Goal: Contribute content: Contribute content

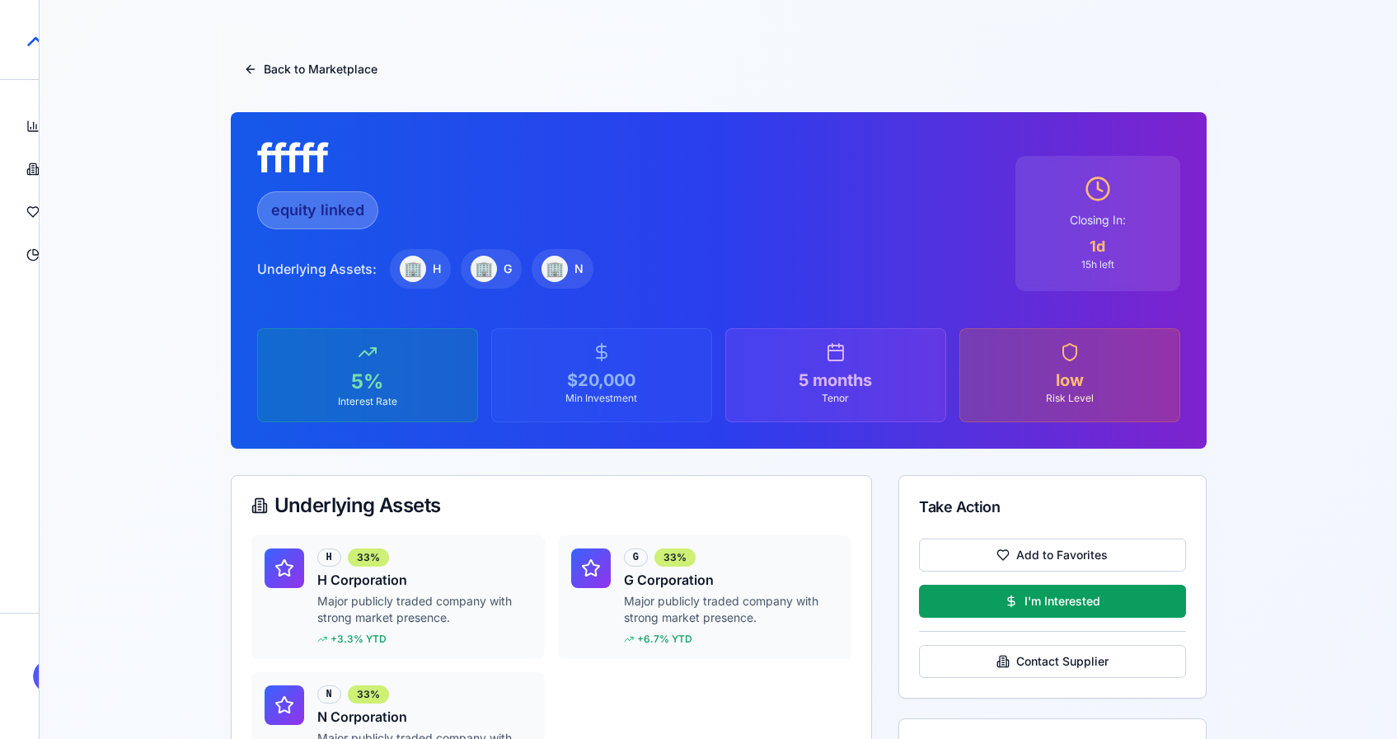
click at [39, 677] on div "StructureMarket Pro Dashboard Overview and insights Products Browse marketplace…" at bounding box center [20, 369] width 40 height 739
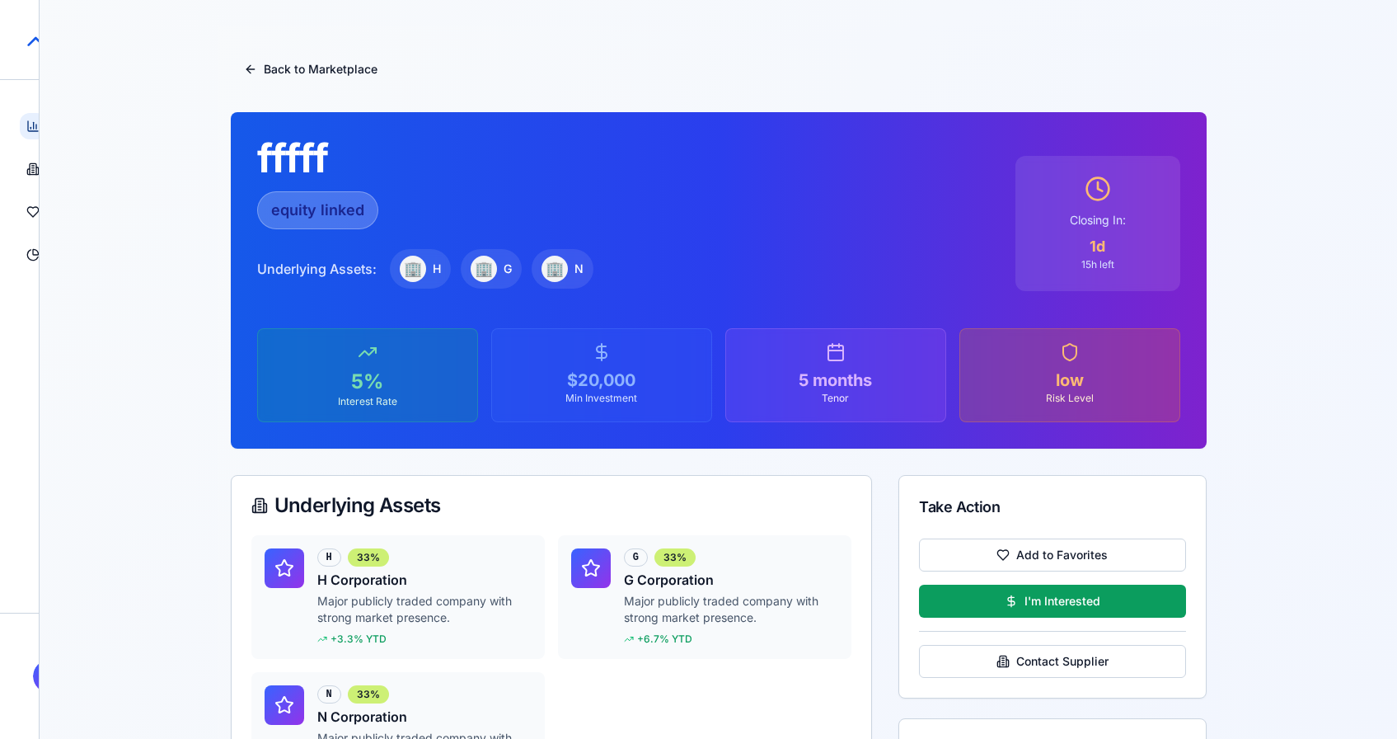
click at [31, 126] on icon at bounding box center [32, 126] width 13 height 13
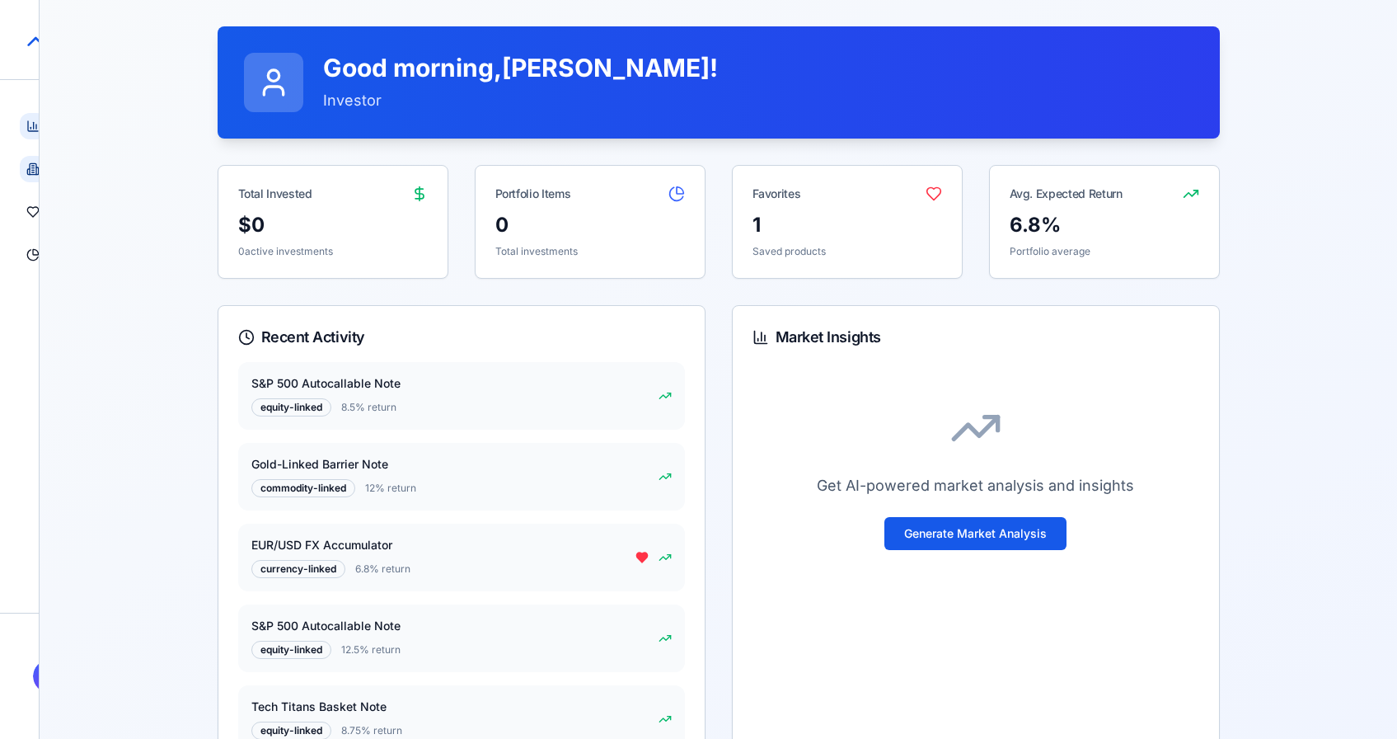
click at [33, 168] on icon at bounding box center [33, 168] width 2 height 0
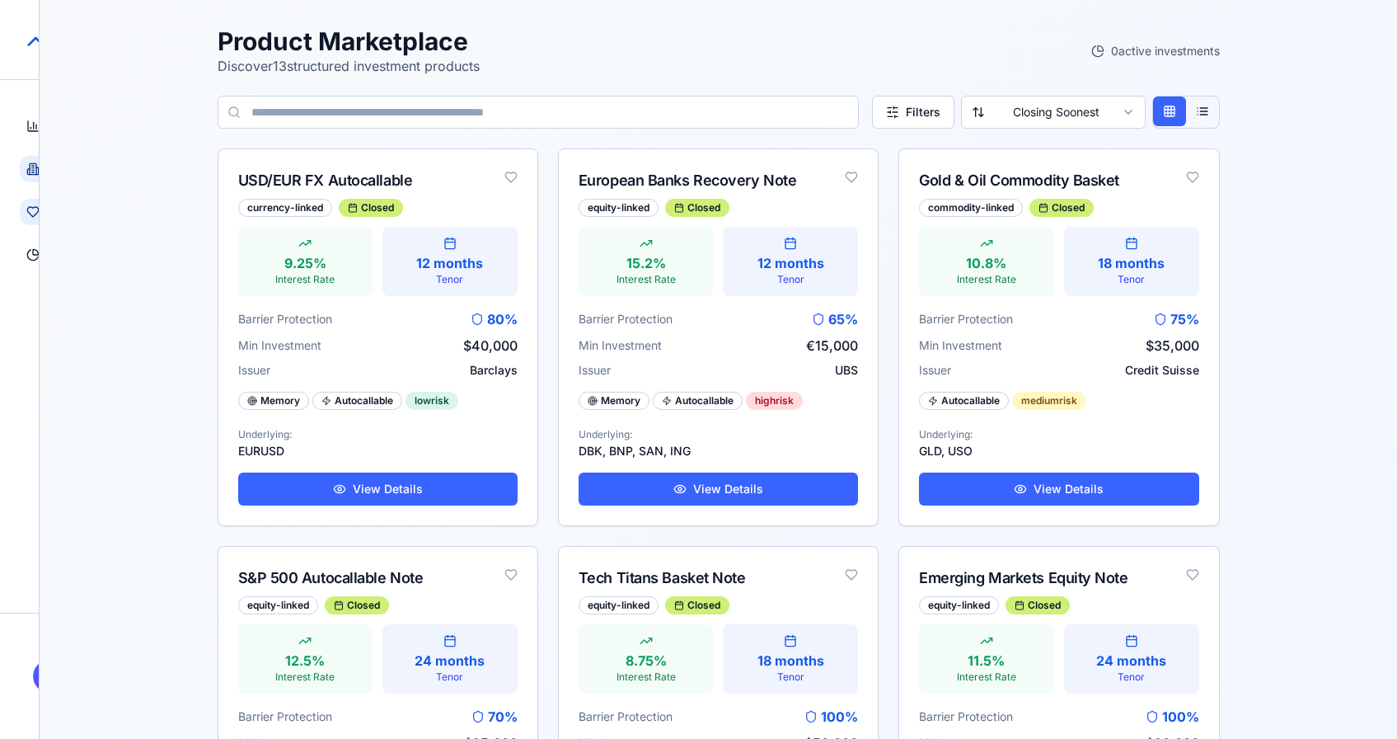
click at [31, 218] on link "Favorites Saved products" at bounding box center [33, 212] width 26 height 26
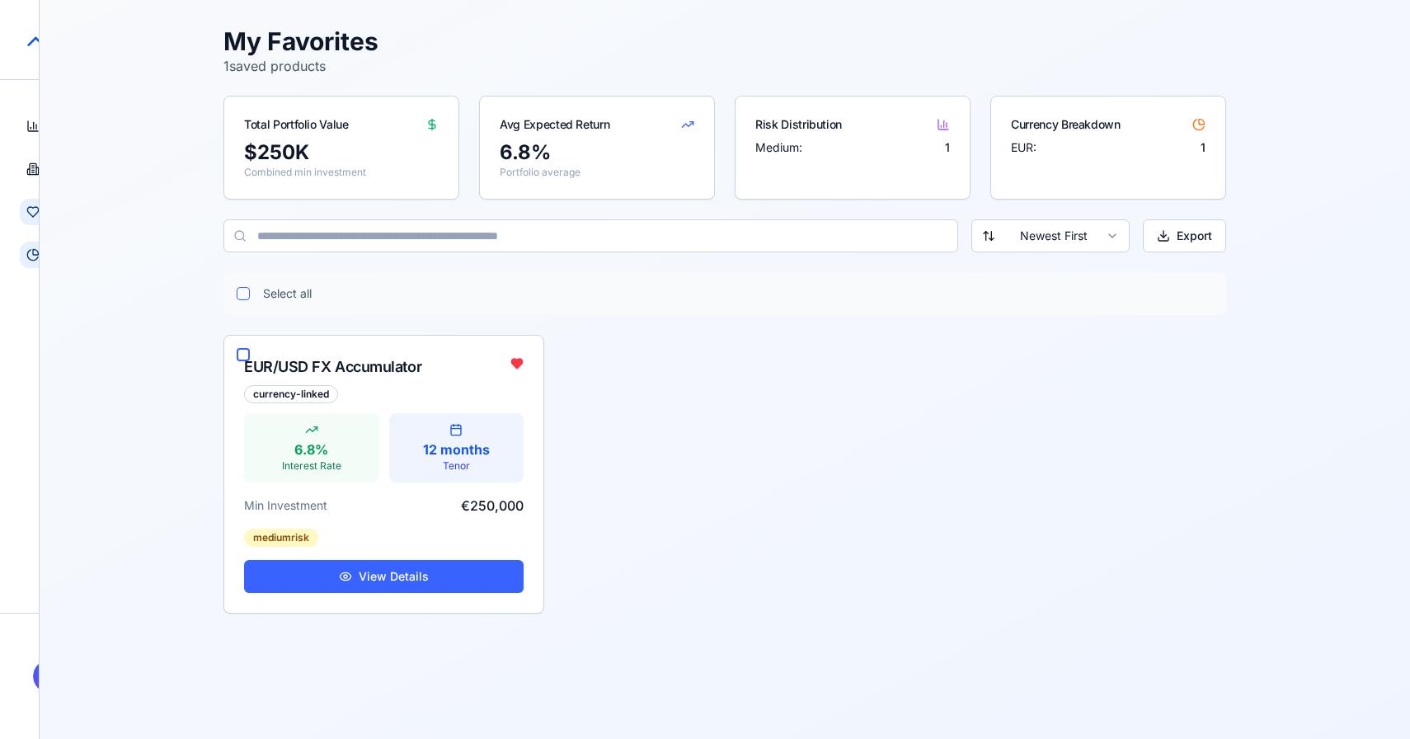
click at [31, 250] on icon at bounding box center [32, 254] width 13 height 13
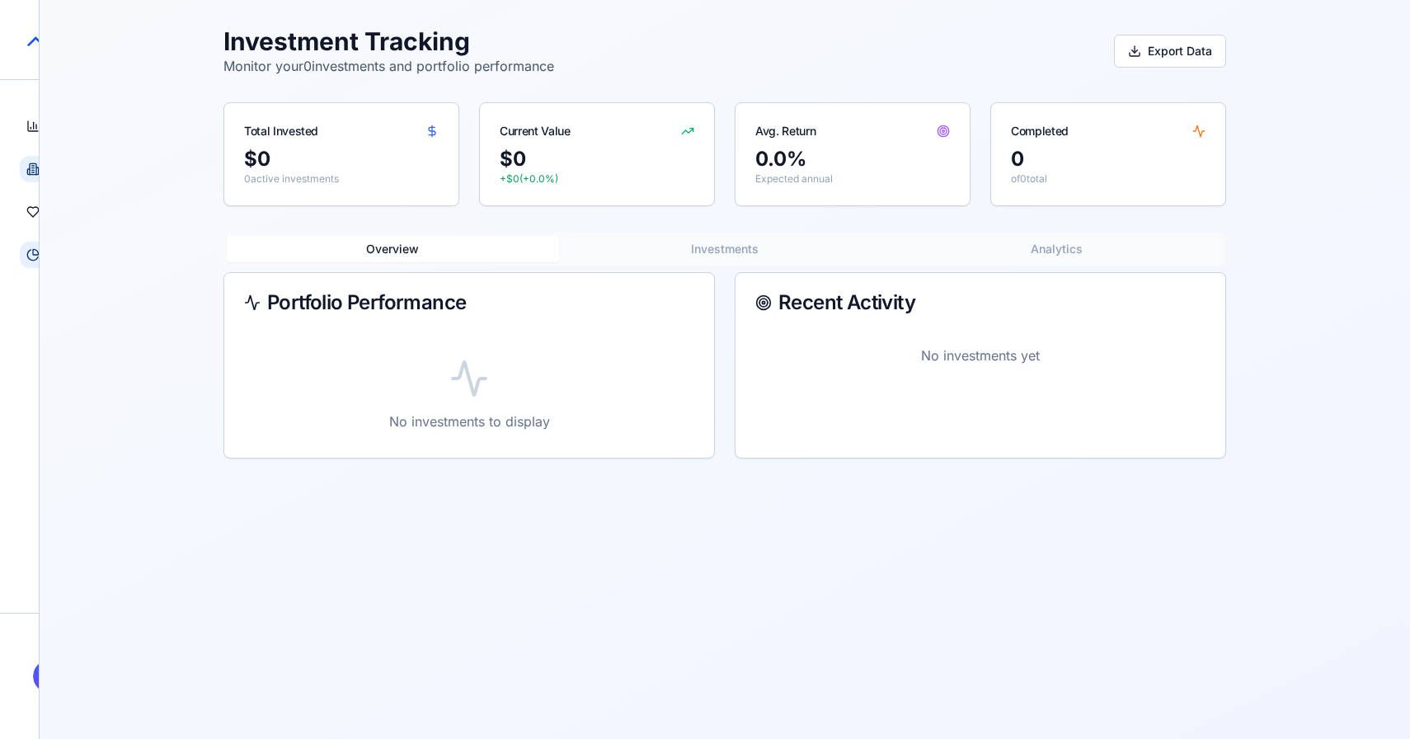
click at [29, 177] on link "Products Browse marketplace" at bounding box center [33, 169] width 26 height 26
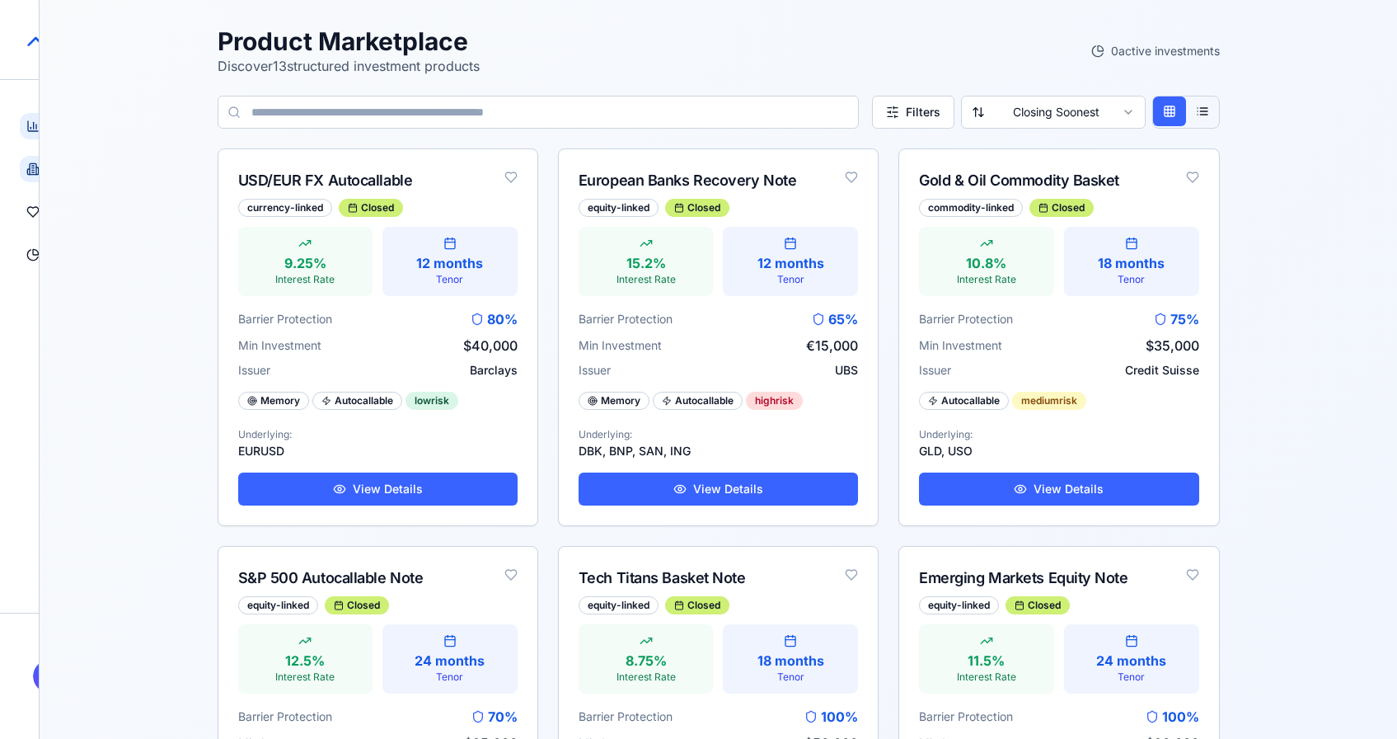
click at [30, 132] on icon at bounding box center [32, 126] width 13 height 13
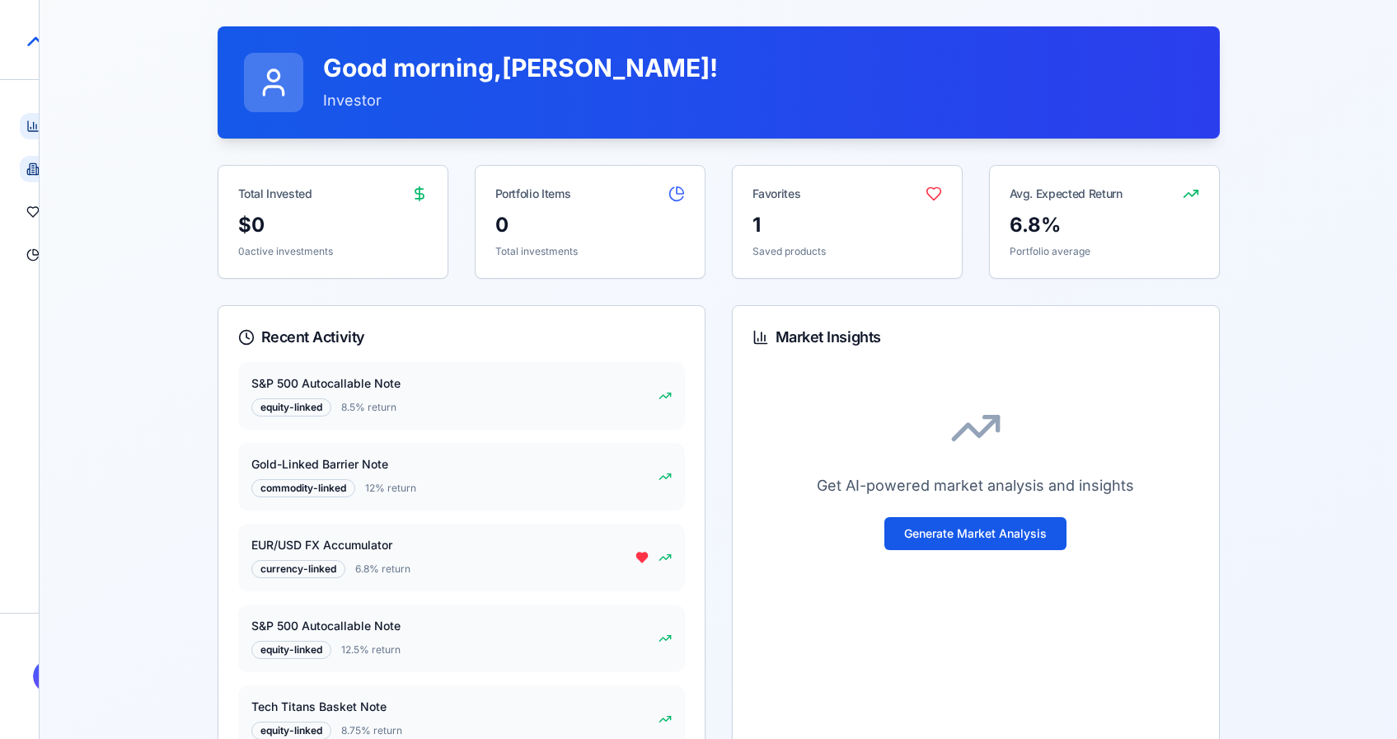
click at [34, 173] on icon at bounding box center [32, 168] width 13 height 13
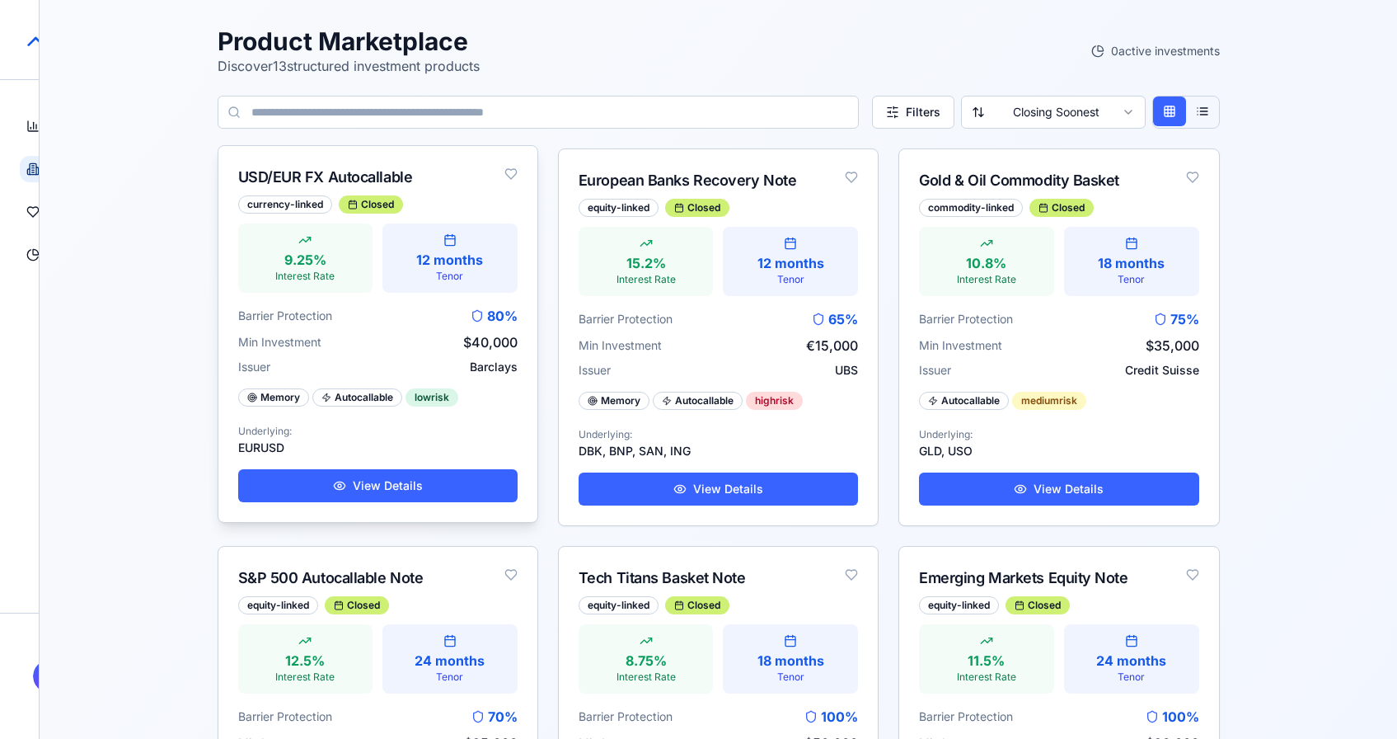
click at [273, 246] on div "9.25% Interest Rate" at bounding box center [305, 257] width 135 height 69
click at [285, 265] on div "9.25%" at bounding box center [305, 260] width 115 height 20
click at [405, 274] on div "Tenor" at bounding box center [449, 276] width 115 height 13
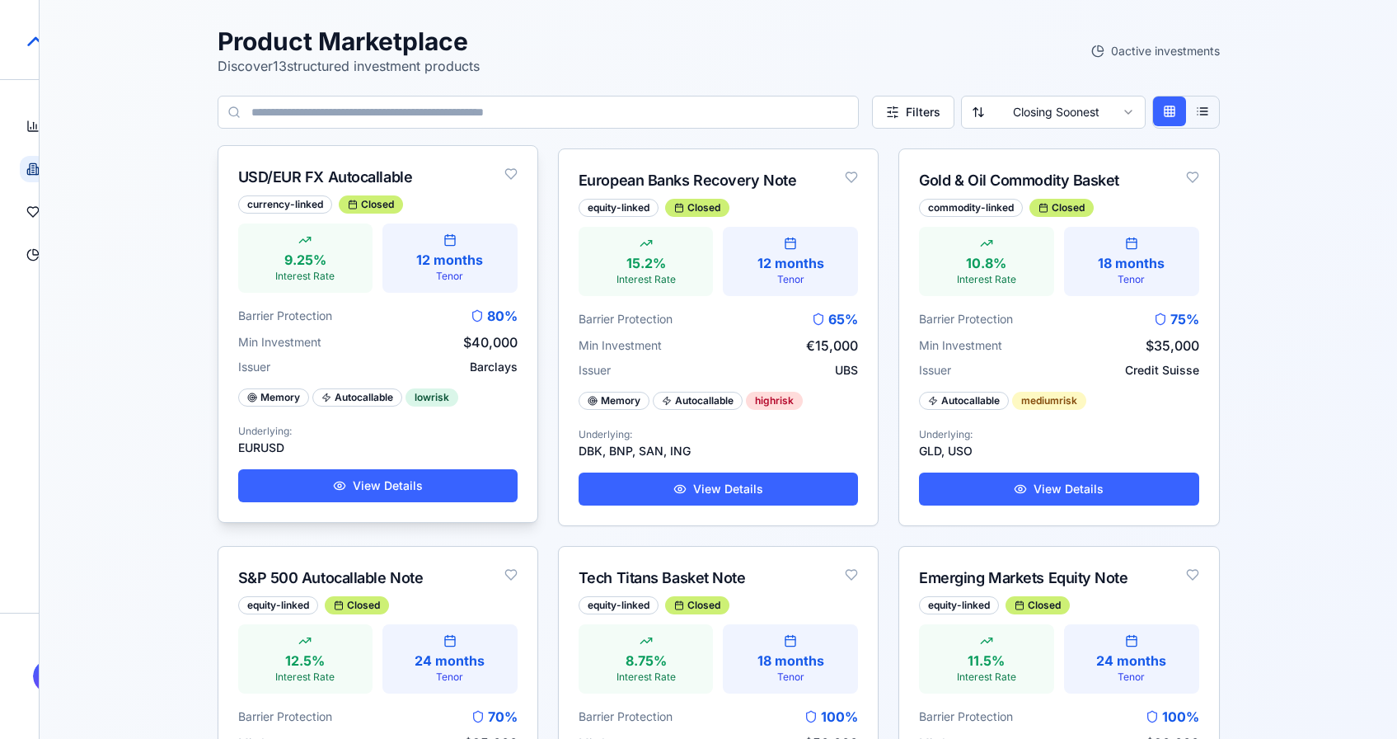
click at [442, 261] on div "12 months" at bounding box center [449, 260] width 115 height 20
click at [495, 316] on span "80 %" at bounding box center [502, 316] width 31 height 20
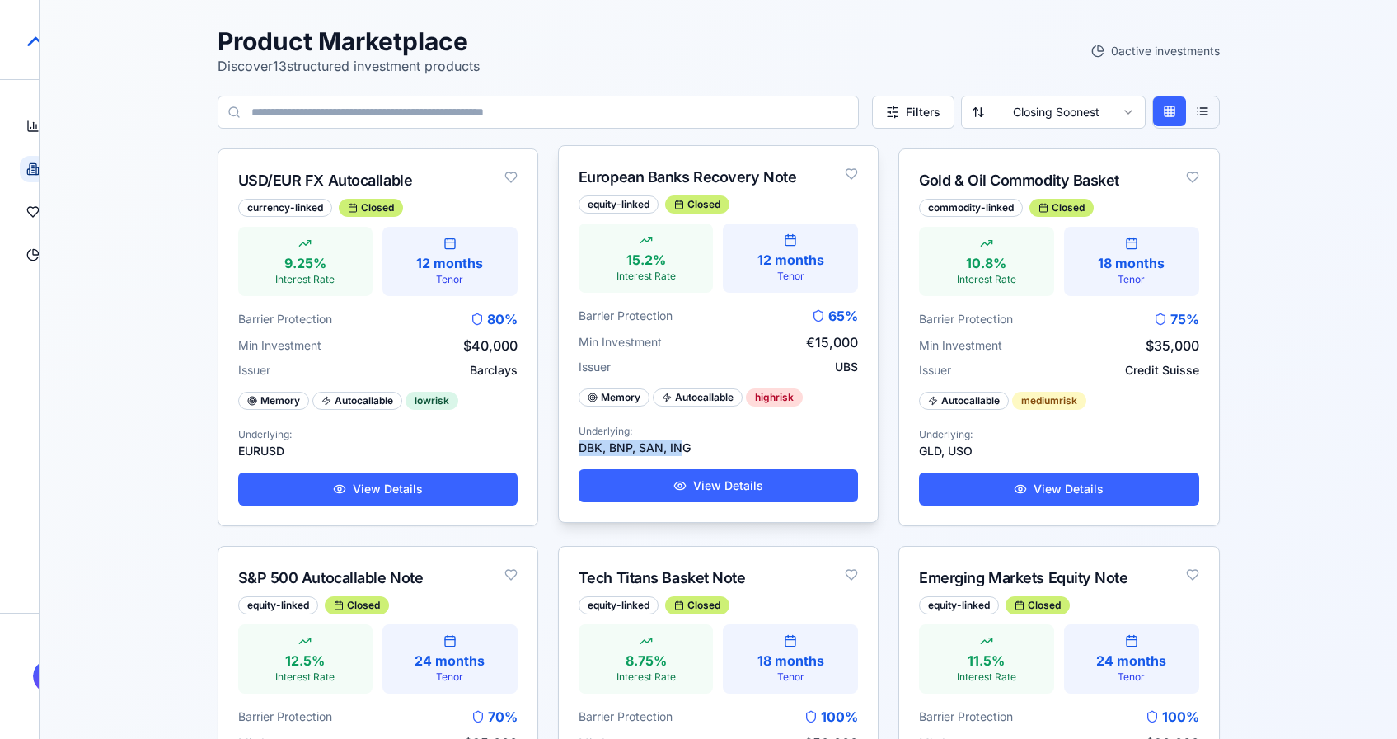
drag, startPoint x: 580, startPoint y: 447, endPoint x: 683, endPoint y: 446, distance: 102.2
click at [683, 446] on p "DBK, BNP, SAN, ING" at bounding box center [718, 447] width 279 height 16
click at [702, 444] on p "DBK, BNP, SAN, ING" at bounding box center [718, 447] width 279 height 16
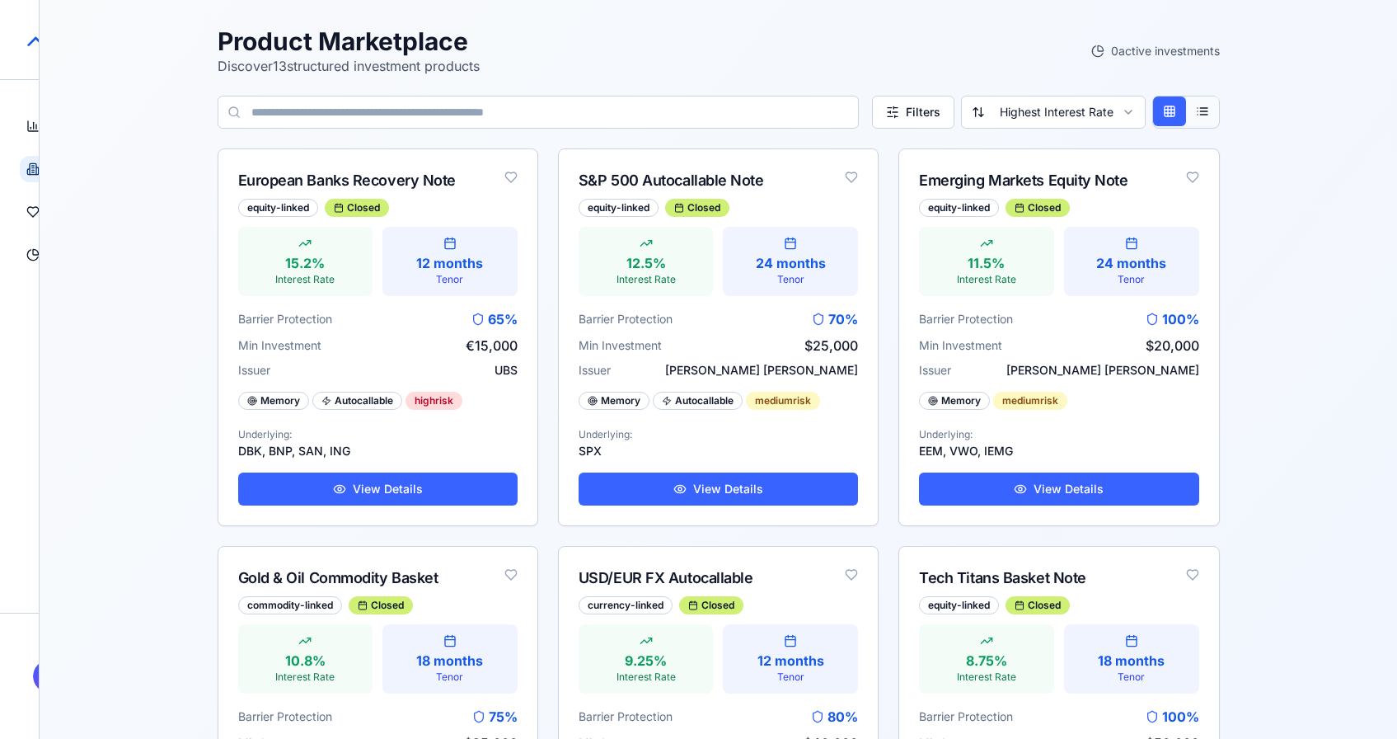
click at [1195, 104] on button at bounding box center [1202, 111] width 33 height 30
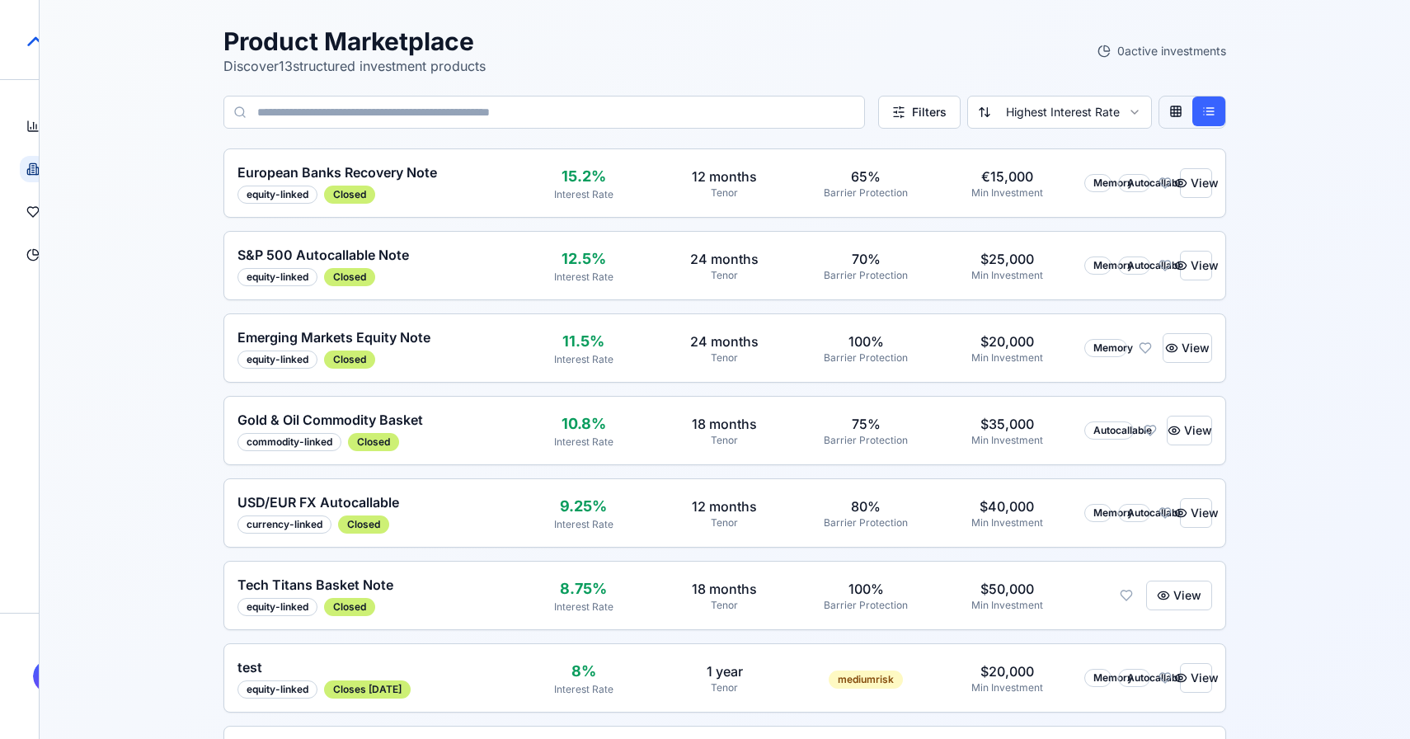
click at [1063, 124] on html "StructureMarket Pro Dashboard Overview and insights Products Browse marketplace…" at bounding box center [705, 605] width 1410 height 1210
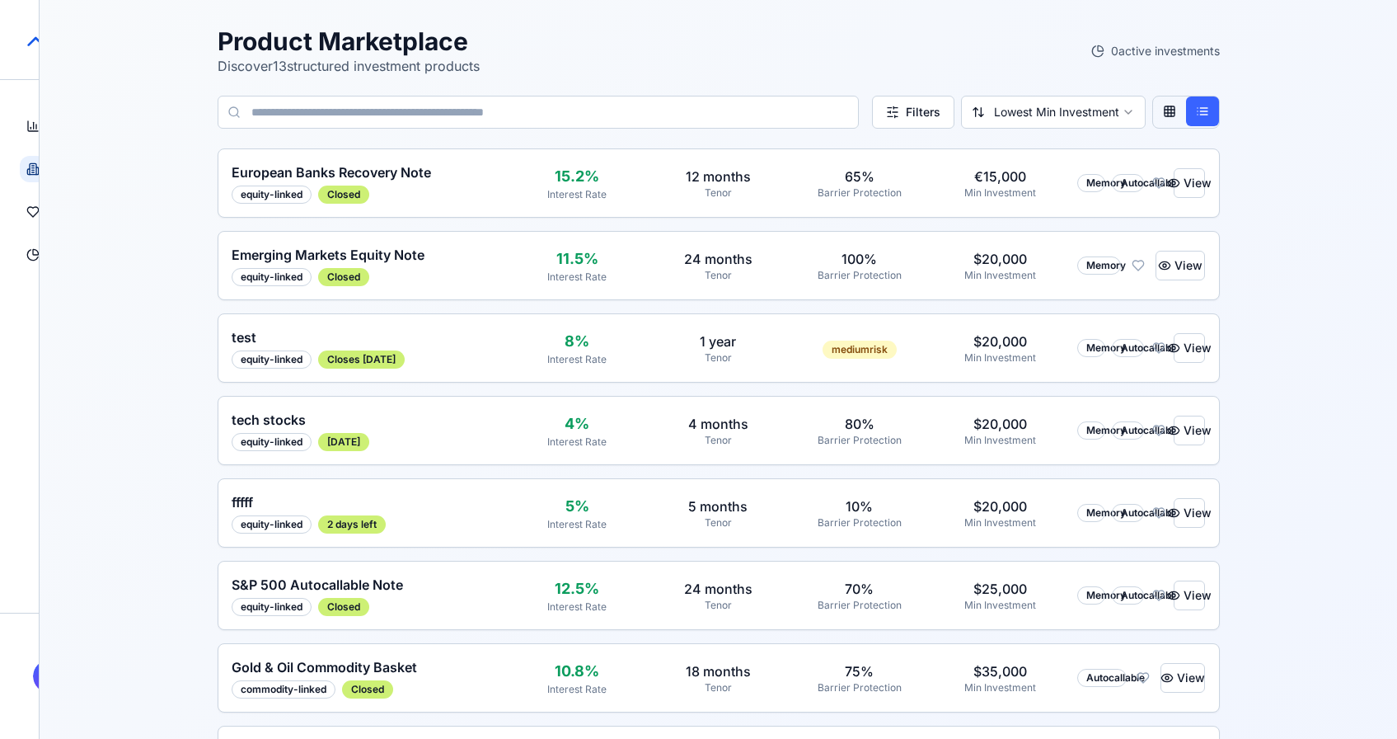
click at [1033, 115] on html "StructureMarket Pro Dashboard Overview and insights Products Browse marketplace…" at bounding box center [698, 605] width 1397 height 1210
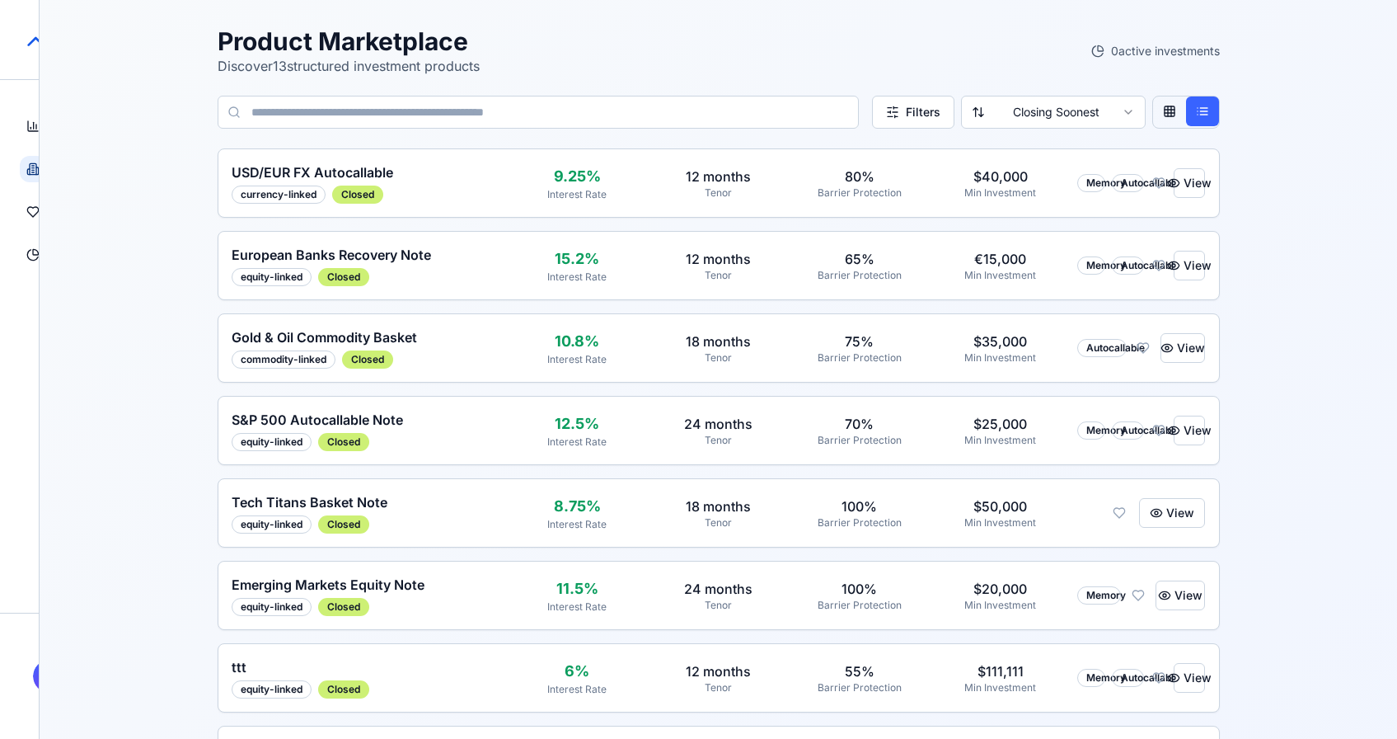
click at [1025, 105] on html "StructureMarket Pro Dashboard Overview and insights Products Browse marketplace…" at bounding box center [698, 605] width 1397 height 1210
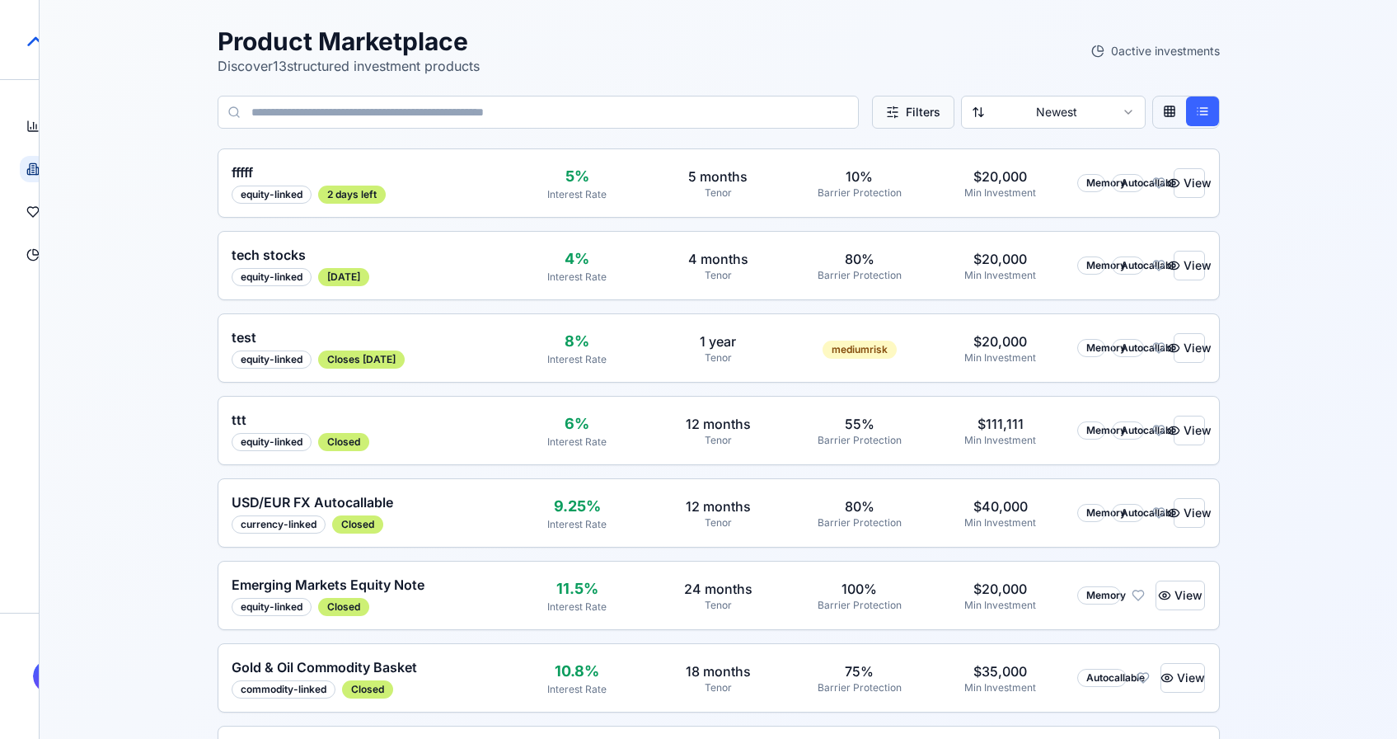
click at [895, 110] on button "Filters" at bounding box center [913, 112] width 82 height 33
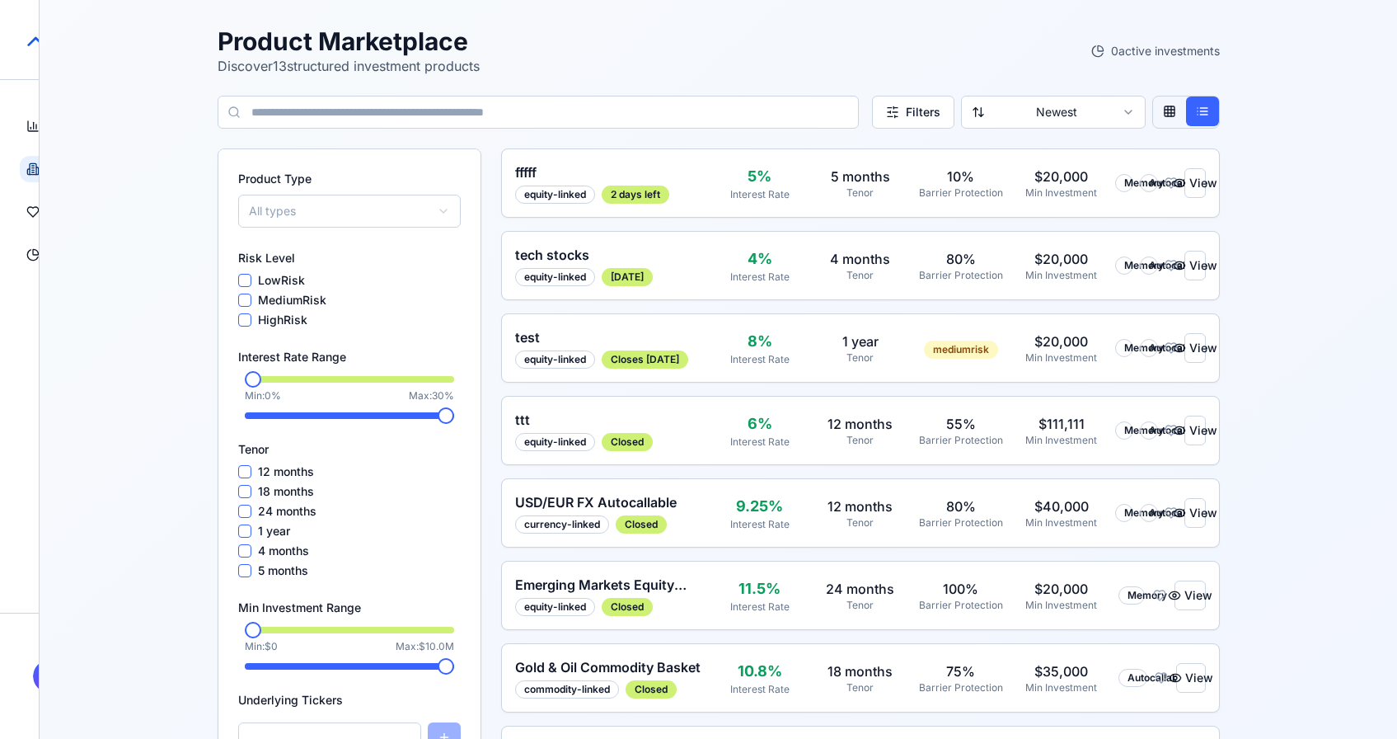
scroll to position [66, 0]
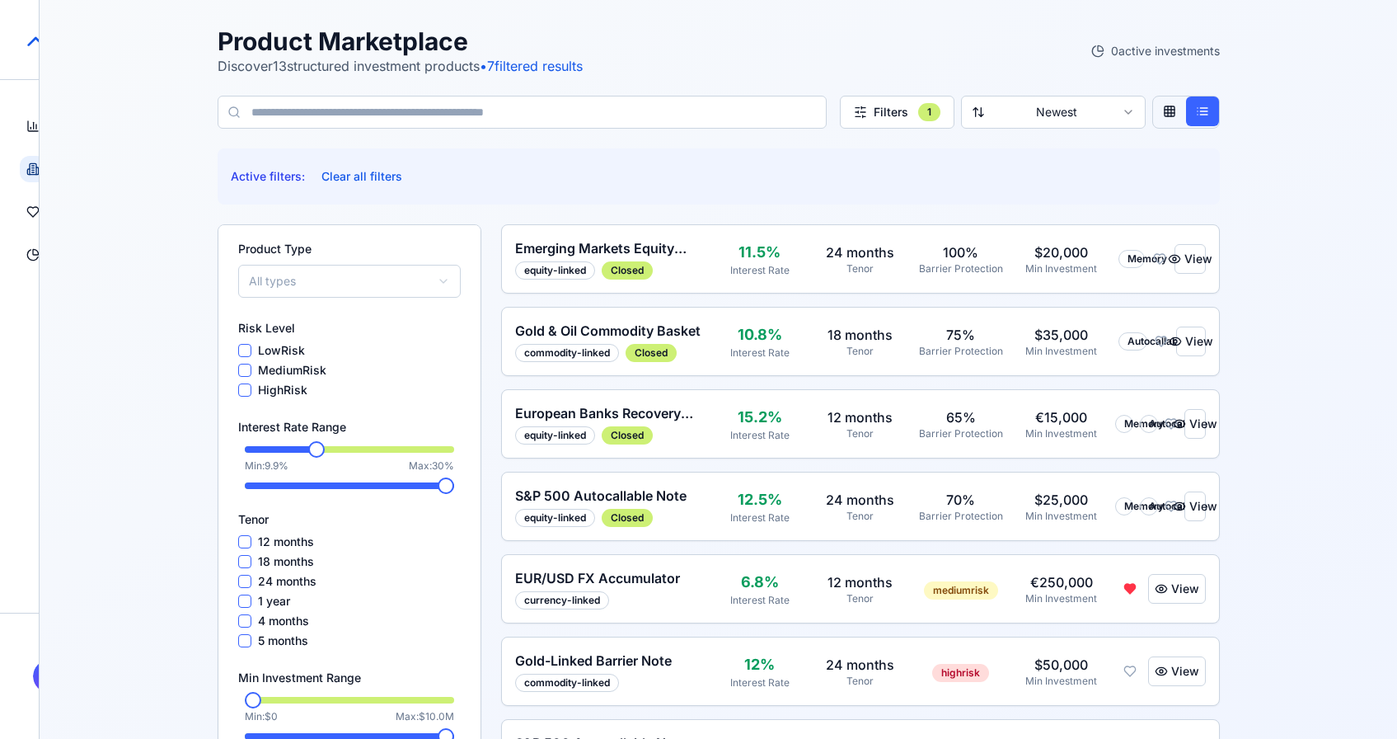
click at [309, 453] on span at bounding box center [316, 449] width 16 height 16
click at [370, 492] on span at bounding box center [376, 485] width 16 height 16
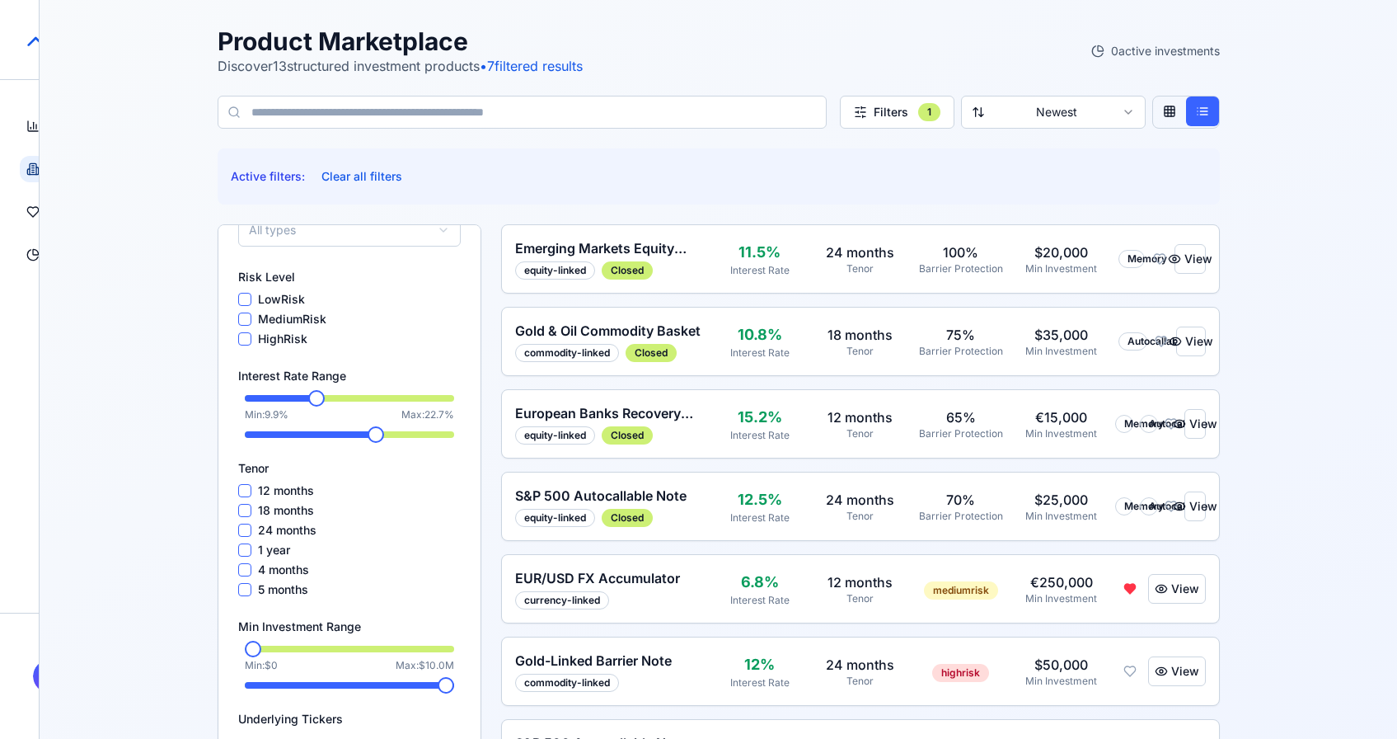
scroll to position [156, 0]
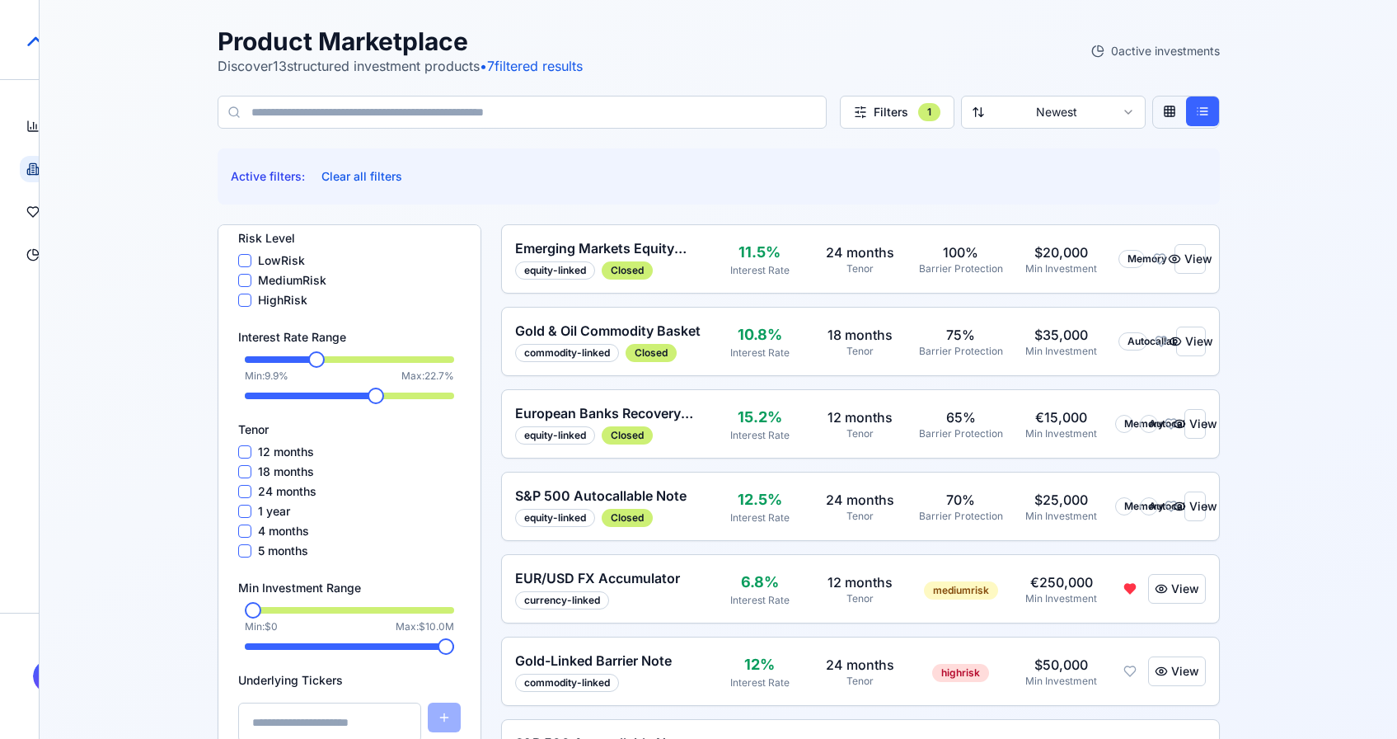
click at [242, 491] on months "24 months" at bounding box center [244, 491] width 13 height 13
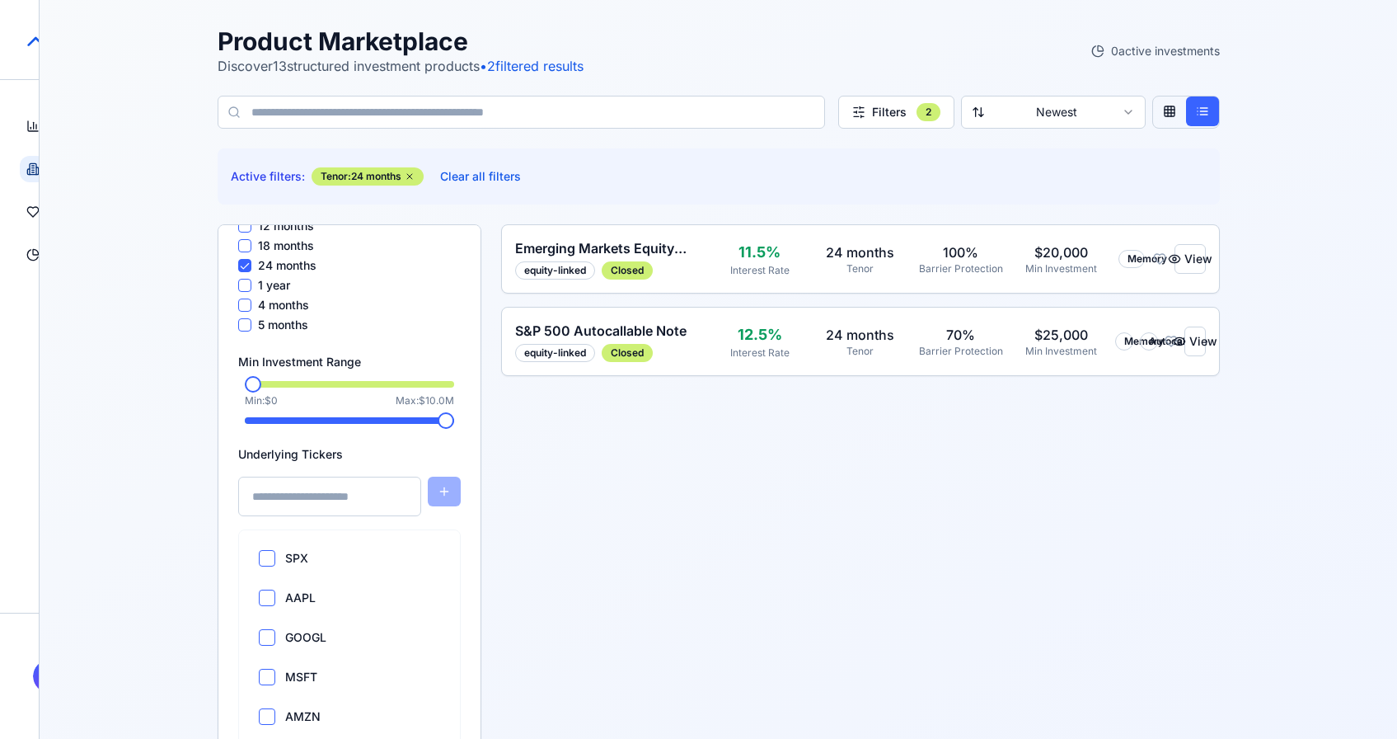
scroll to position [397, 0]
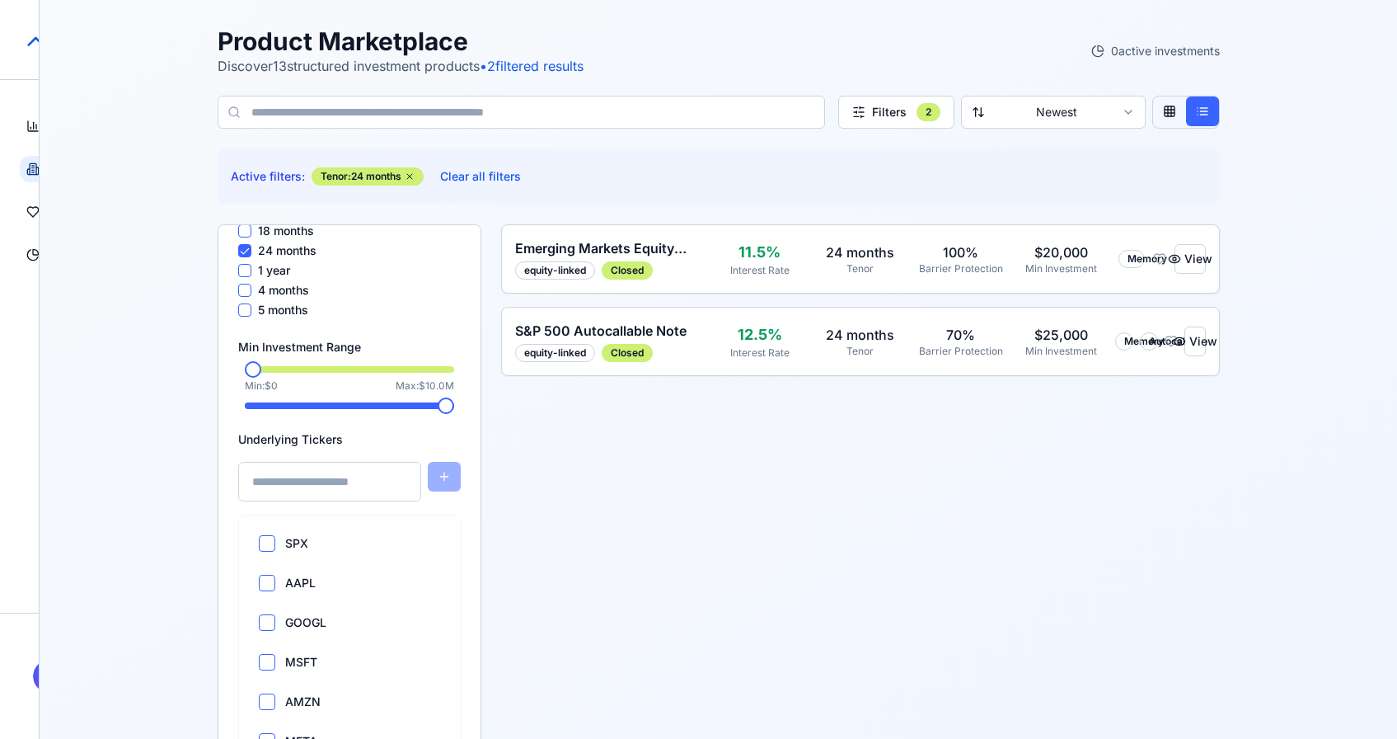
click at [153, 375] on div "Product Marketplace Discover 13 structured investment products • 2 filtered res…" at bounding box center [719, 439] width 1358 height 879
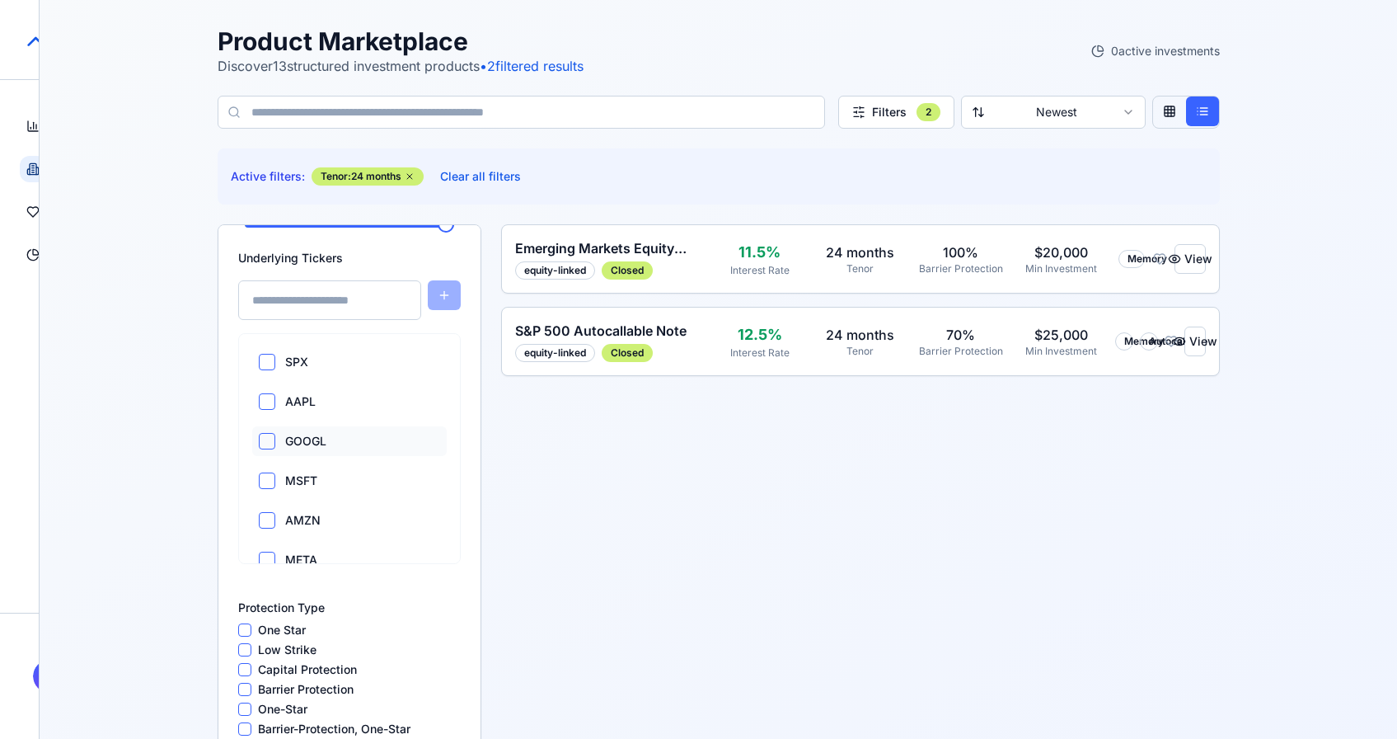
scroll to position [582, 0]
click at [264, 406] on div "AAPL" at bounding box center [349, 398] width 195 height 30
click at [265, 403] on button "AAPL" at bounding box center [267, 397] width 16 height 16
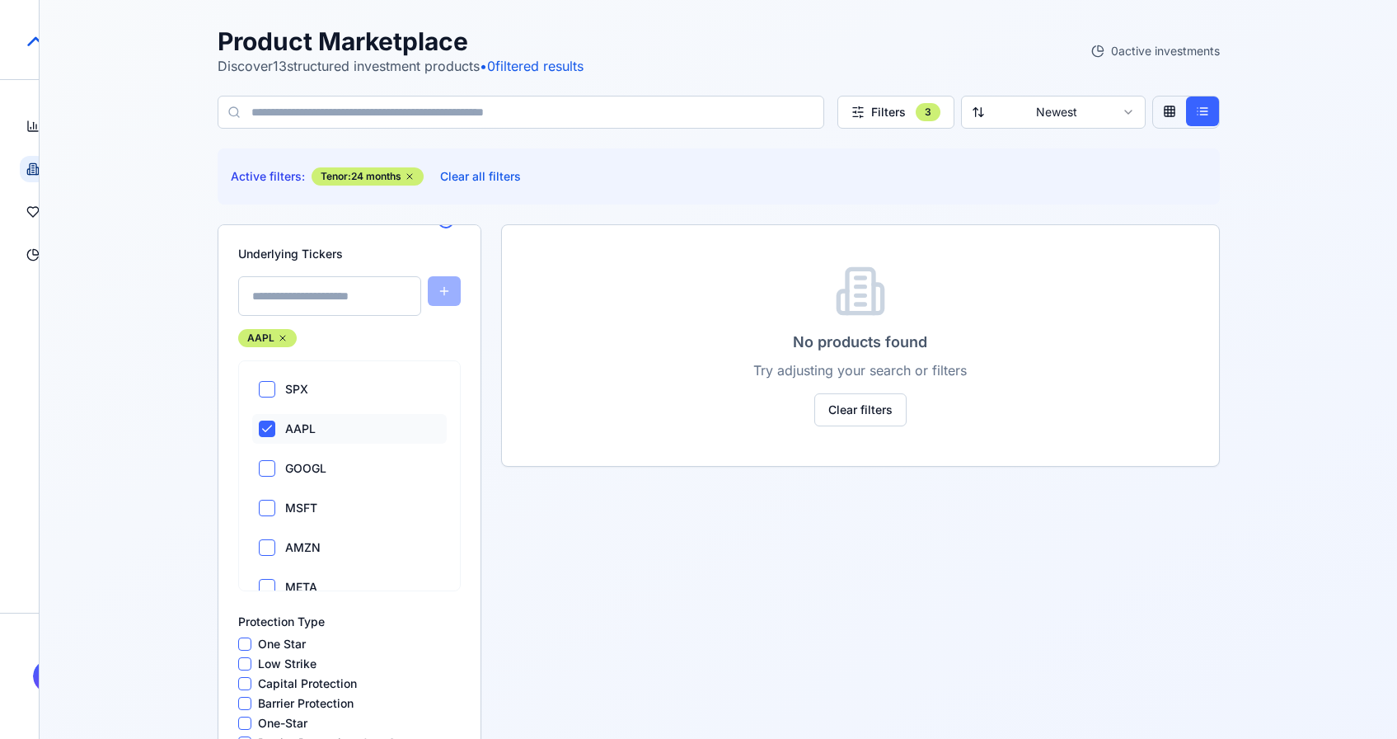
click at [265, 438] on div "AAPL" at bounding box center [349, 429] width 195 height 30
click at [266, 433] on button "AAPL" at bounding box center [267, 428] width 16 height 16
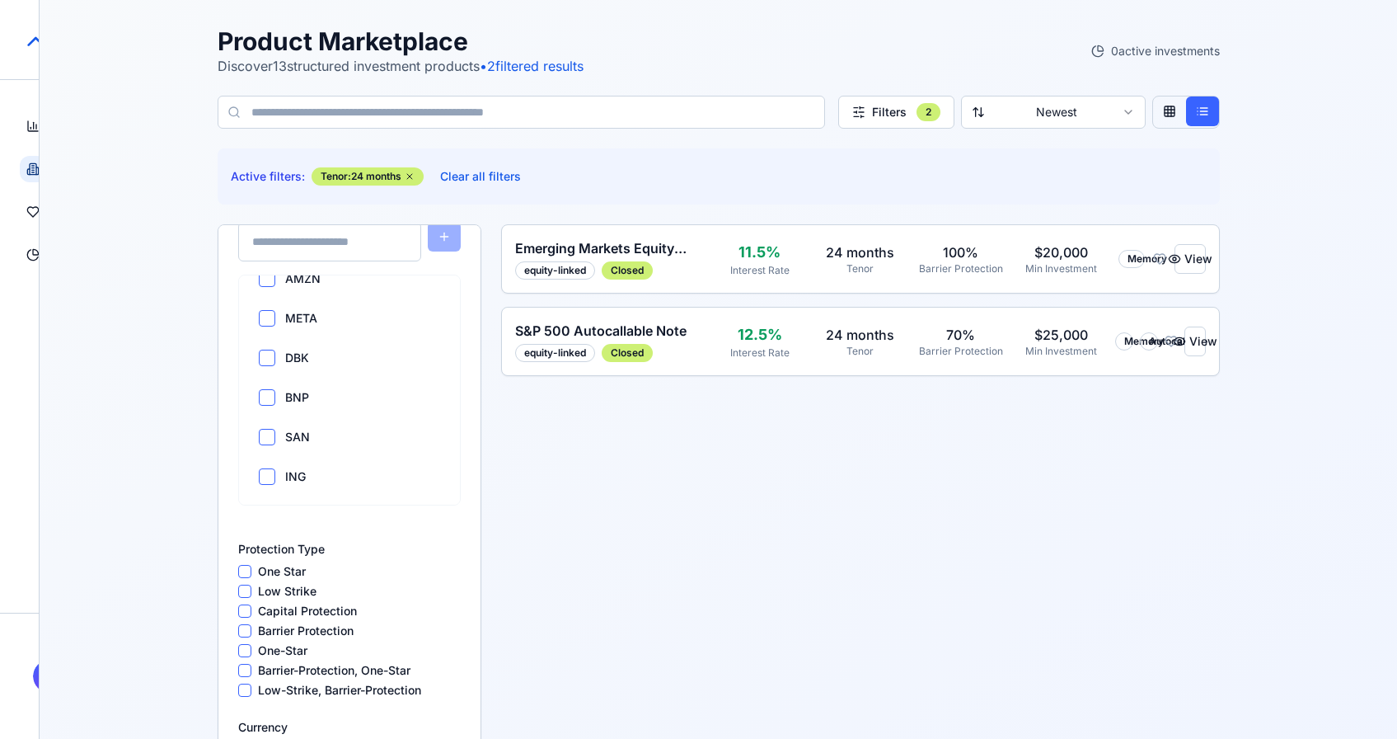
scroll to position [670, 0]
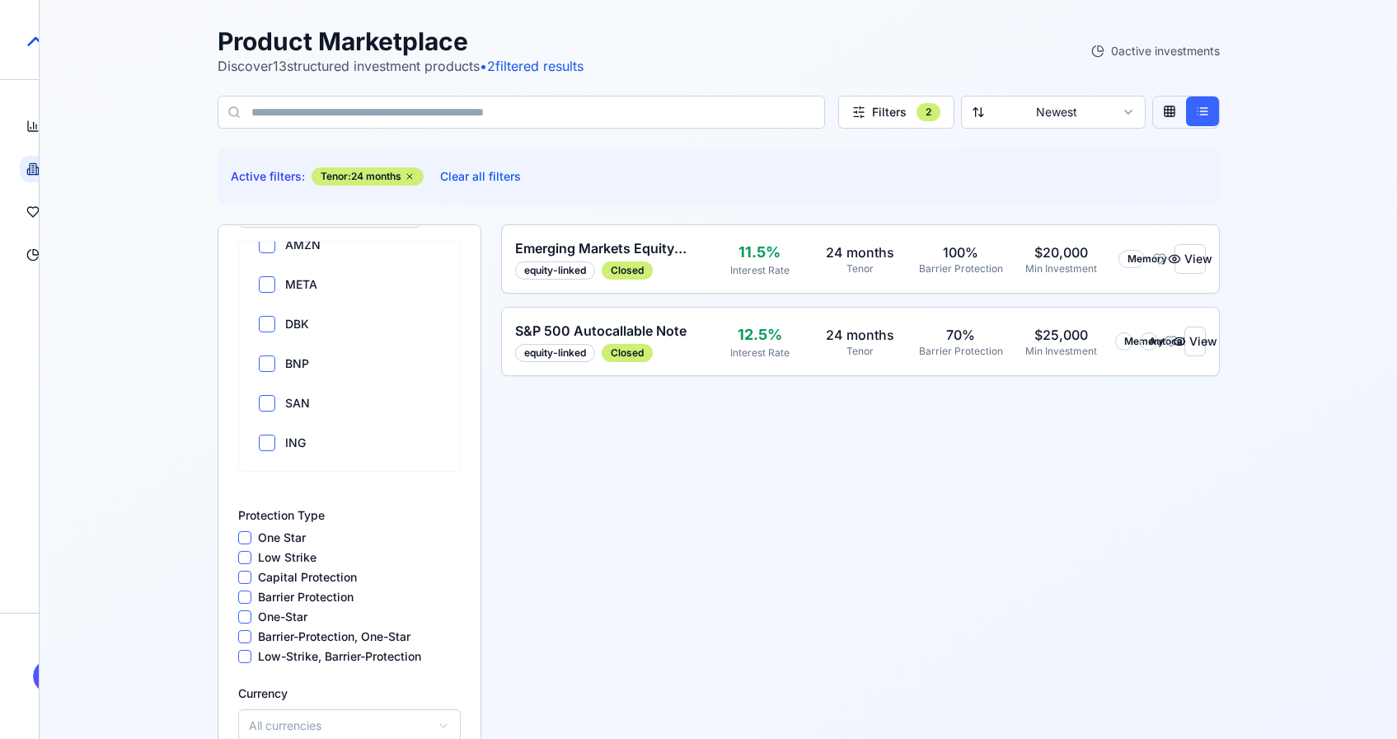
click at [246, 531] on star "one star" at bounding box center [244, 537] width 13 height 13
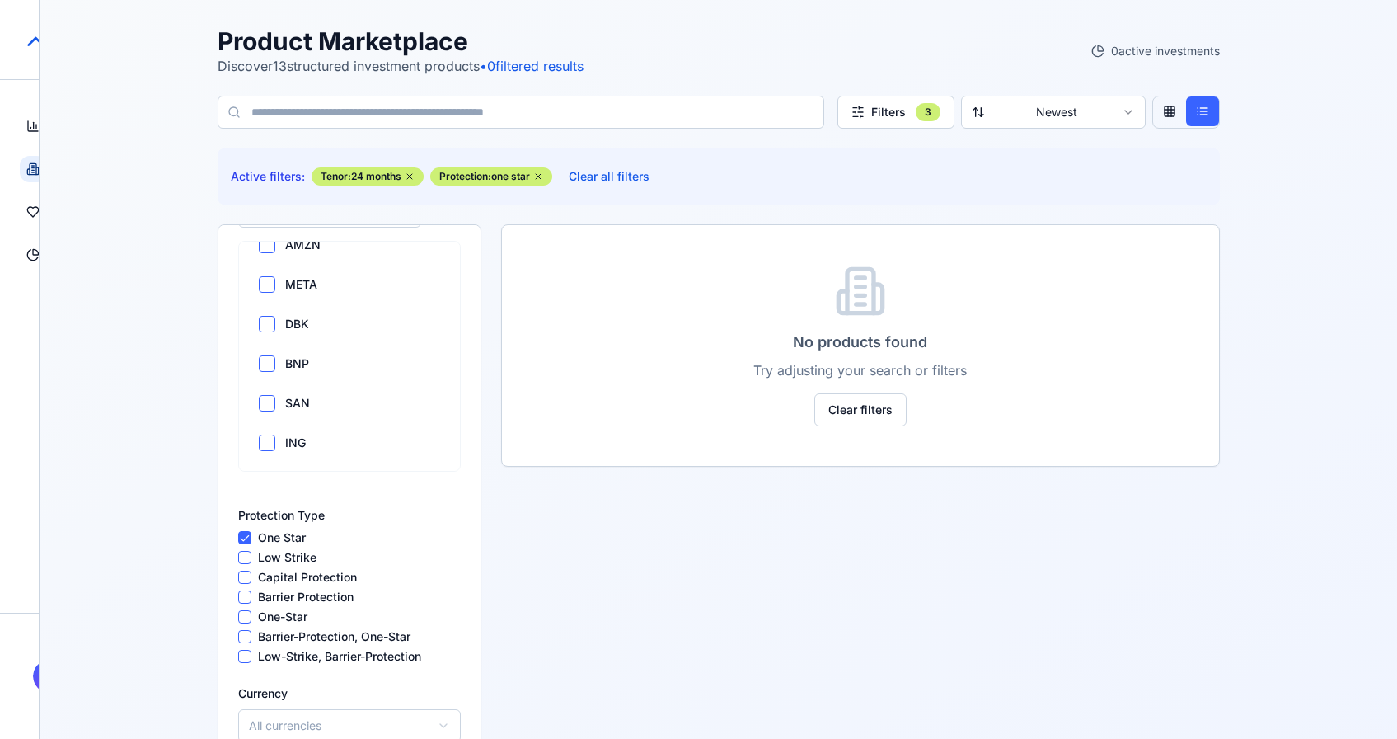
click at [245, 540] on star "one star" at bounding box center [244, 537] width 13 height 13
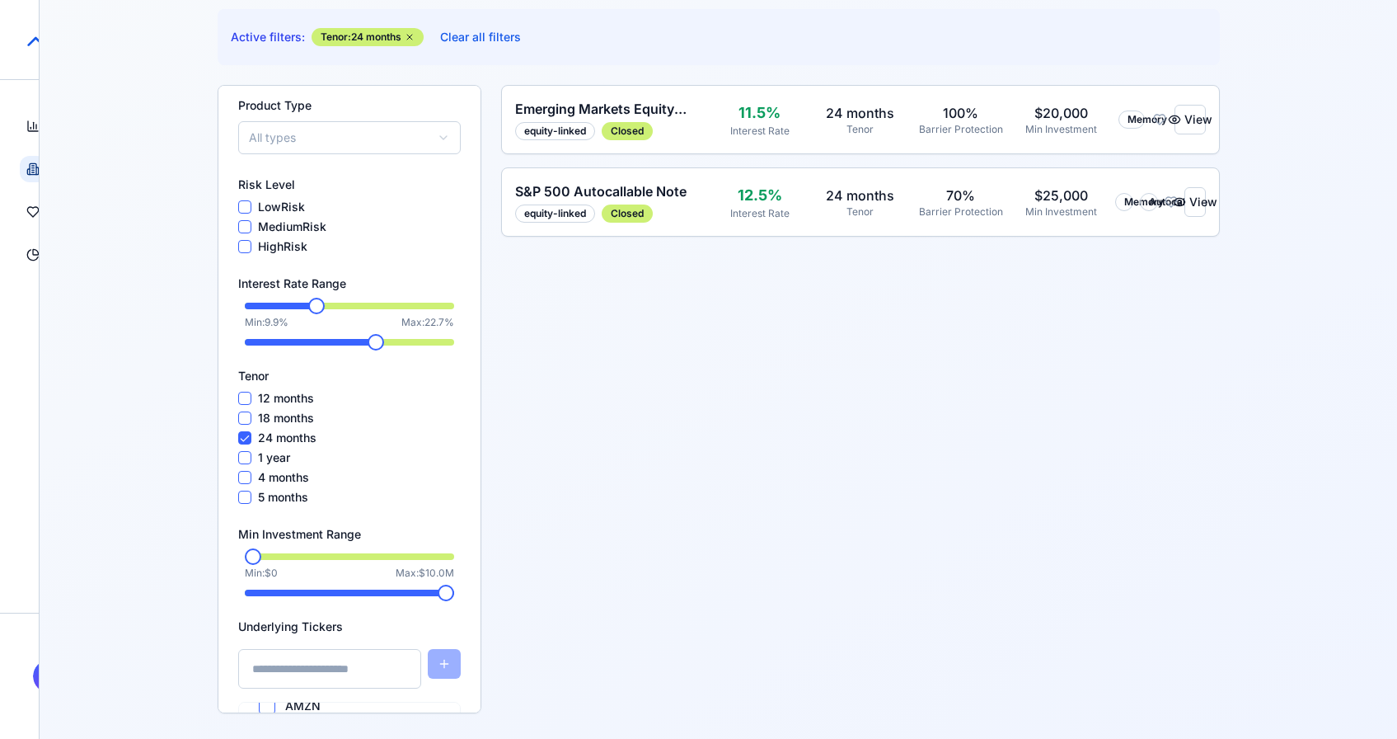
scroll to position [0, 0]
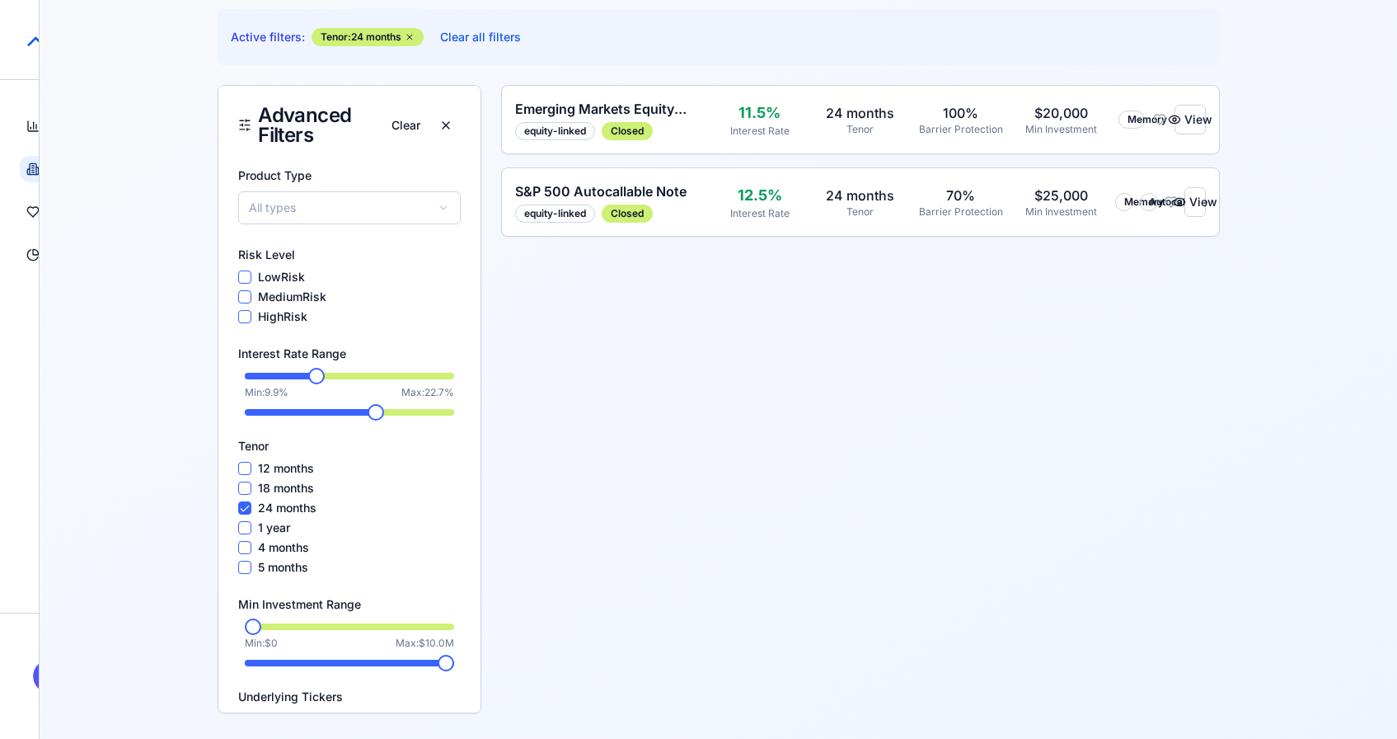
click at [496, 53] on div "Active filters: Tenor: 24 months Clear all filters" at bounding box center [719, 37] width 1003 height 56
click at [498, 40] on button "Clear all filters" at bounding box center [480, 37] width 101 height 30
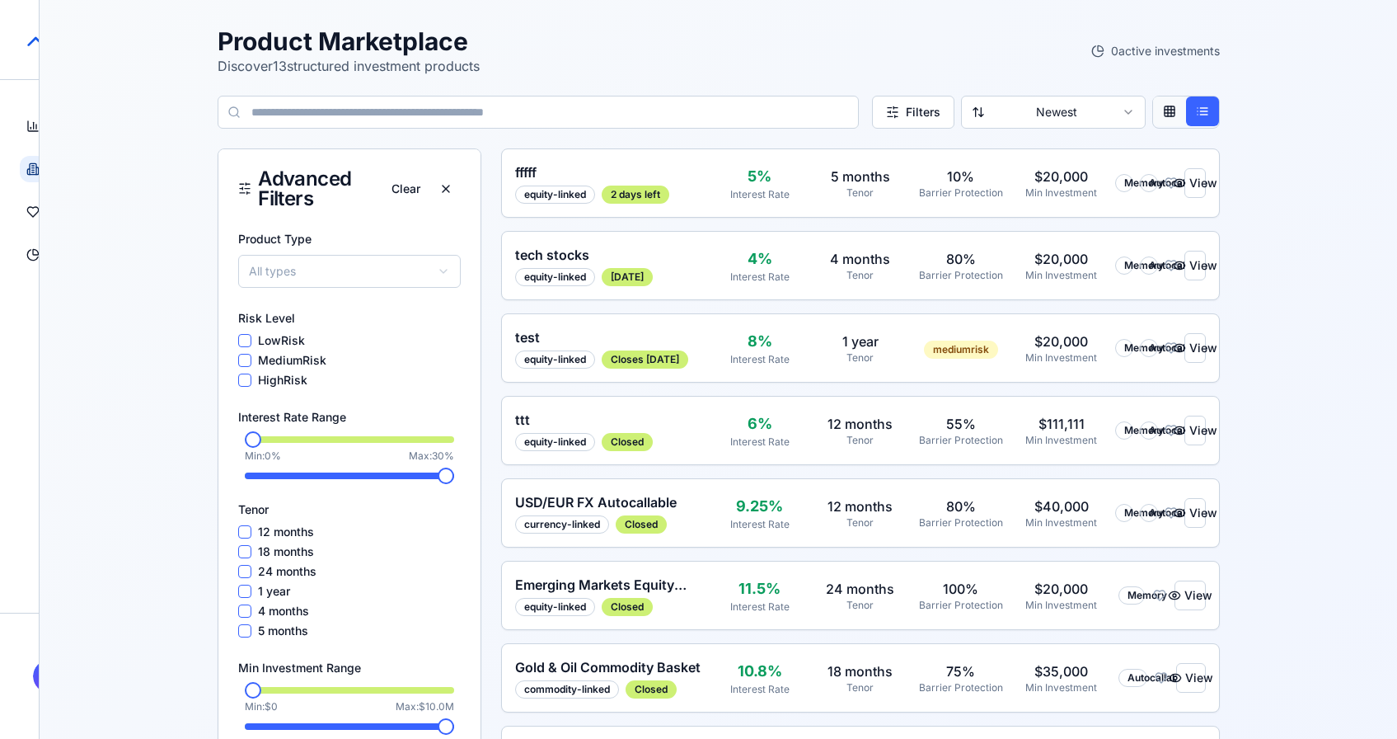
click at [1174, 112] on button at bounding box center [1169, 111] width 33 height 30
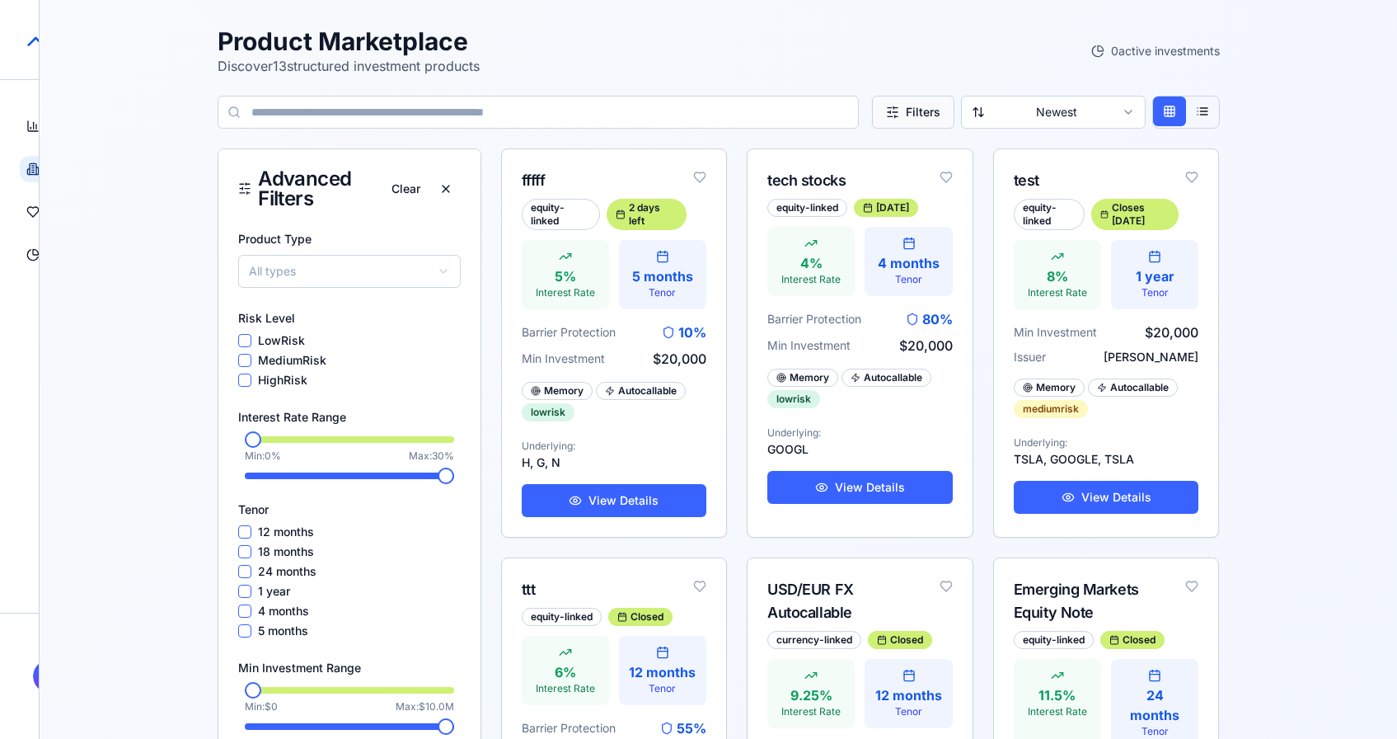
click at [885, 120] on button "Filters" at bounding box center [913, 112] width 82 height 33
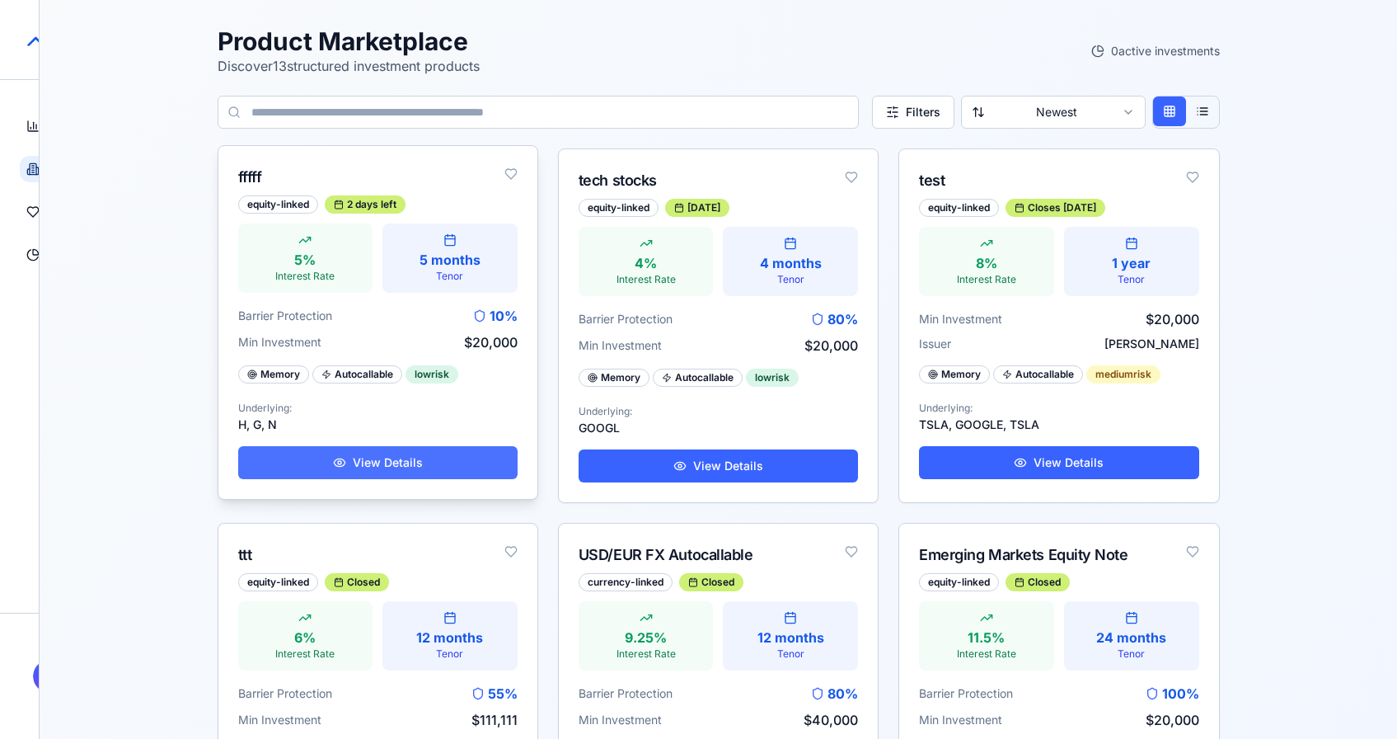
click at [321, 455] on button "View Details" at bounding box center [377, 462] width 279 height 33
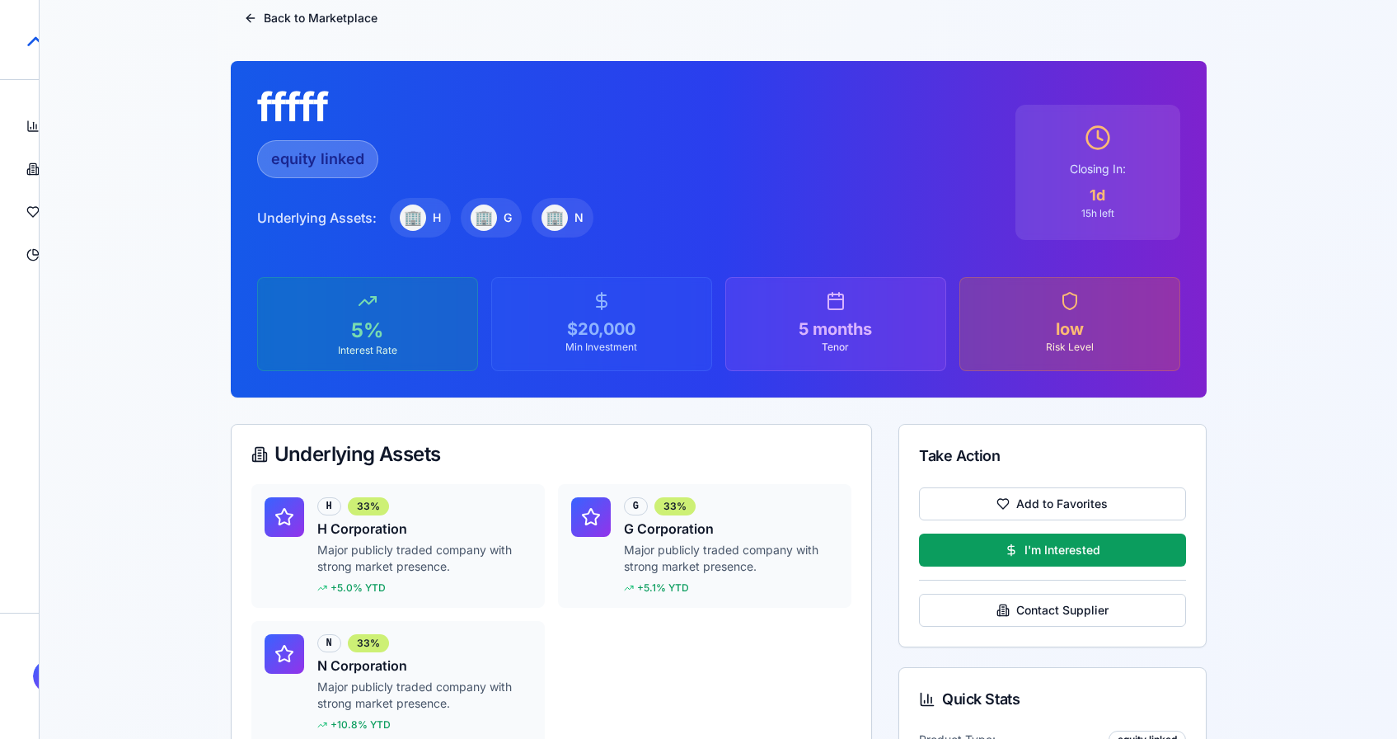
scroll to position [46, 0]
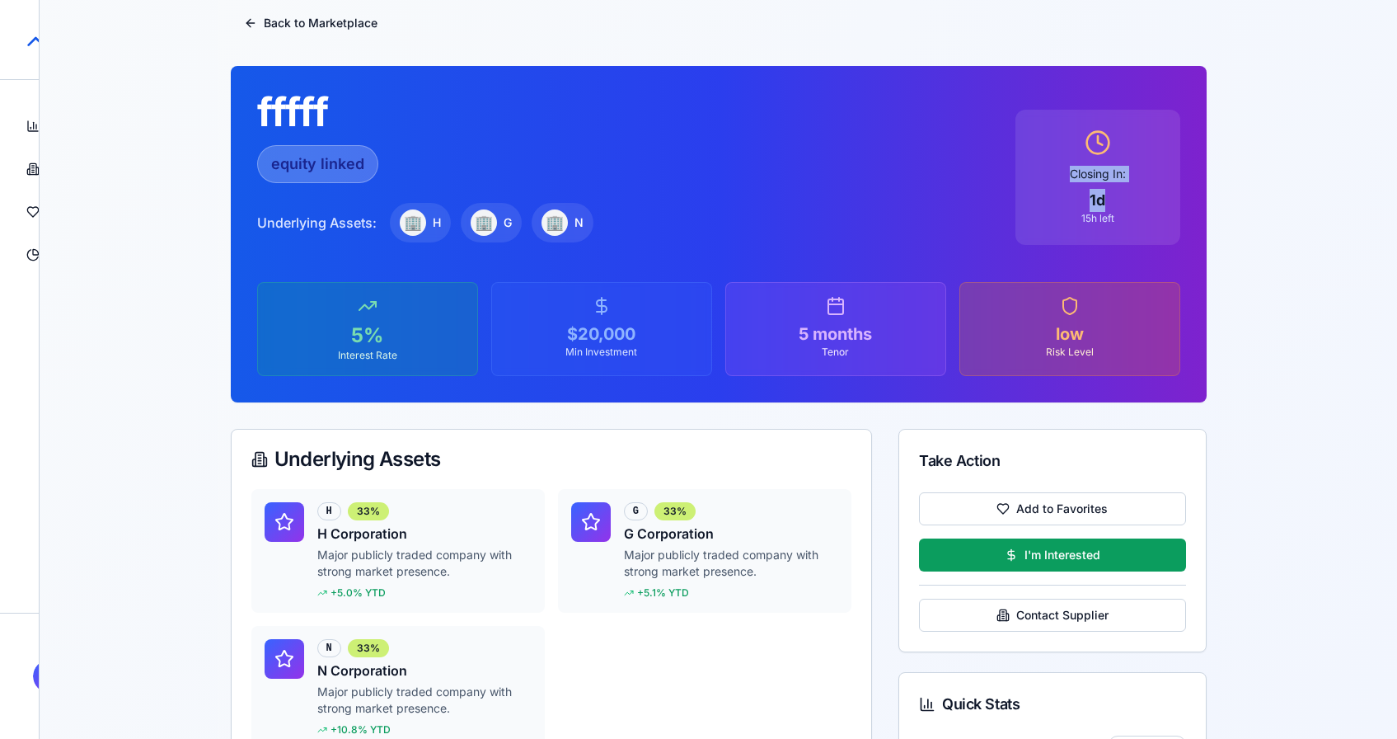
drag, startPoint x: 1069, startPoint y: 179, endPoint x: 1127, endPoint y: 209, distance: 65.3
click at [1127, 209] on div "Closing In: 1 d 15 h left" at bounding box center [1098, 177] width 165 height 135
click at [837, 192] on div "fffff equity linked Underlying Assets: 🏢 H 🏢 G 🏢 N" at bounding box center [626, 177] width 739 height 170
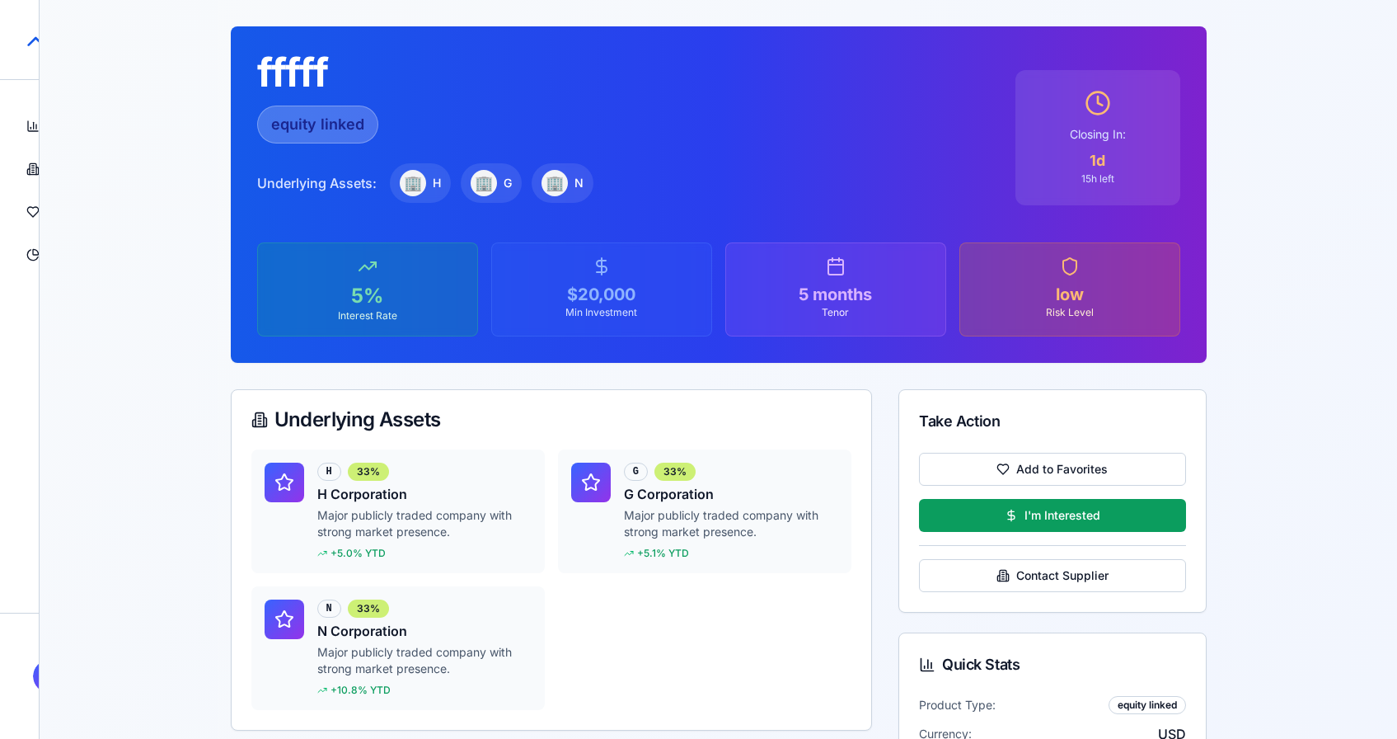
scroll to position [83, 0]
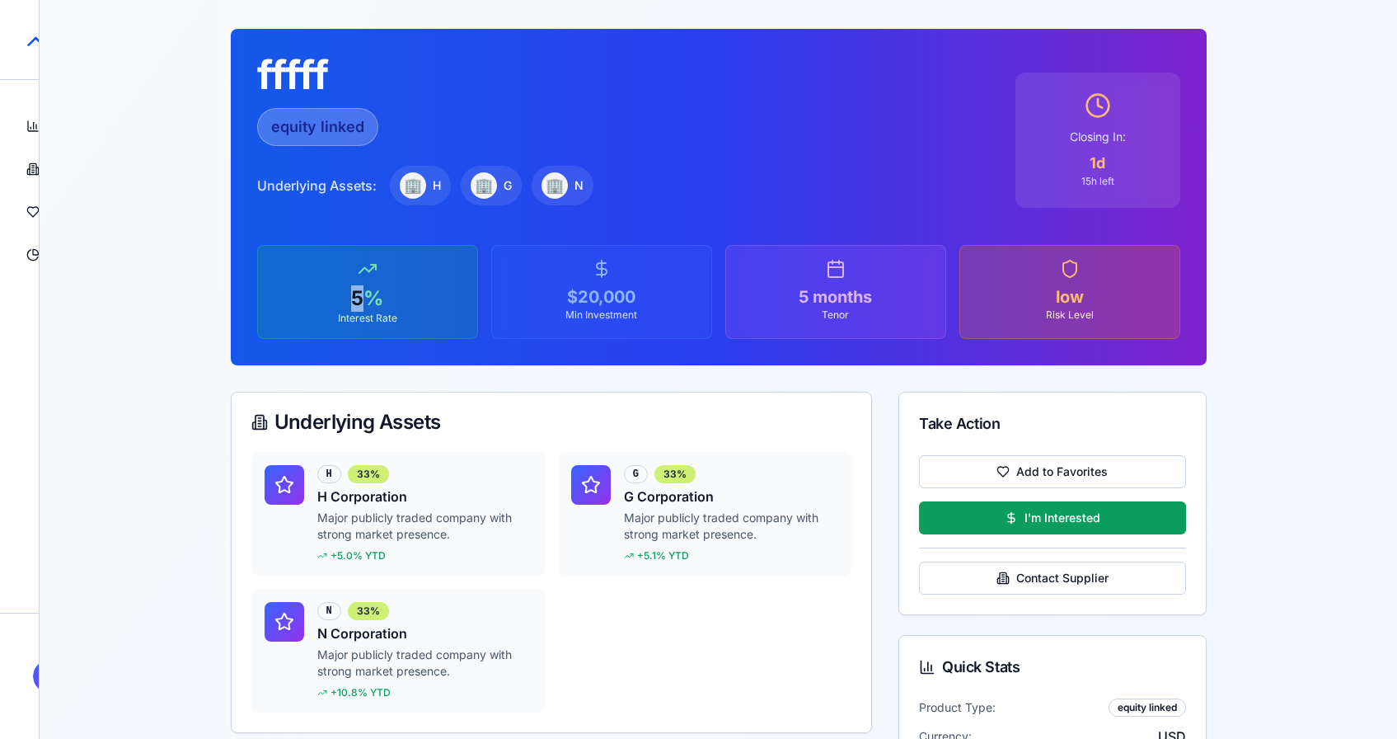
drag, startPoint x: 347, startPoint y: 304, endPoint x: 373, endPoint y: 304, distance: 25.6
click at [372, 304] on div "5%" at bounding box center [367, 298] width 193 height 26
click at [417, 186] on div "🏢" at bounding box center [413, 185] width 26 height 26
click at [320, 78] on h1 "fffff" at bounding box center [626, 75] width 739 height 40
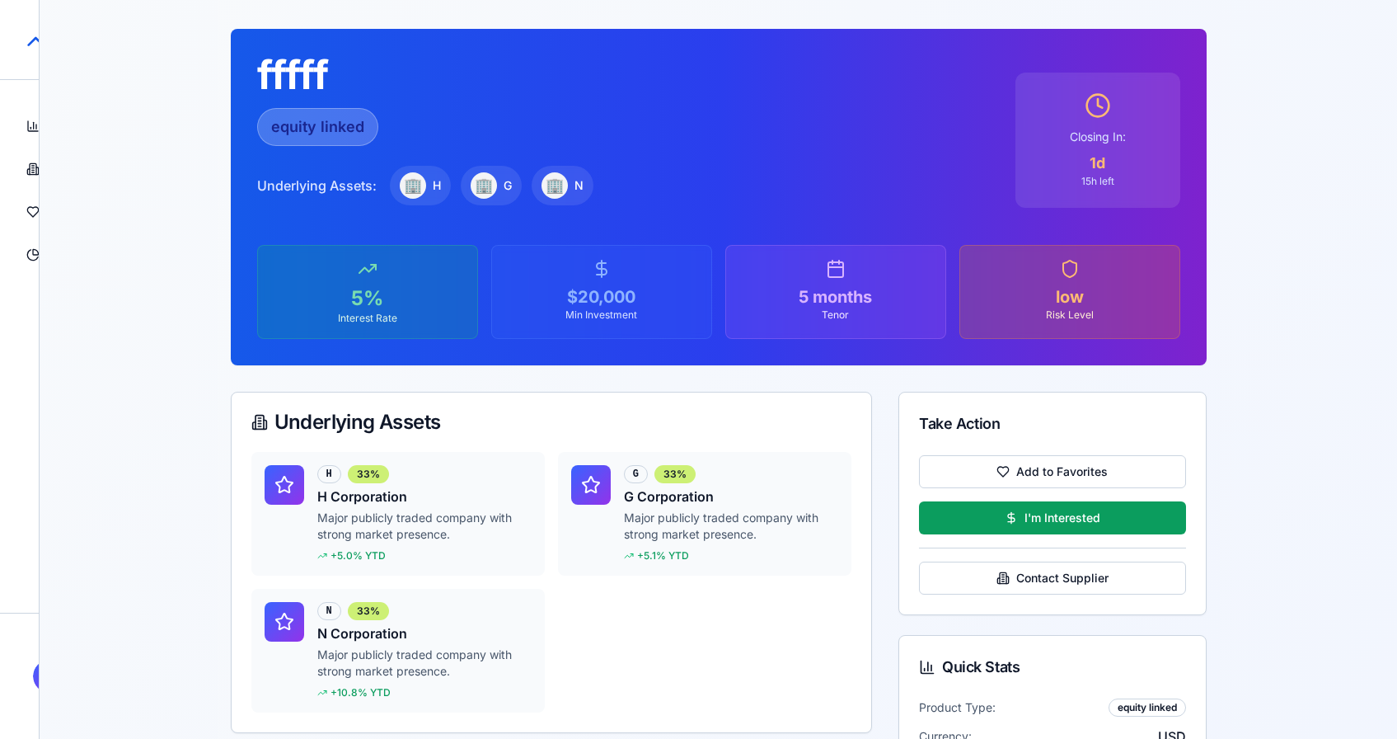
click at [444, 129] on div "equity linked" at bounding box center [626, 127] width 739 height 38
drag, startPoint x: 603, startPoint y: 202, endPoint x: 338, endPoint y: 184, distance: 265.3
click at [323, 183] on div "Underlying Assets: 🏢 H 🏢 G 🏢 N" at bounding box center [626, 186] width 739 height 40
click at [412, 190] on div "🏢" at bounding box center [413, 185] width 26 height 26
drag, startPoint x: 601, startPoint y: 186, endPoint x: 406, endPoint y: 188, distance: 194.6
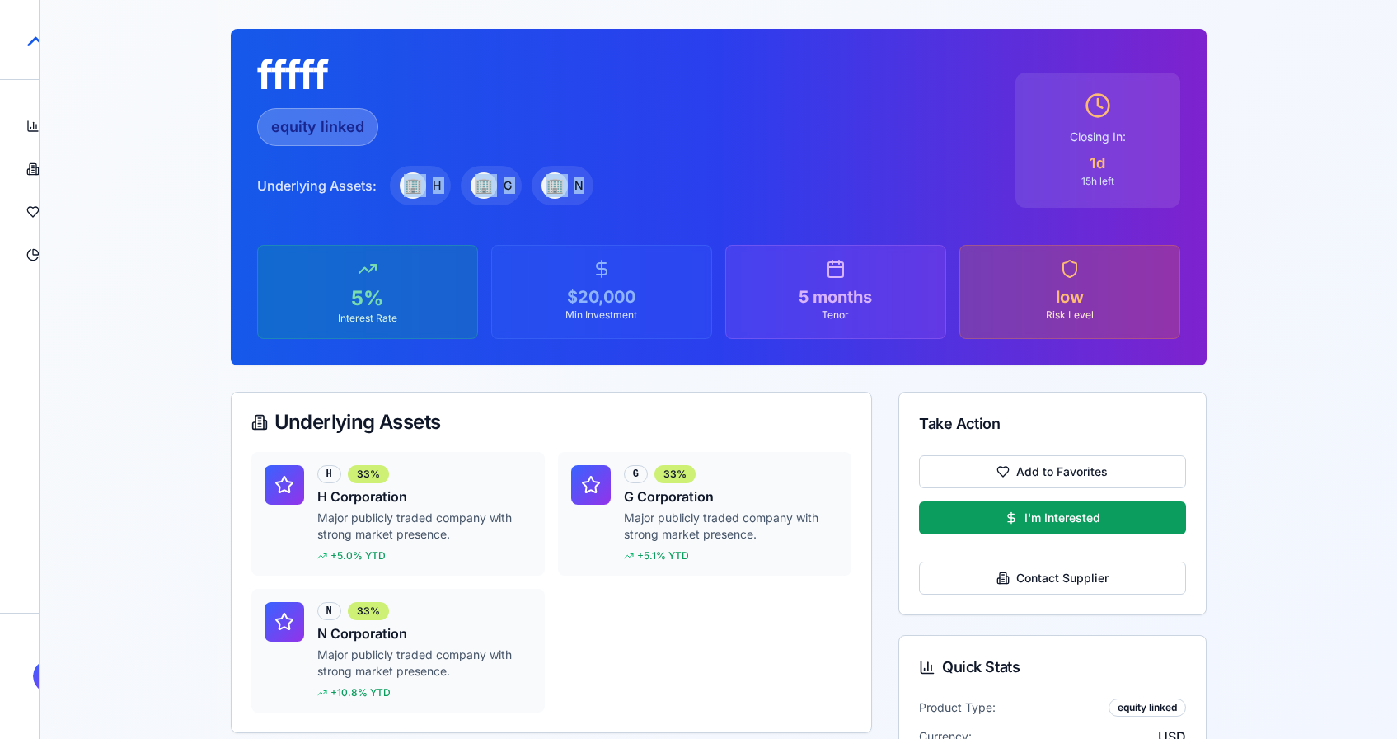
click at [406, 188] on div "Underlying Assets: 🏢 H 🏢 G 🏢 N" at bounding box center [626, 186] width 739 height 40
click at [426, 186] on div "🏢 H" at bounding box center [420, 186] width 61 height 40
drag, startPoint x: 439, startPoint y: 186, endPoint x: 502, endPoint y: 184, distance: 63.5
click at [502, 184] on div "🏢 H 🏢 G 🏢 N" at bounding box center [492, 186] width 204 height 40
click at [462, 186] on div "🏢 G" at bounding box center [491, 186] width 61 height 40
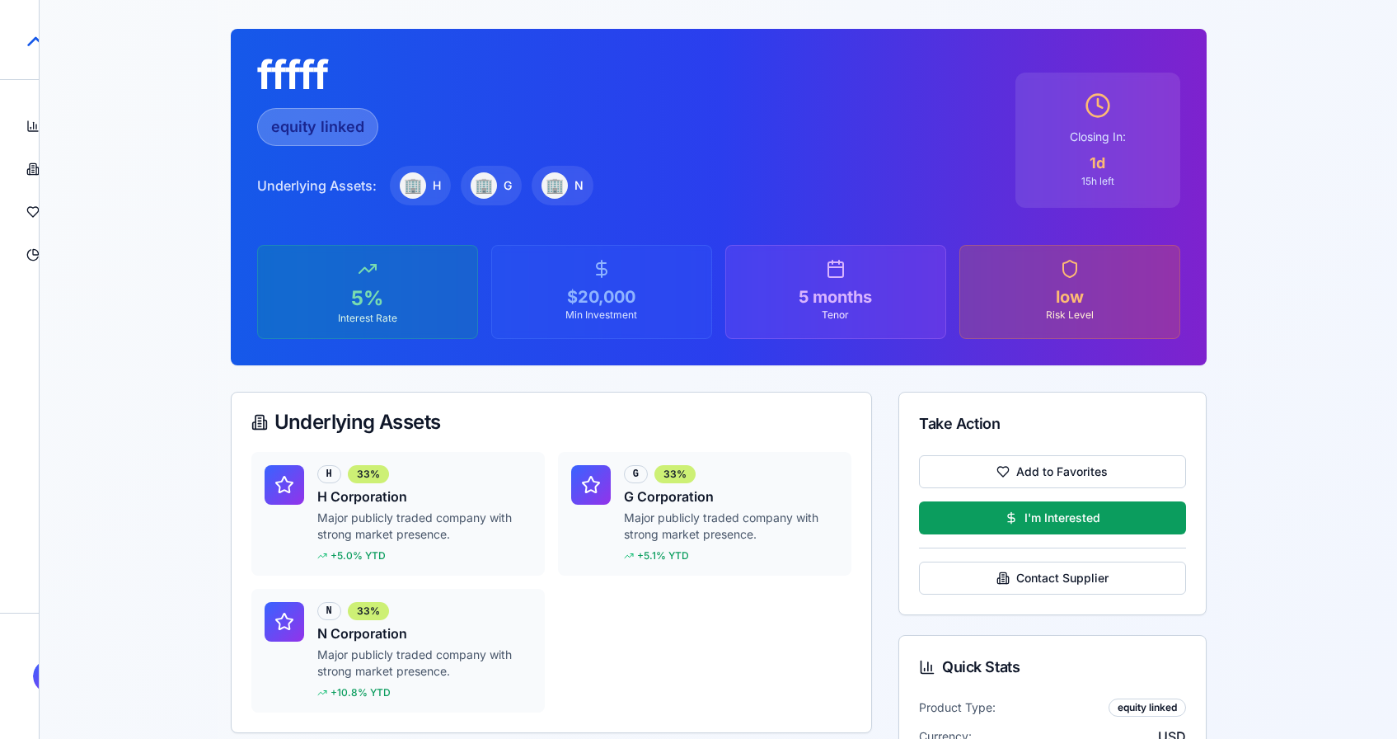
click at [510, 186] on span "G" at bounding box center [508, 185] width 8 height 16
drag, startPoint x: 346, startPoint y: 306, endPoint x: 388, endPoint y: 306, distance: 42.0
click at [388, 306] on div "5%" at bounding box center [367, 298] width 193 height 26
drag, startPoint x: 524, startPoint y: 298, endPoint x: 638, endPoint y: 298, distance: 114.6
click at [638, 298] on div "$20,000" at bounding box center [601, 296] width 193 height 23
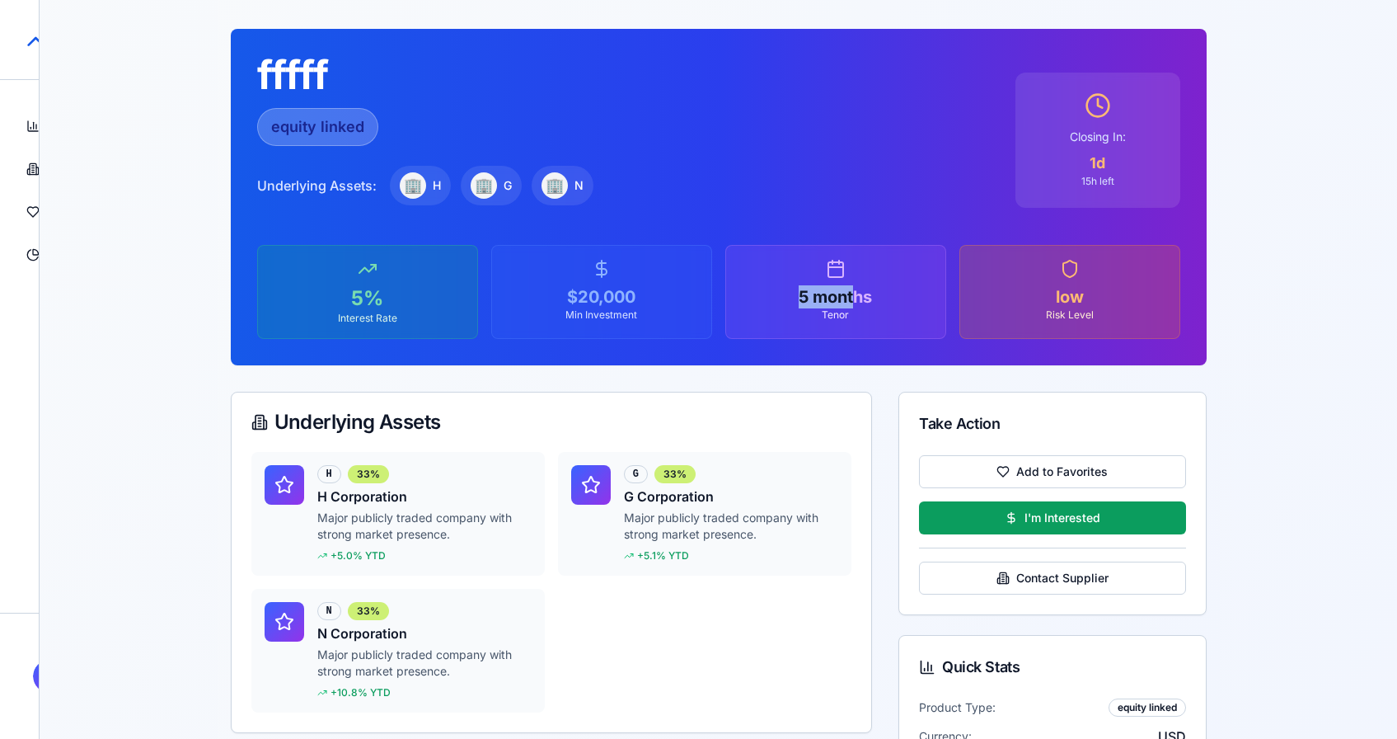
drag, startPoint x: 759, startPoint y: 298, endPoint x: 855, endPoint y: 298, distance: 95.6
click at [856, 298] on div "5 months" at bounding box center [836, 296] width 193 height 23
drag, startPoint x: 1008, startPoint y: 307, endPoint x: 1139, endPoint y: 307, distance: 131.9
click at [1139, 307] on div "low" at bounding box center [1070, 296] width 193 height 23
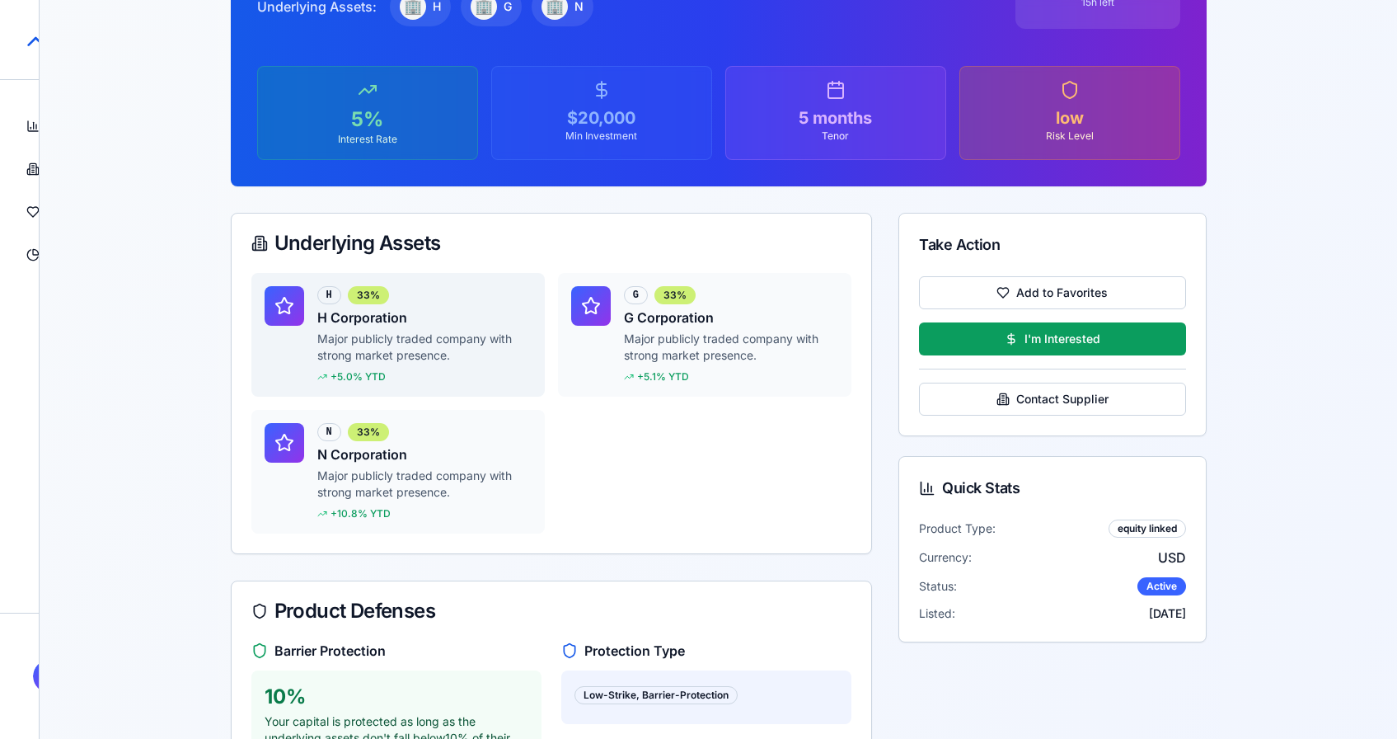
scroll to position [269, 0]
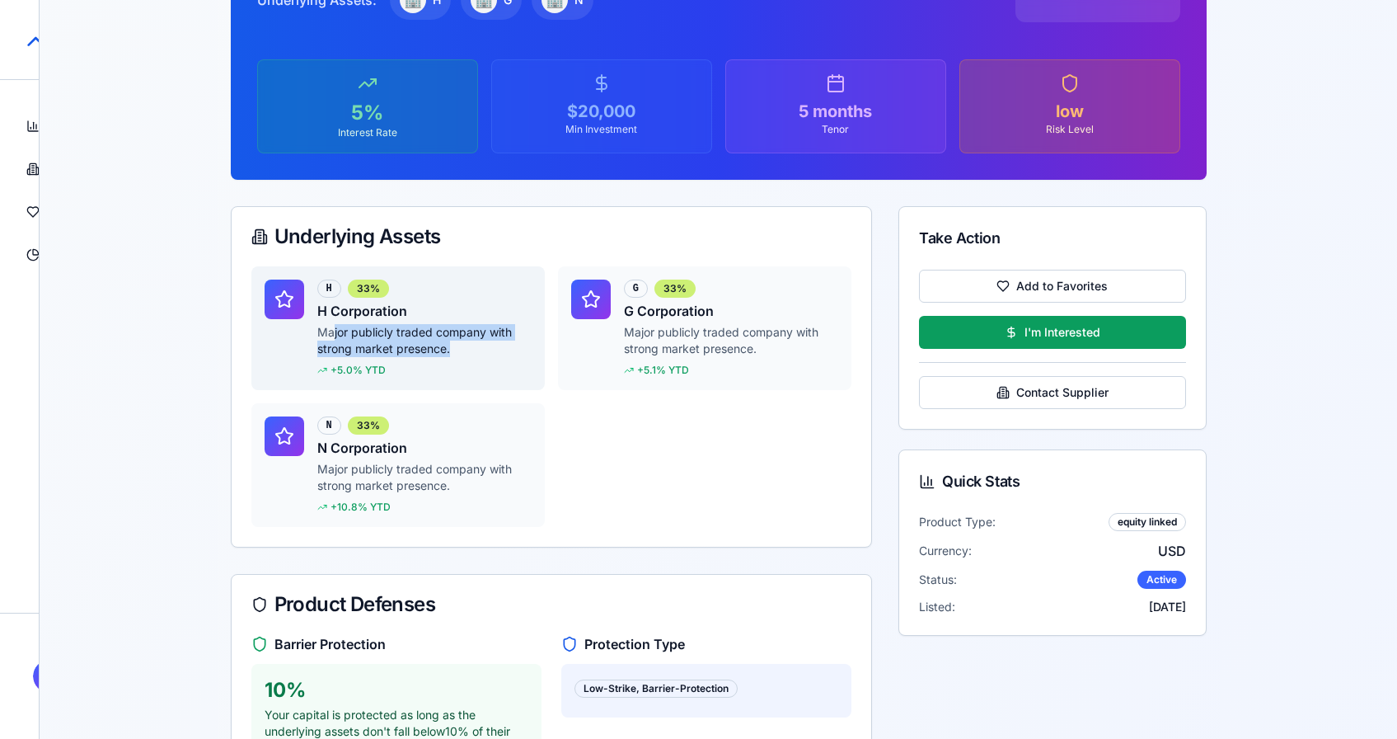
drag, startPoint x: 331, startPoint y: 334, endPoint x: 458, endPoint y: 341, distance: 127.2
click at [458, 341] on p "Major publicly traded company with strong market presence." at bounding box center [424, 340] width 214 height 33
click at [402, 354] on p "Major publicly traded company with strong market presence." at bounding box center [424, 340] width 214 height 33
drag, startPoint x: 313, startPoint y: 311, endPoint x: 408, endPoint y: 310, distance: 94.8
click at [408, 310] on div "H 33% H Corporation Major publicly traded company with strong market presence. …" at bounding box center [398, 328] width 294 height 124
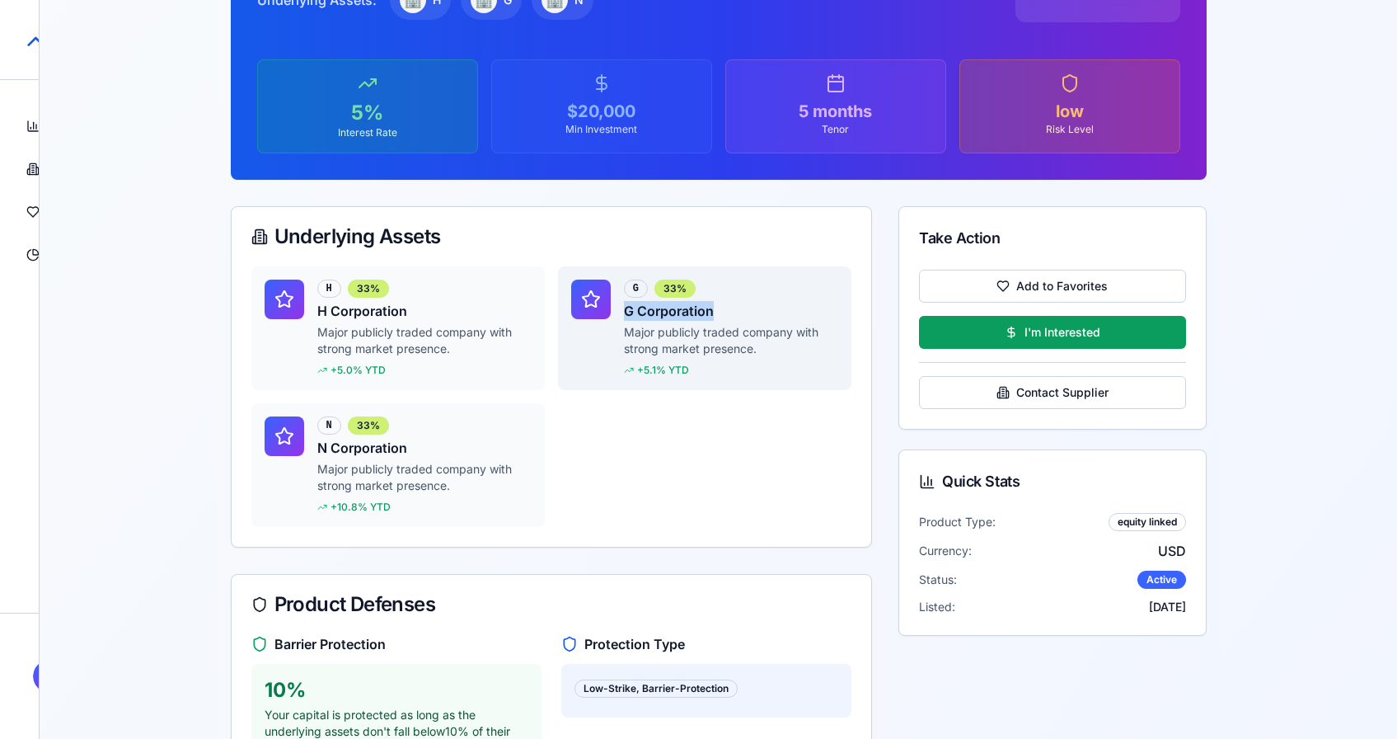
drag, startPoint x: 627, startPoint y: 311, endPoint x: 751, endPoint y: 310, distance: 124.5
click at [751, 310] on h4 "G Corporation" at bounding box center [731, 311] width 214 height 20
click at [706, 351] on p "Major publicly traded company with strong market presence." at bounding box center [731, 340] width 214 height 33
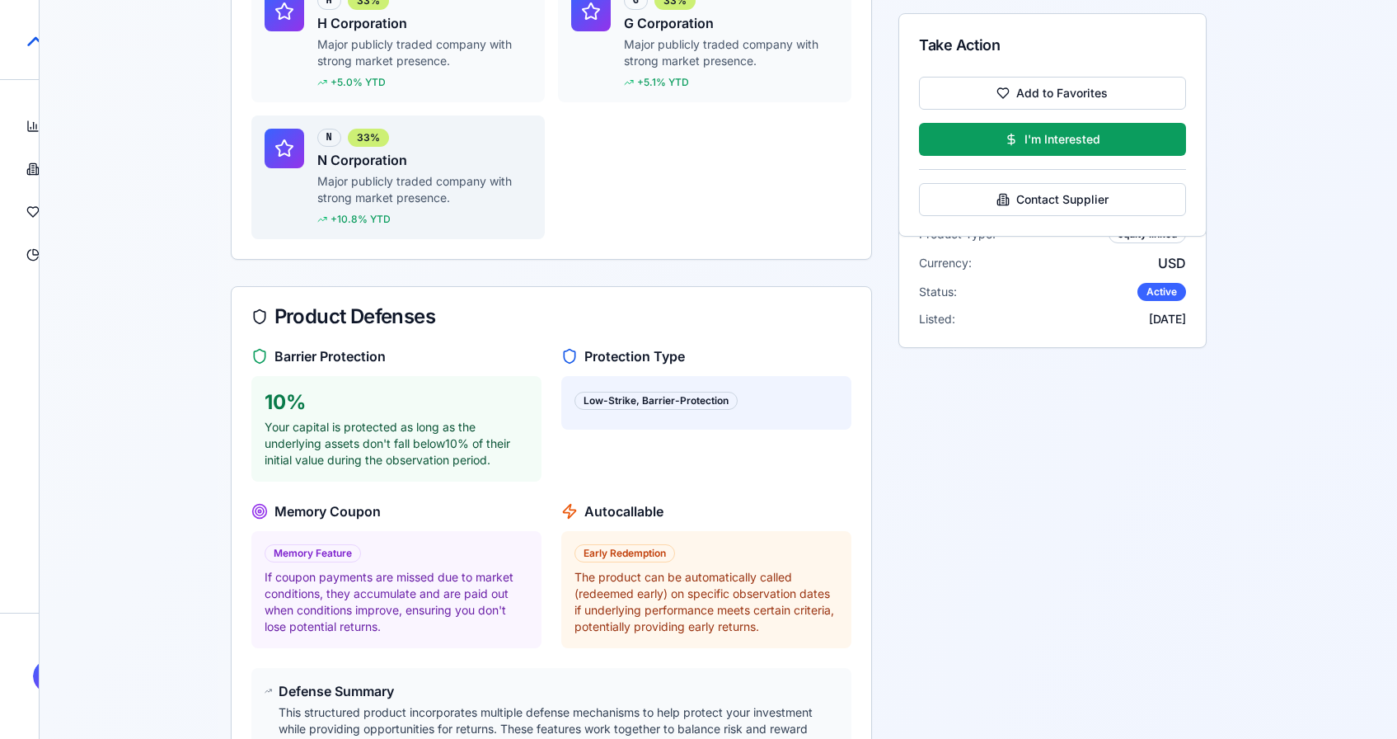
scroll to position [633, 0]
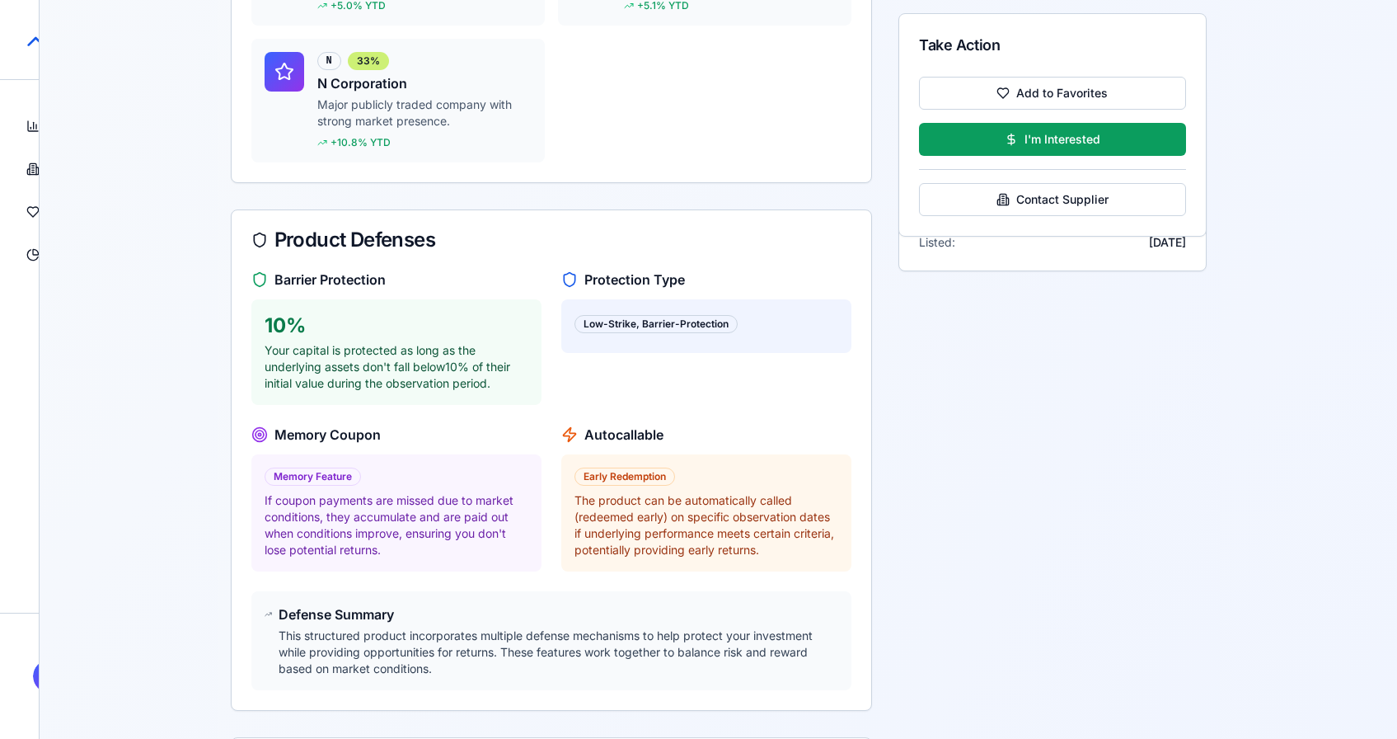
click at [294, 324] on div "10 %" at bounding box center [397, 325] width 264 height 26
click at [634, 439] on h4 "Autocallable" at bounding box center [624, 435] width 79 height 20
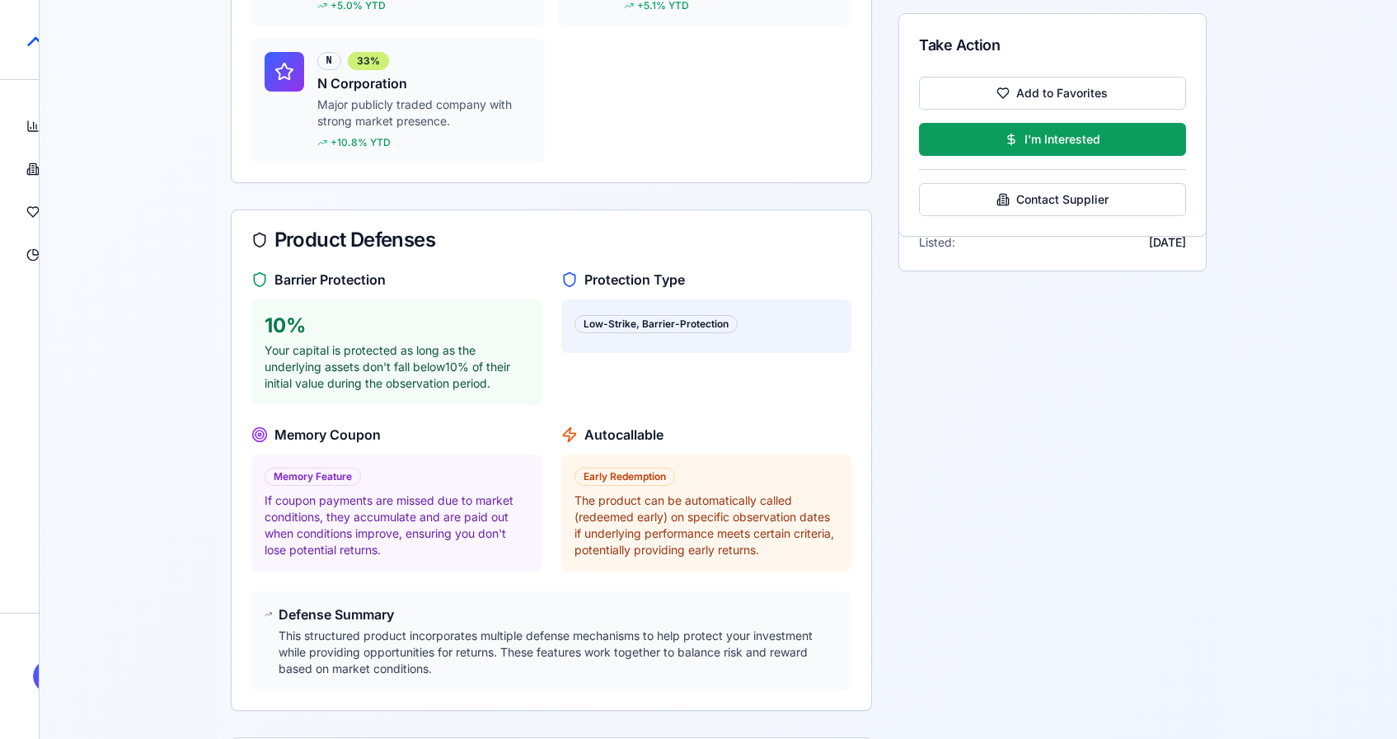
click at [322, 428] on h4 "Memory Coupon" at bounding box center [328, 435] width 106 height 20
click at [637, 281] on h4 "Protection Type" at bounding box center [635, 280] width 101 height 20
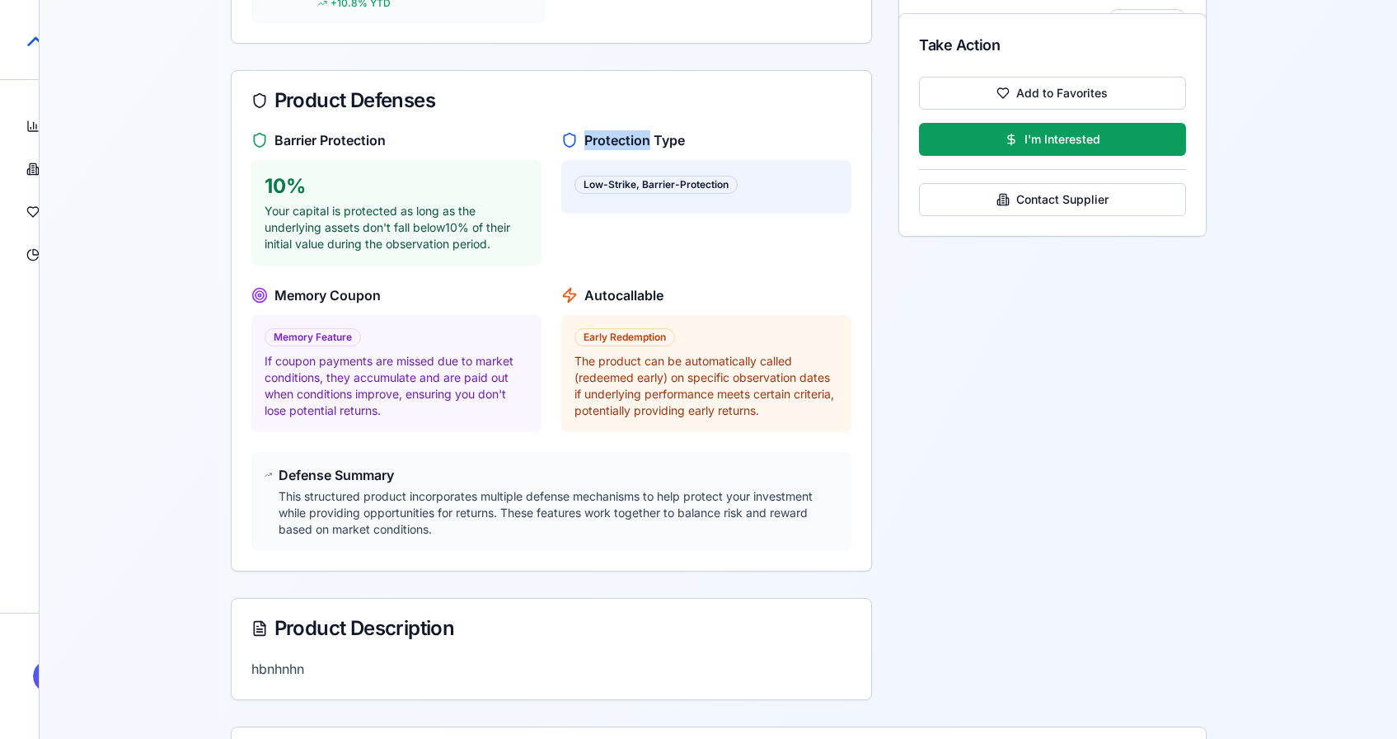
scroll to position [828, 0]
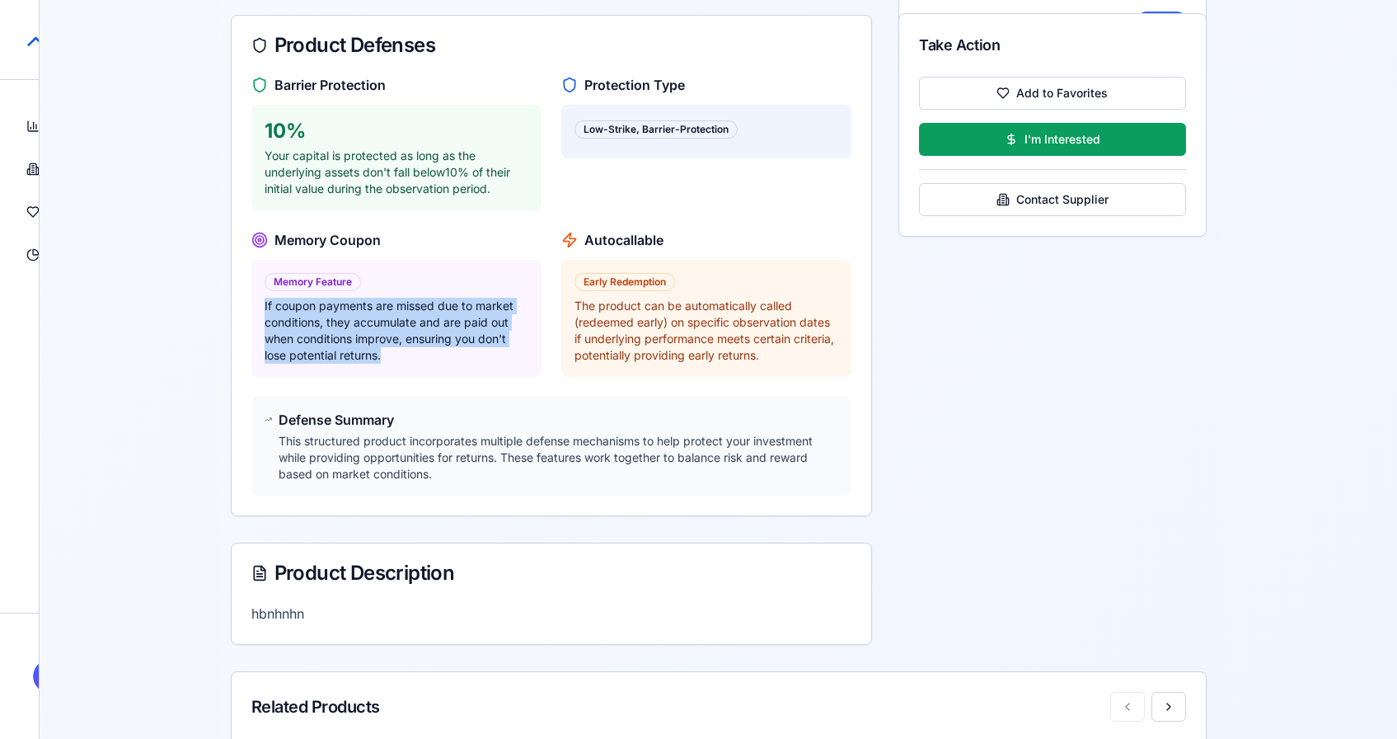
drag, startPoint x: 258, startPoint y: 304, endPoint x: 420, endPoint y: 354, distance: 169.8
click at [420, 354] on div "Memory Feature If coupon payments are missed due to market conditions, they acc…" at bounding box center [396, 318] width 290 height 117
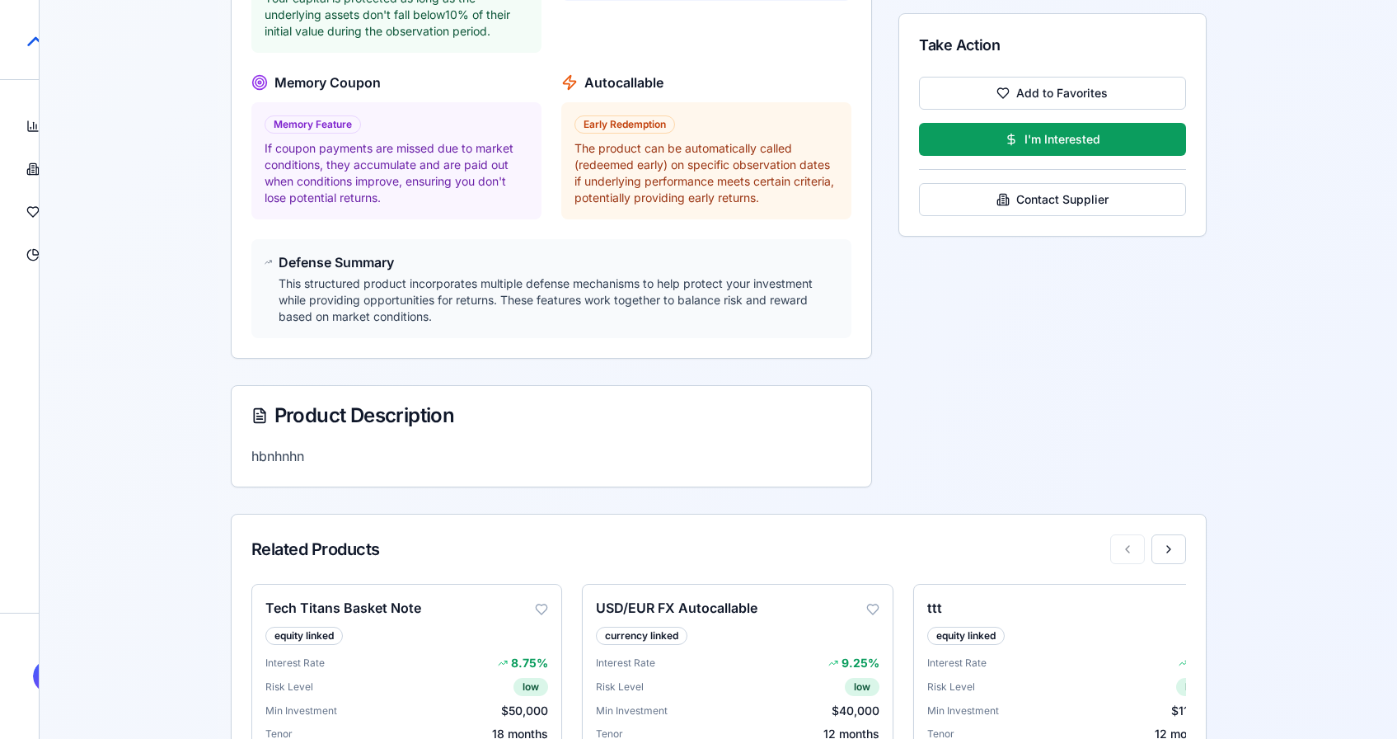
click at [355, 294] on p "This structured product incorporates multiple defense mechanisms to help protec…" at bounding box center [559, 299] width 561 height 49
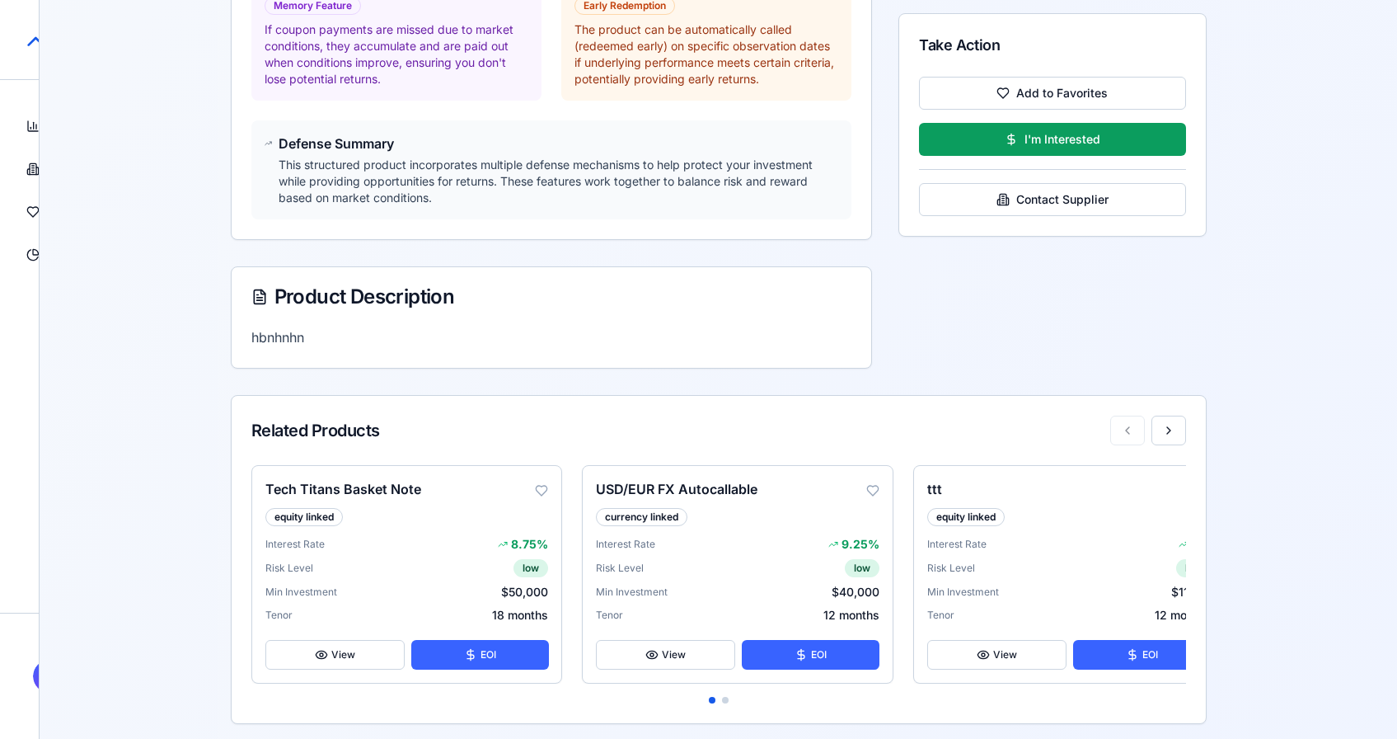
scroll to position [1141, 0]
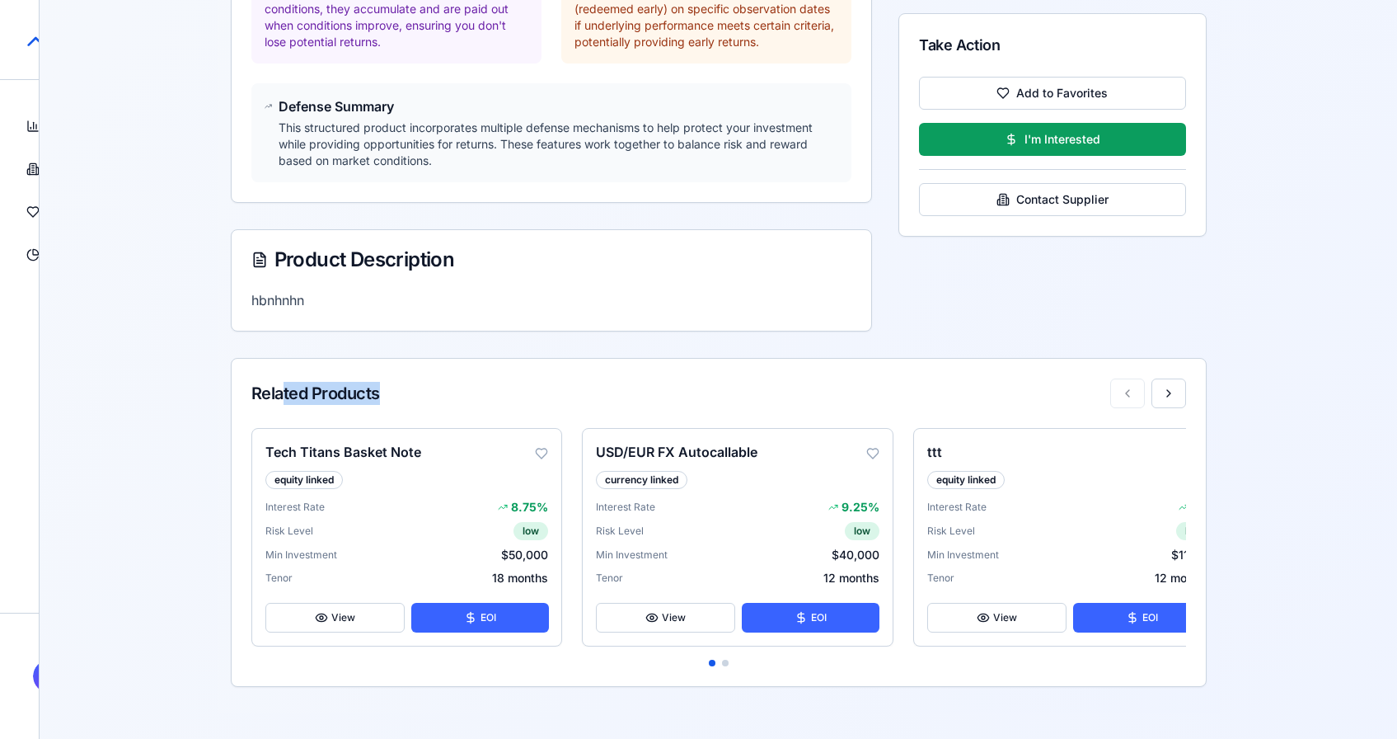
drag, startPoint x: 280, startPoint y: 385, endPoint x: 470, endPoint y: 385, distance: 189.6
click at [467, 385] on div "Related Products" at bounding box center [718, 393] width 935 height 30
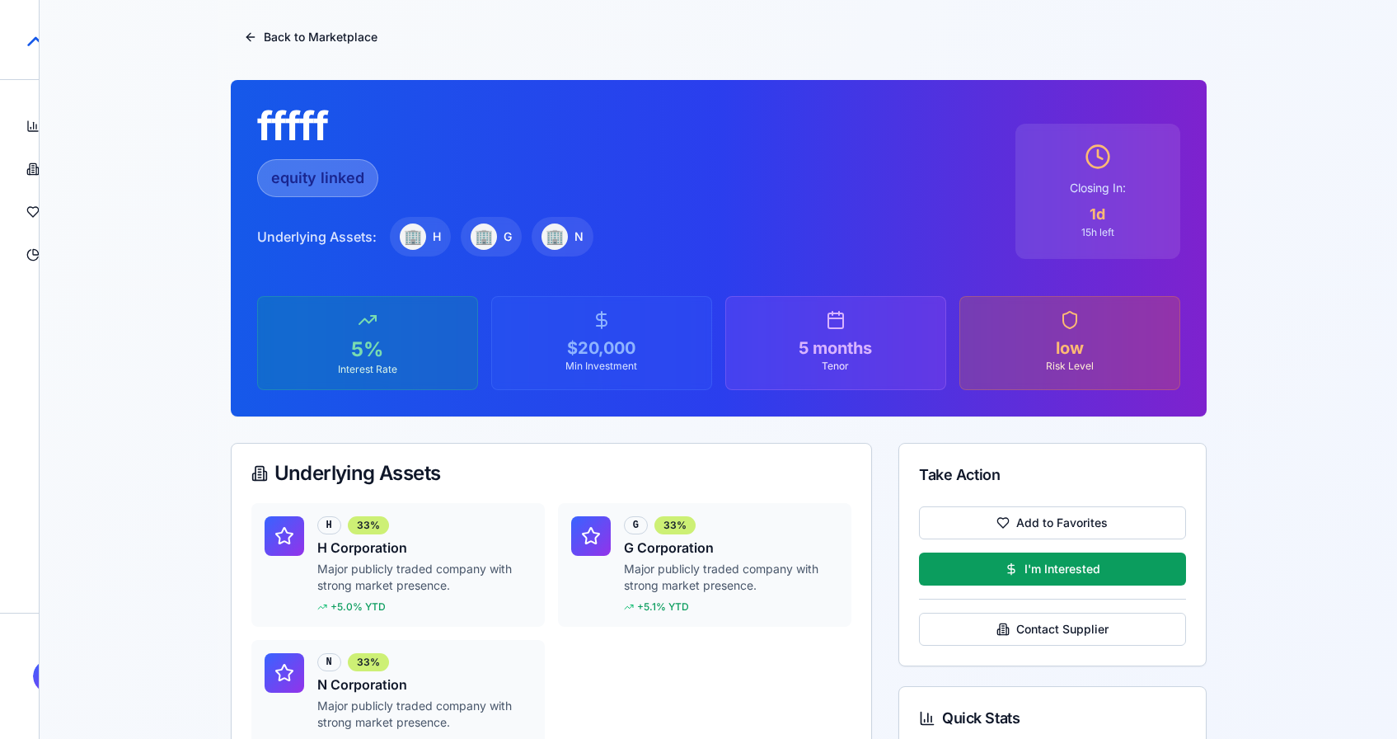
scroll to position [34, 0]
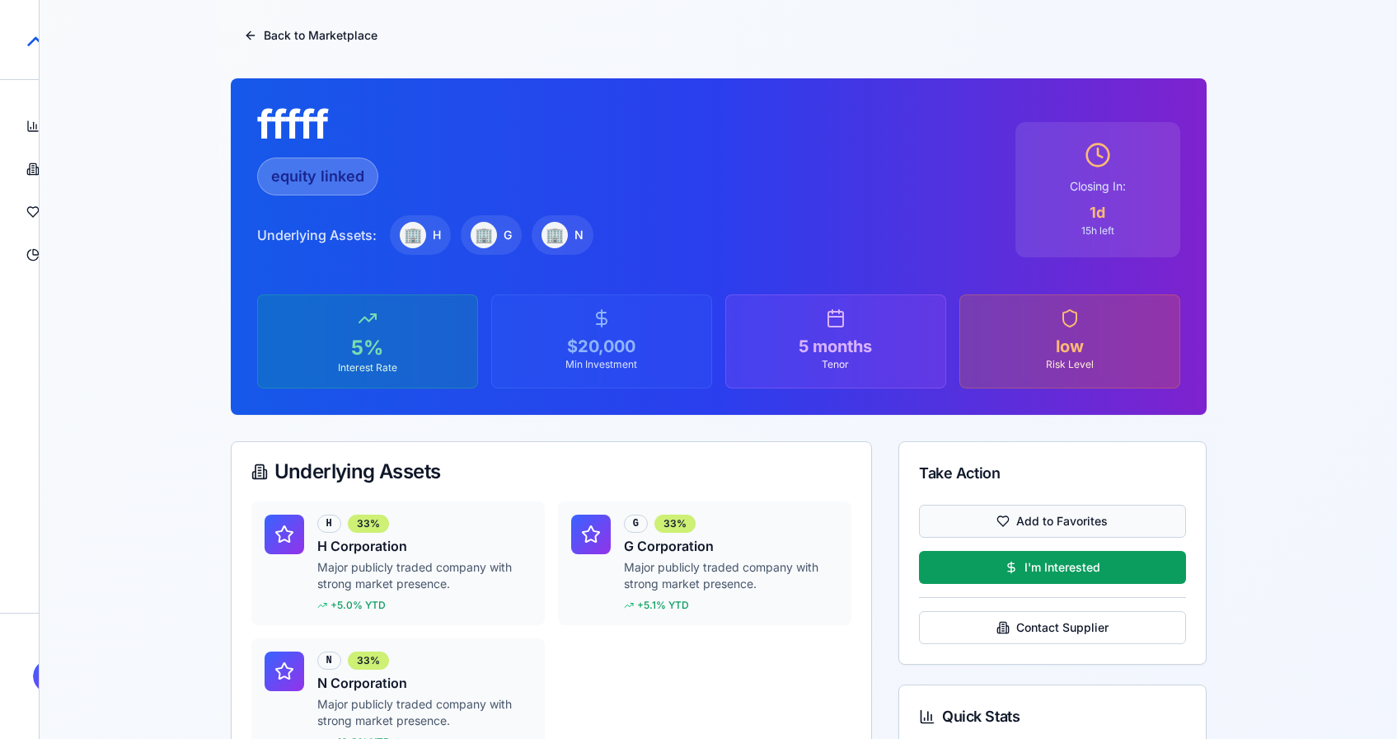
click at [991, 531] on button "Add to Favorites" at bounding box center [1052, 521] width 266 height 33
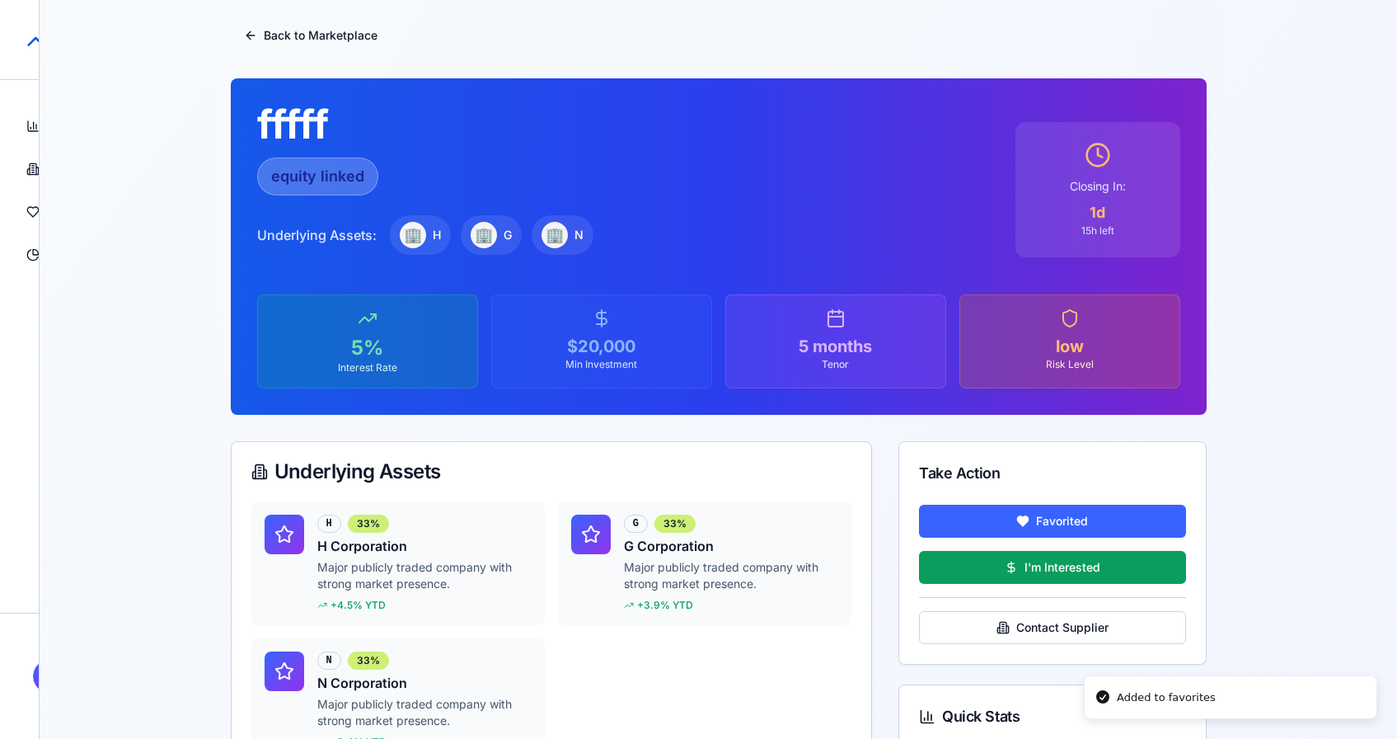
click at [1111, 519] on button "Favorited" at bounding box center [1052, 521] width 266 height 33
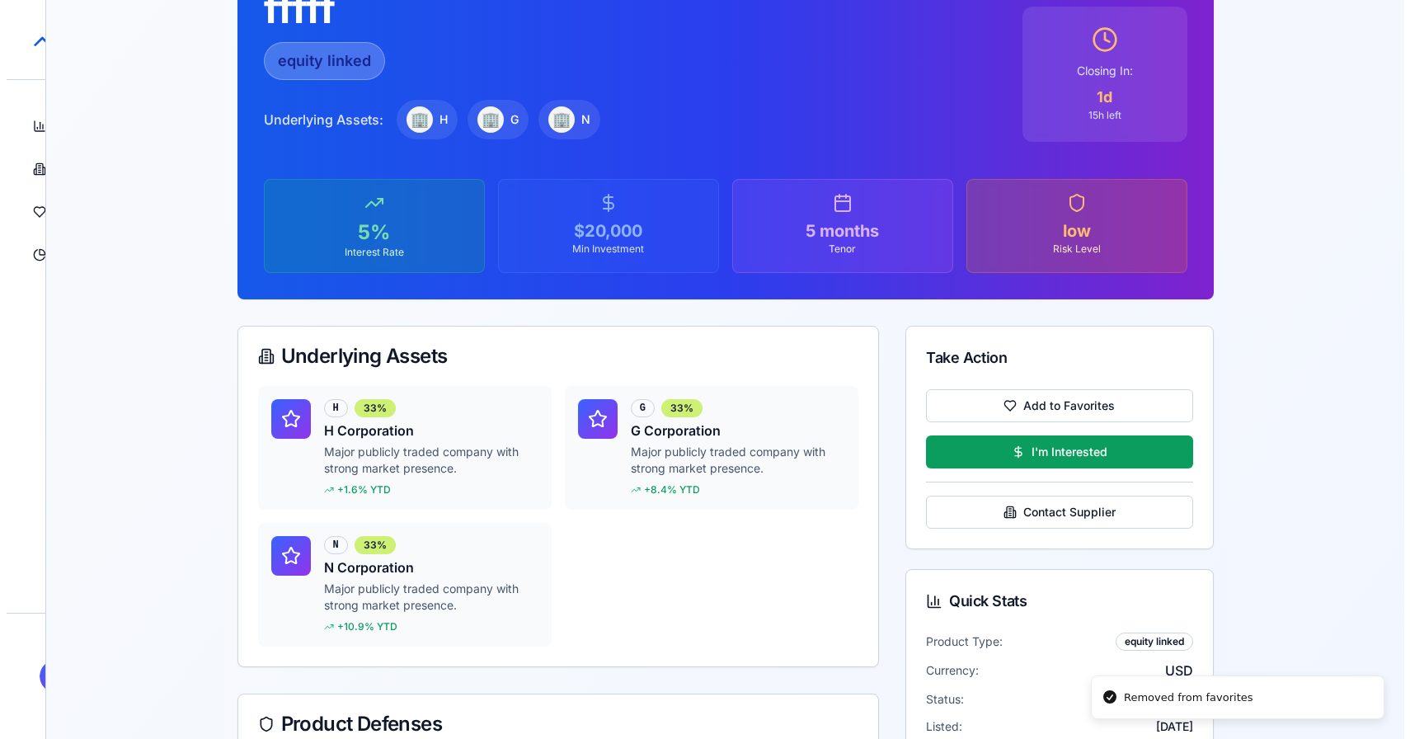
scroll to position [152, 0]
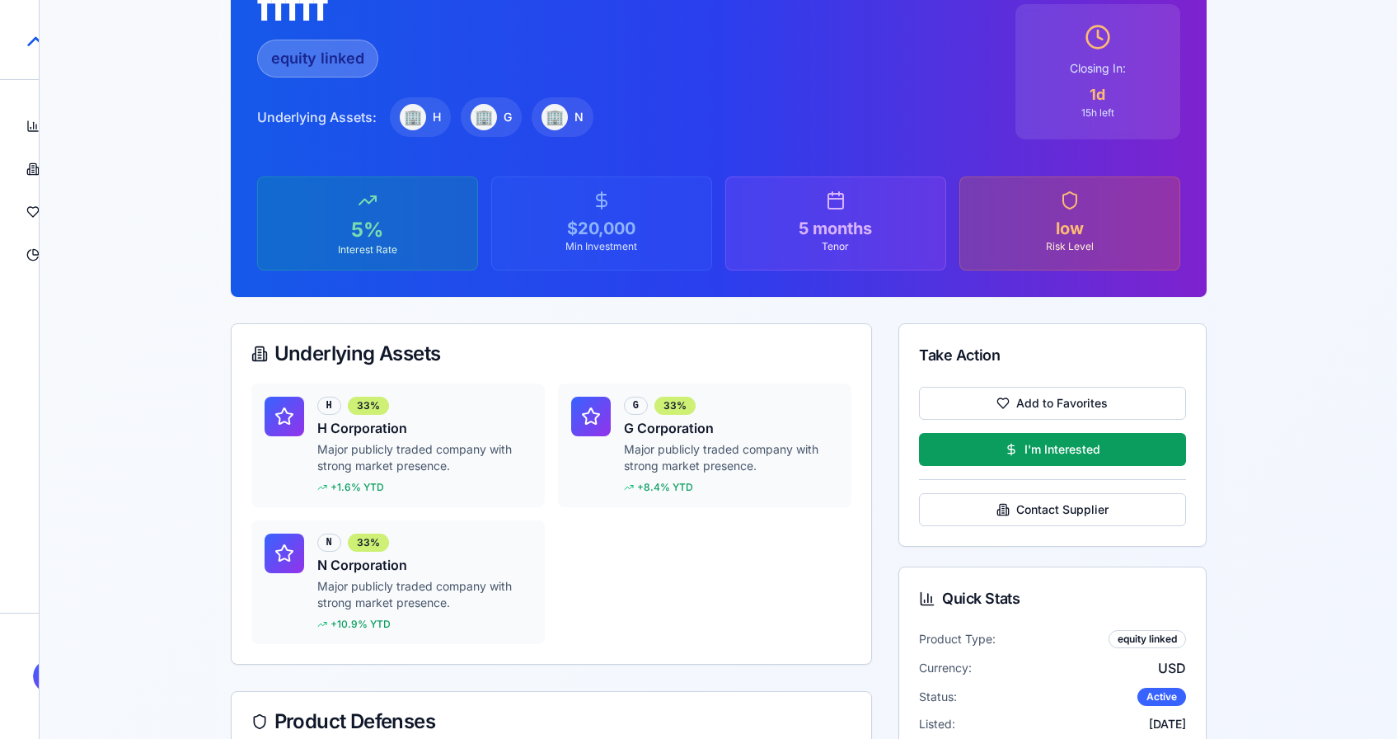
click at [1083, 384] on div "Take Action" at bounding box center [1053, 355] width 306 height 63
click at [1083, 395] on button "Add to Favorites" at bounding box center [1052, 403] width 266 height 33
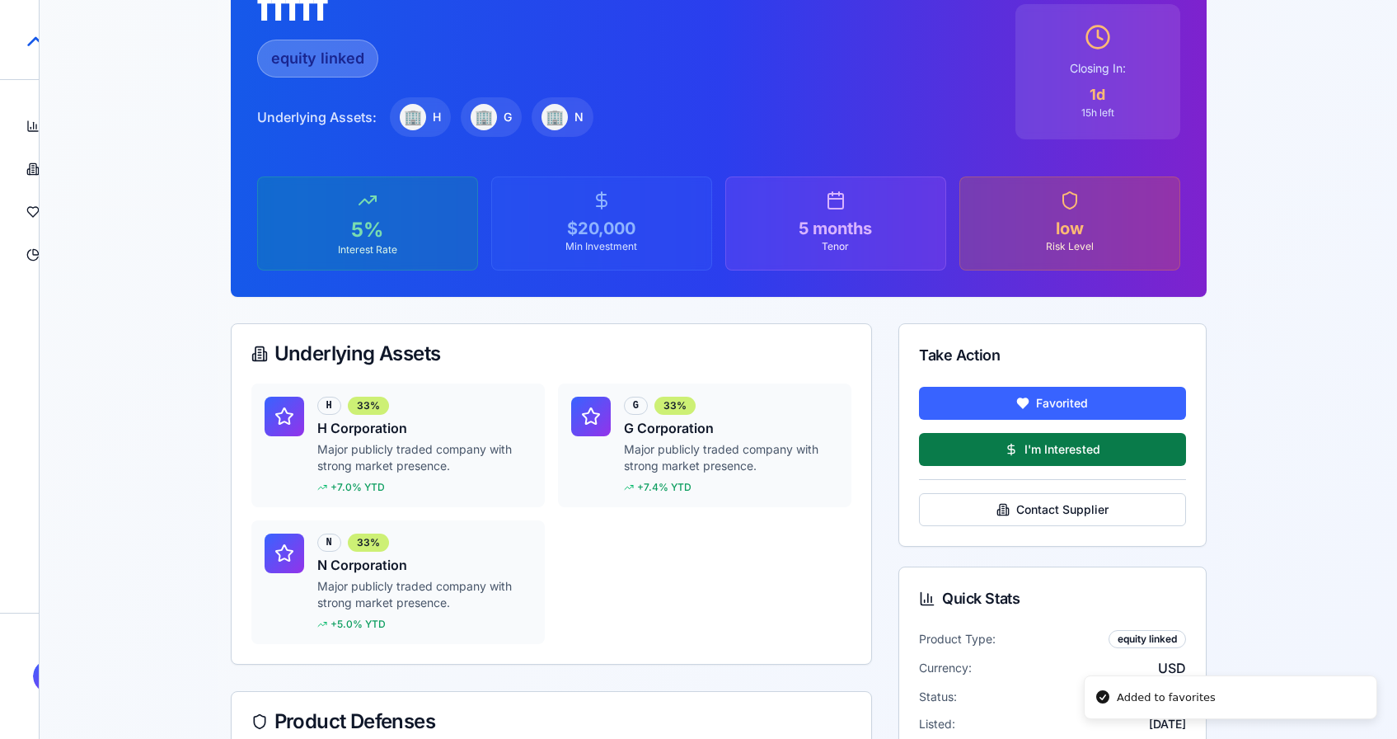
click at [1014, 457] on button "I'm Interested" at bounding box center [1052, 449] width 266 height 33
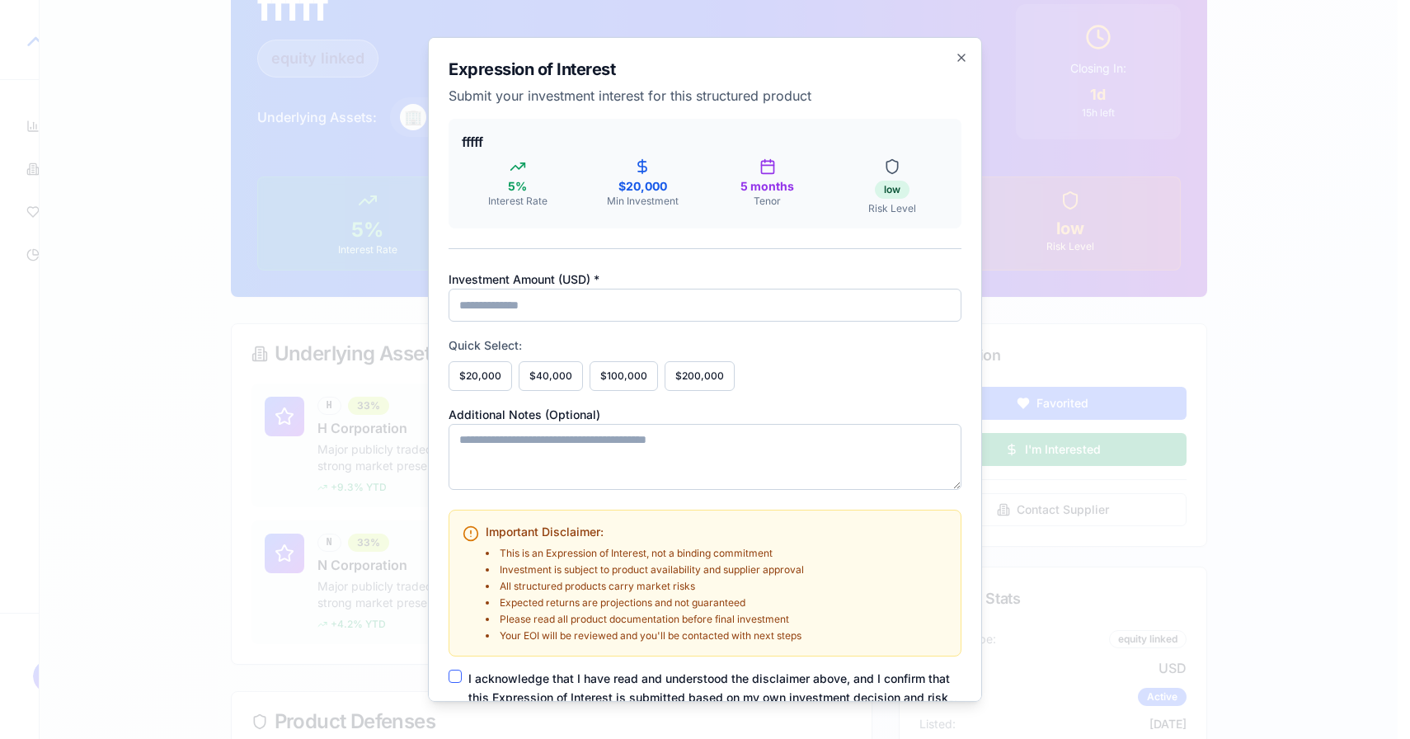
click at [546, 303] on input "Investment Amount ( USD ) *" at bounding box center [705, 305] width 513 height 33
click at [893, 313] on input "Investment Amount ( USD ) *" at bounding box center [705, 305] width 513 height 33
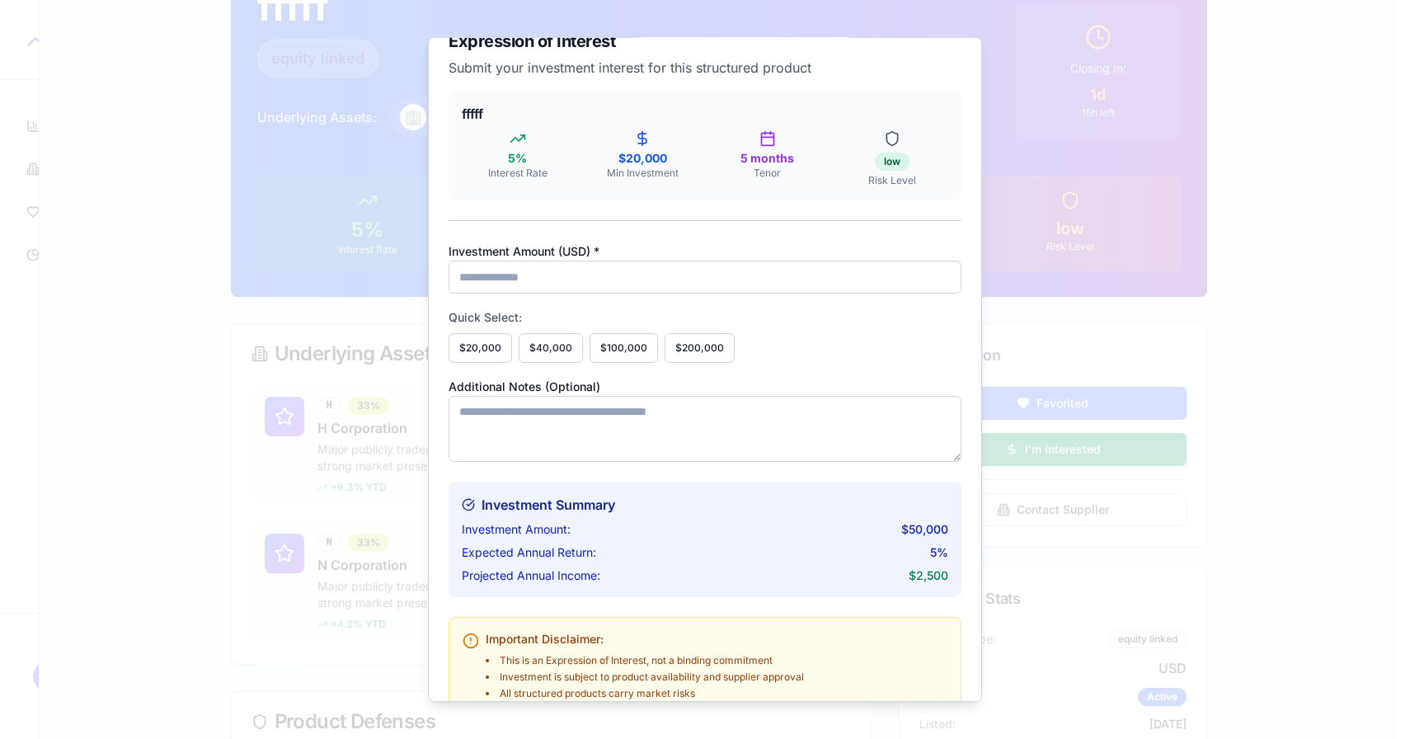
scroll to position [33, 0]
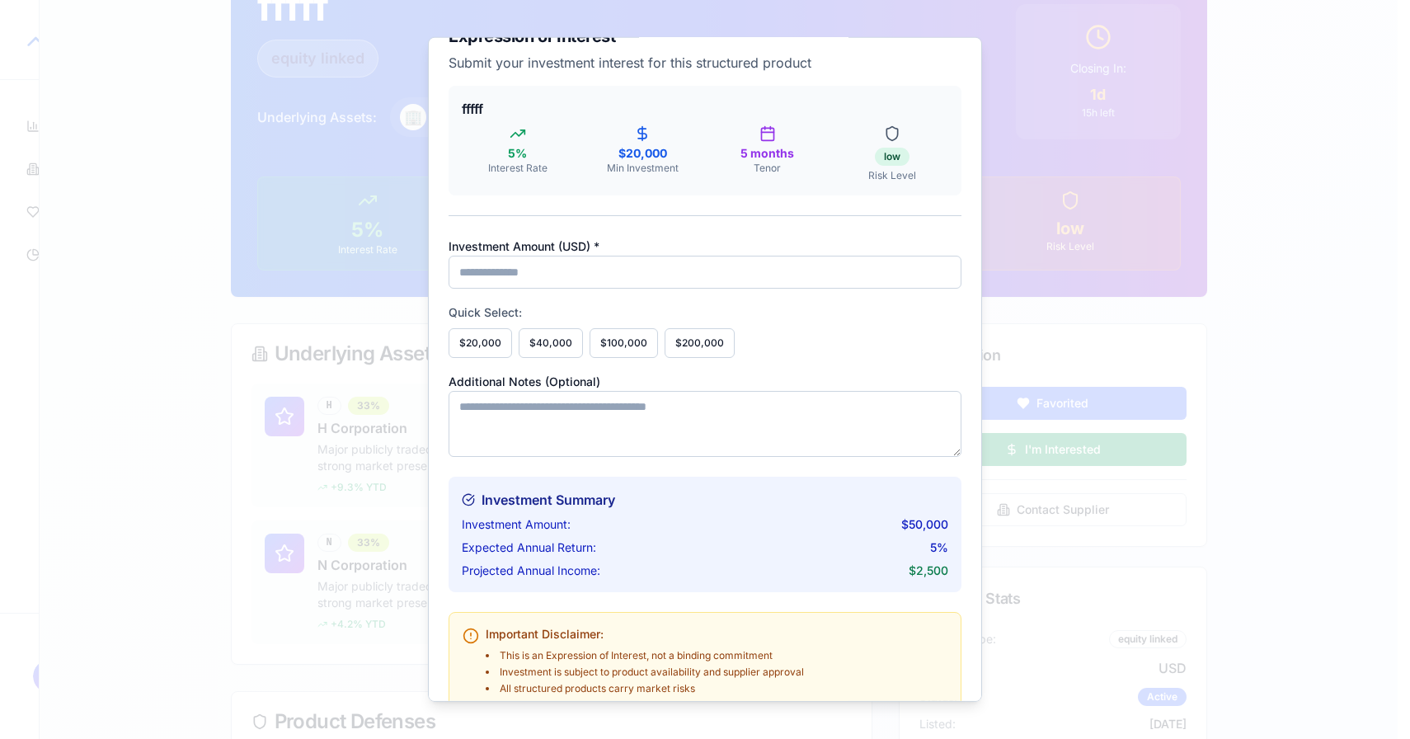
type input "*****"
click at [678, 425] on textarea "Additional Notes (Optional)" at bounding box center [705, 424] width 513 height 66
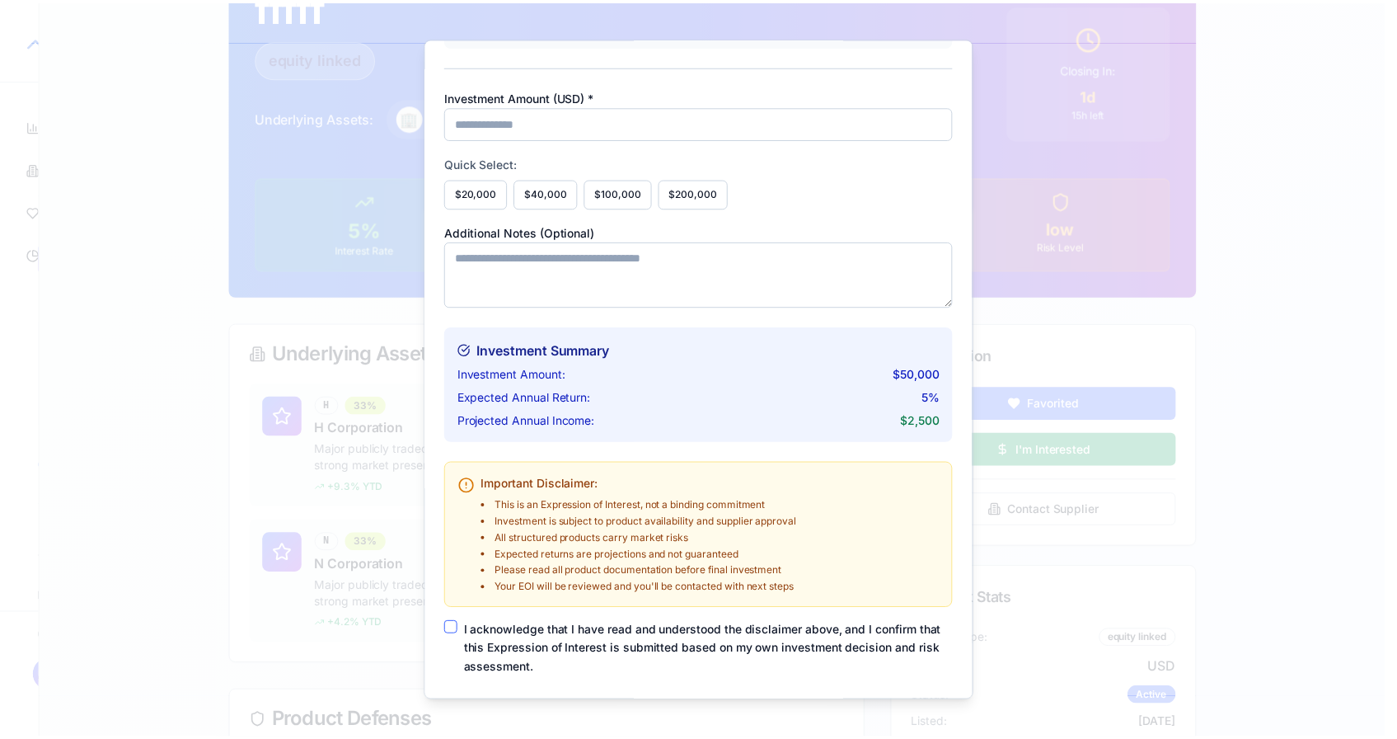
scroll to position [245, 0]
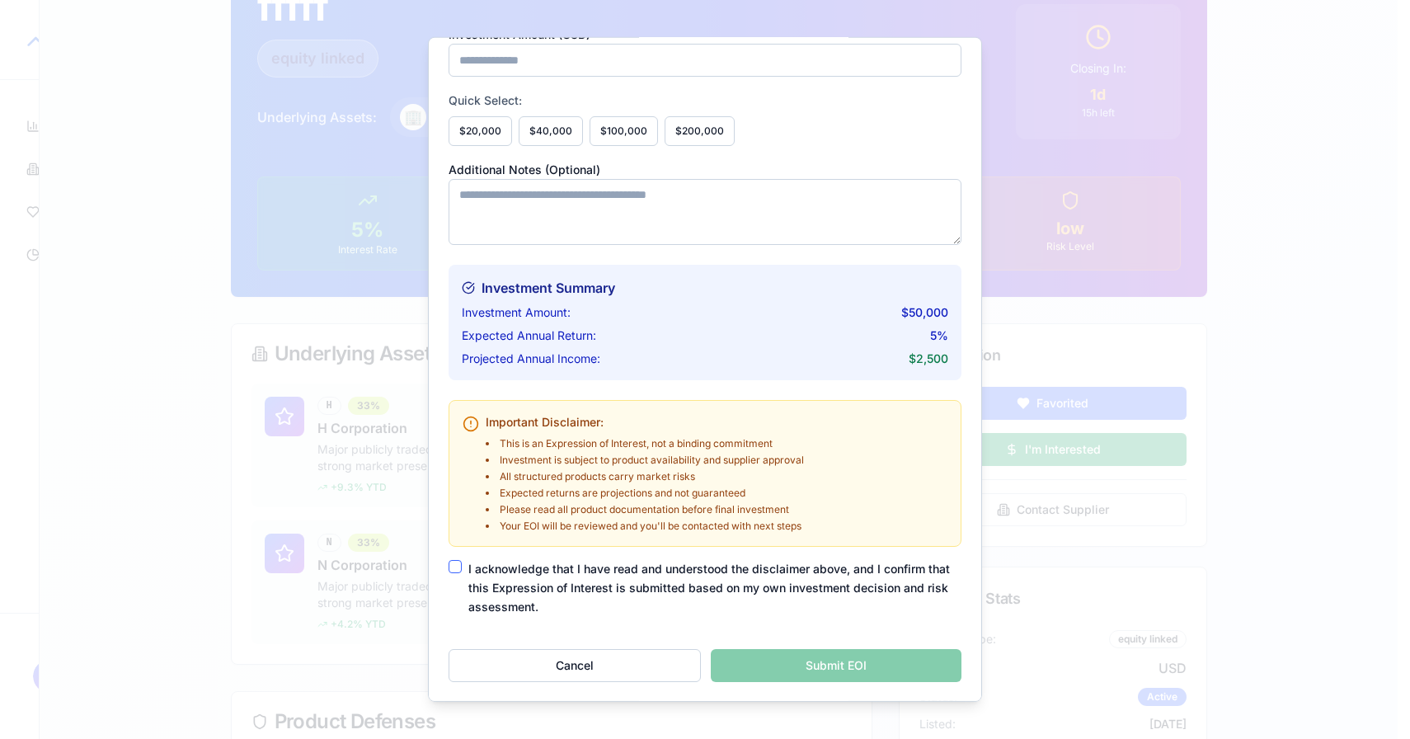
click at [464, 562] on div "I acknowledge that I have read and understood the disclaimer above, and I confi…" at bounding box center [705, 588] width 513 height 56
click at [457, 566] on button "I acknowledge that I have read and understood the disclaimer above, and I confi…" at bounding box center [455, 566] width 13 height 13
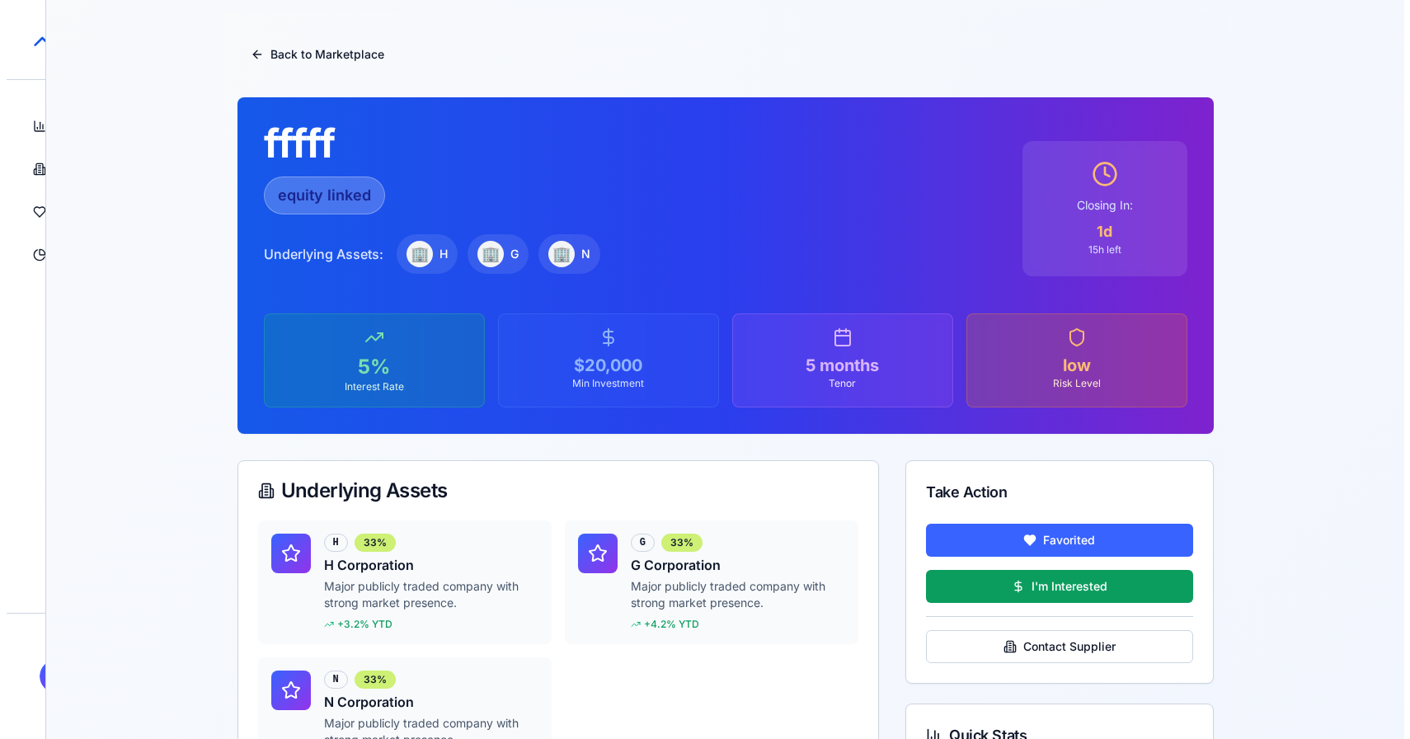
scroll to position [0, 0]
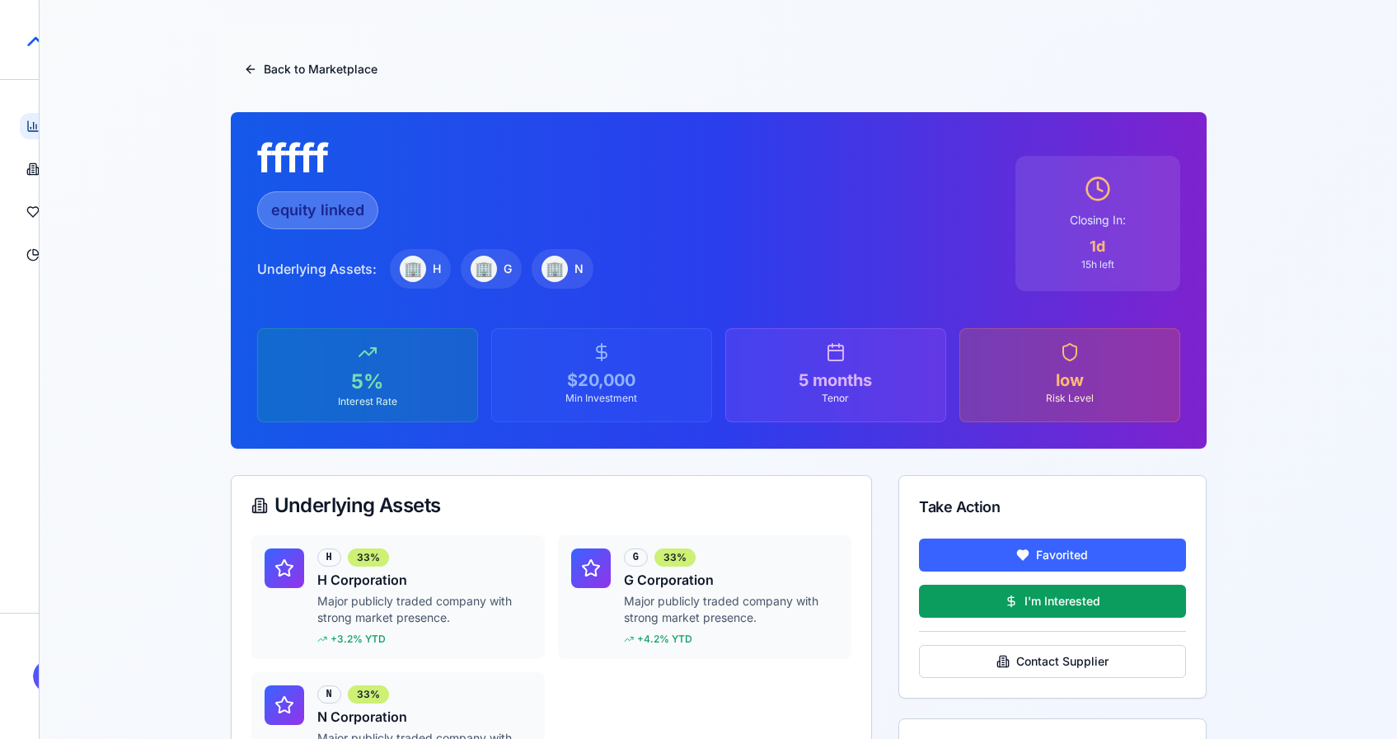
click at [25, 131] on link "Dashboard Overview and insights" at bounding box center [33, 126] width 26 height 26
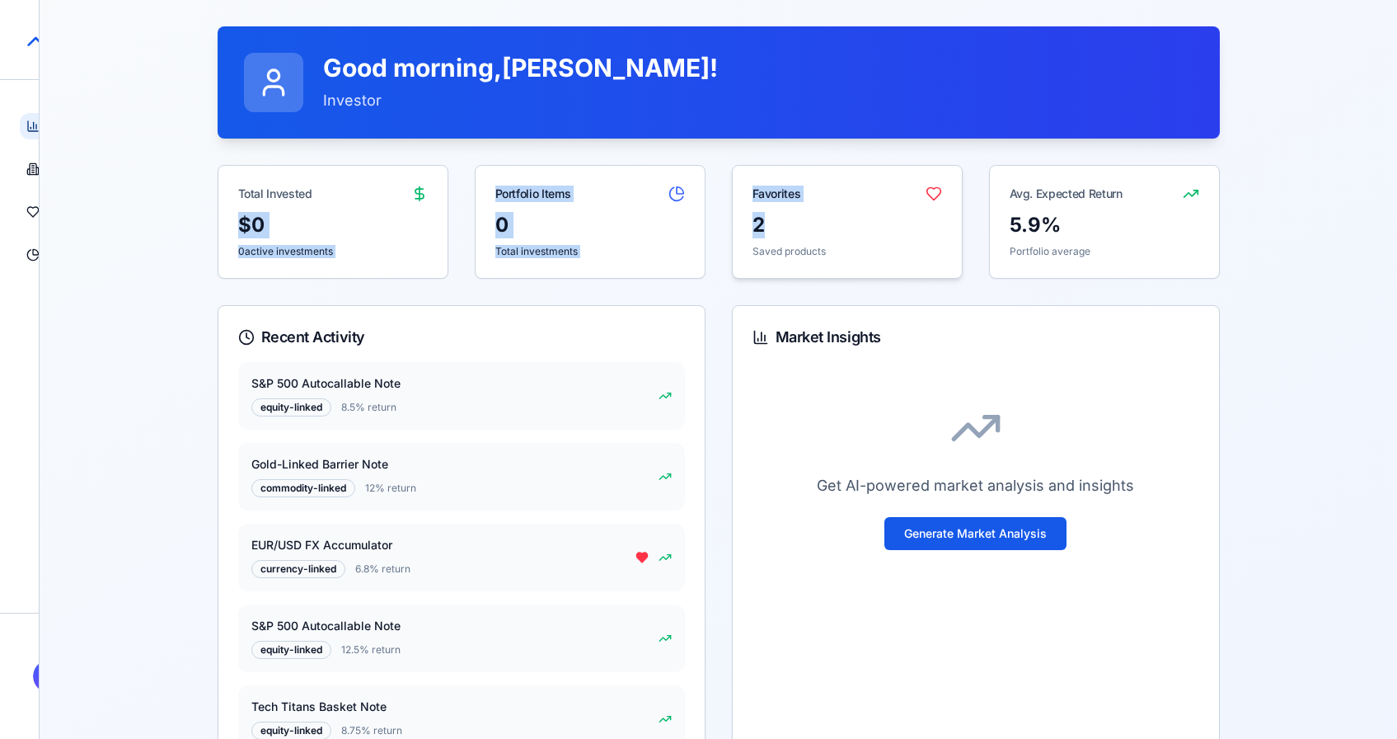
drag, startPoint x: 223, startPoint y: 223, endPoint x: 941, endPoint y: 215, distance: 717.3
click at [941, 215] on div "Total Invested $ 0 0 active investments Portfolio Items 0 Total investments Fav…" at bounding box center [719, 222] width 1003 height 114
click at [597, 265] on div "0 Total investments" at bounding box center [590, 245] width 229 height 66
click at [32, 247] on link "Investments Track portfolio" at bounding box center [33, 255] width 26 height 26
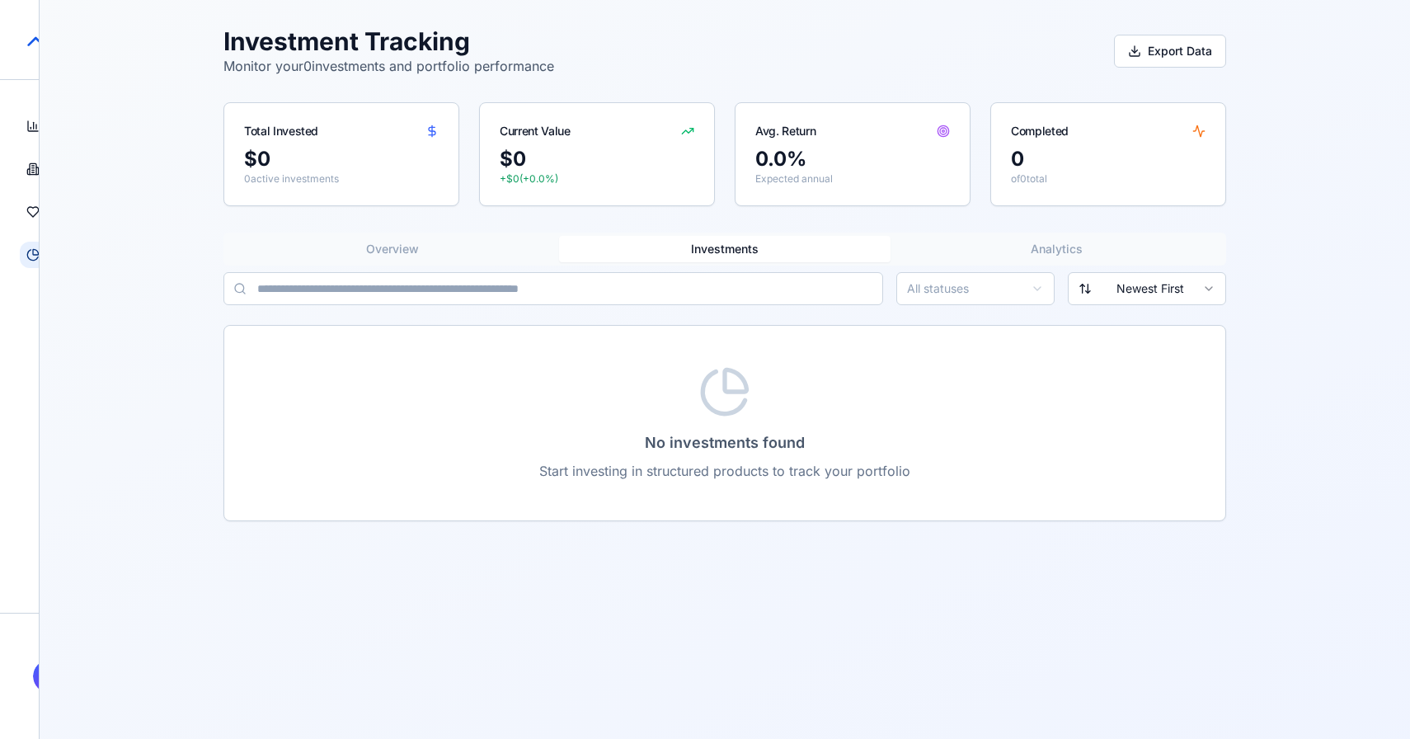
click at [726, 255] on button "Investments" at bounding box center [725, 249] width 332 height 26
click at [1063, 251] on button "Analytics" at bounding box center [1056, 249] width 332 height 26
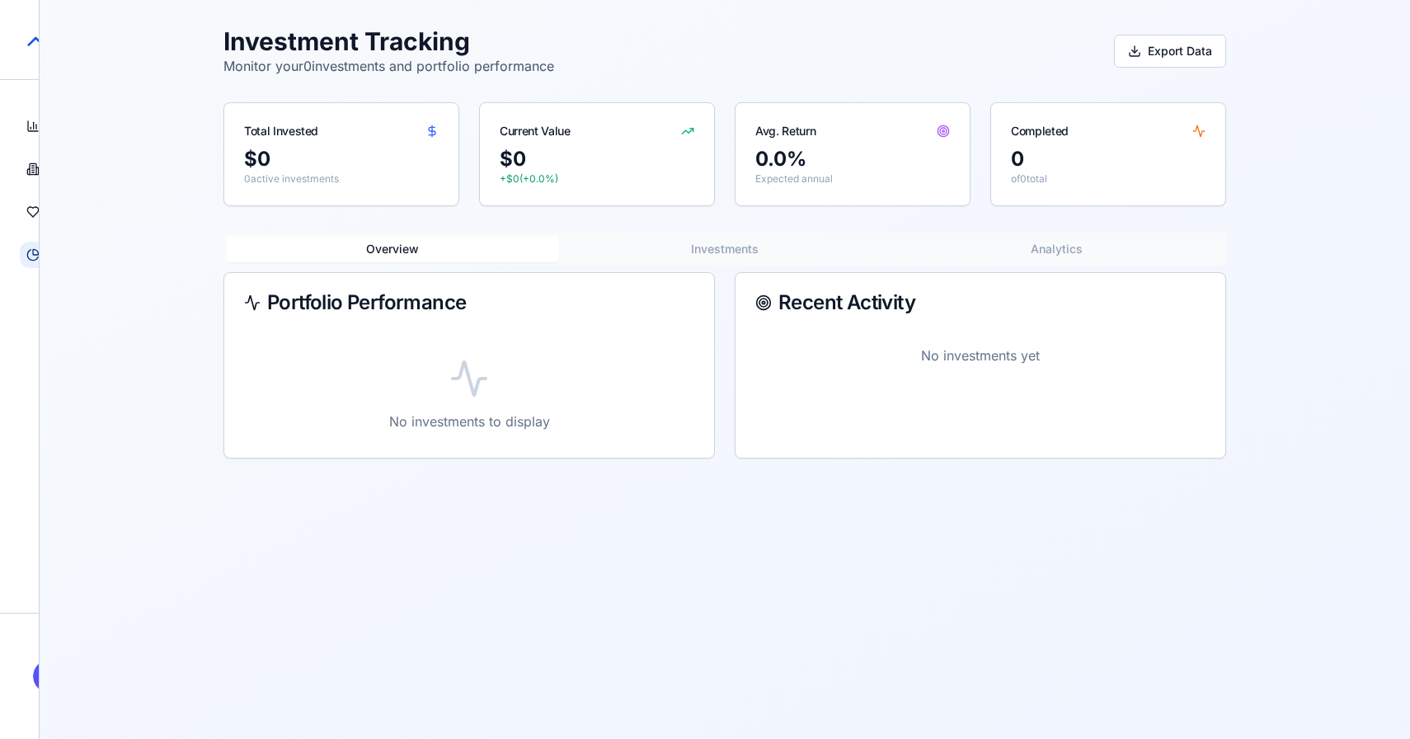
click at [422, 243] on button "Overview" at bounding box center [393, 249] width 332 height 26
click at [31, 674] on html "StructureMarket Pro Dashboard Overview and insights Products Browse marketplace…" at bounding box center [705, 369] width 1410 height 739
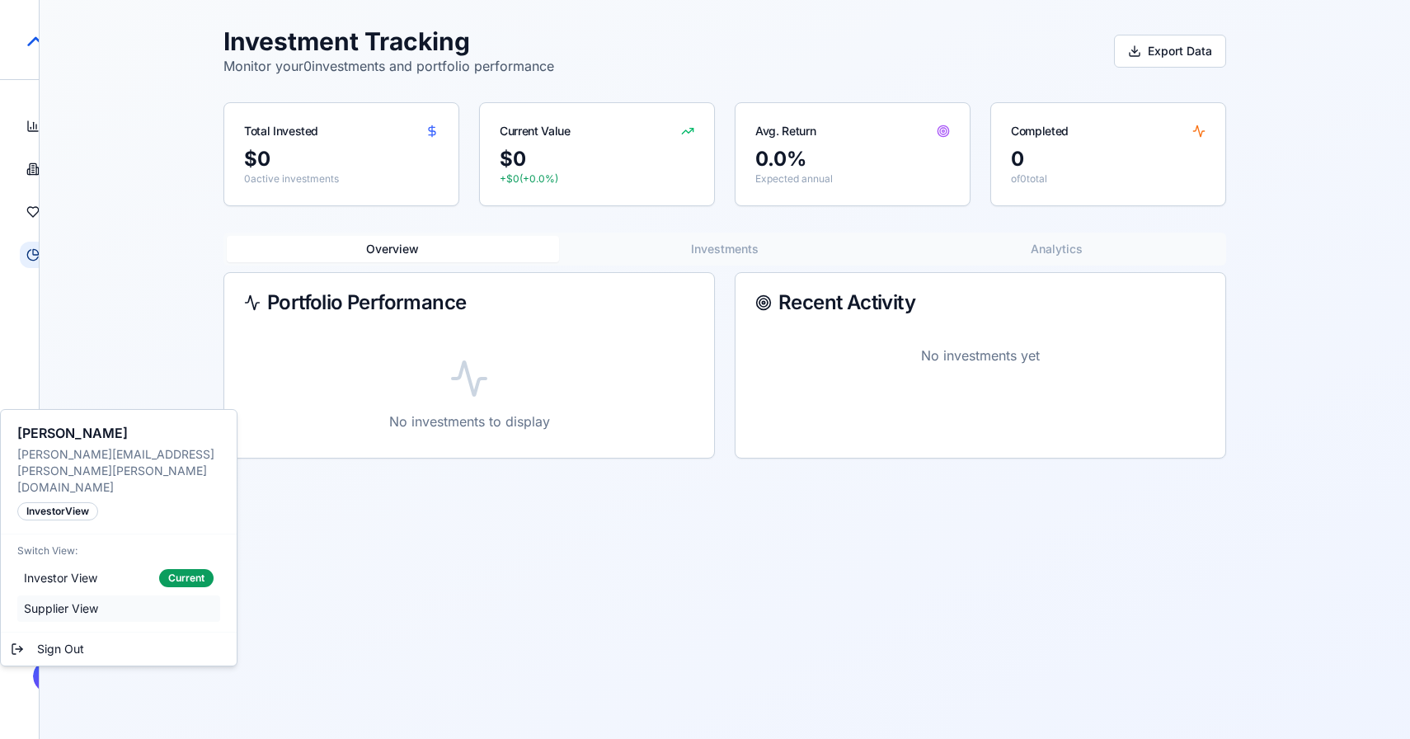
click at [73, 600] on span "Supplier View" at bounding box center [61, 608] width 74 height 16
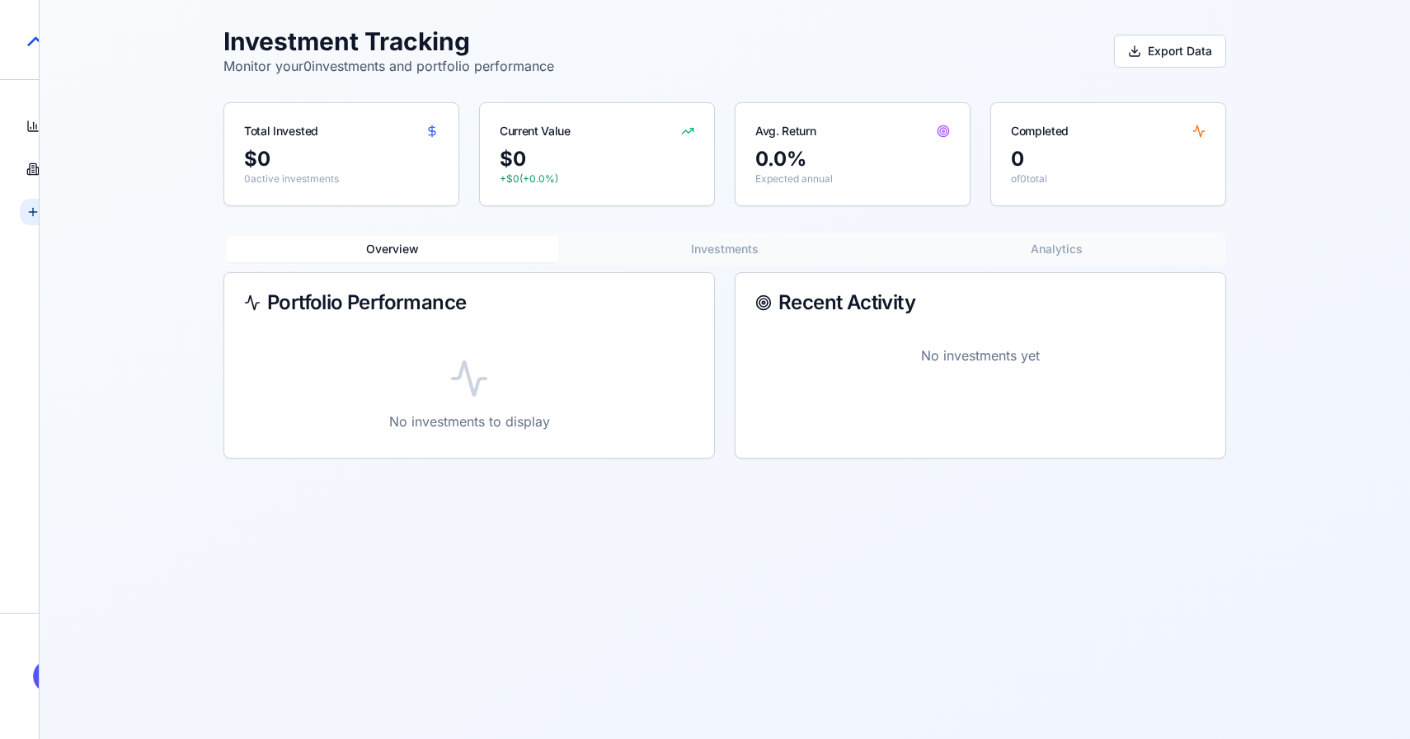
click at [34, 212] on icon at bounding box center [32, 212] width 7 height 0
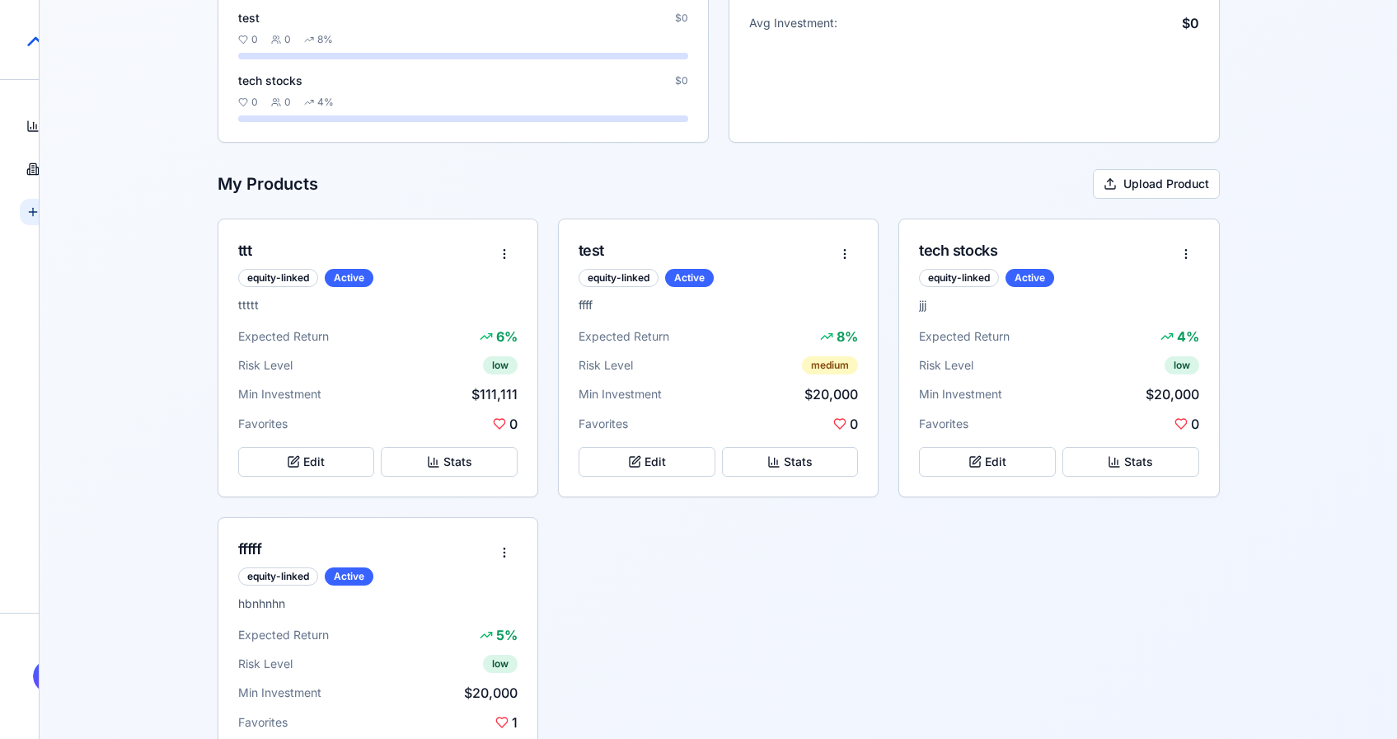
scroll to position [425, 0]
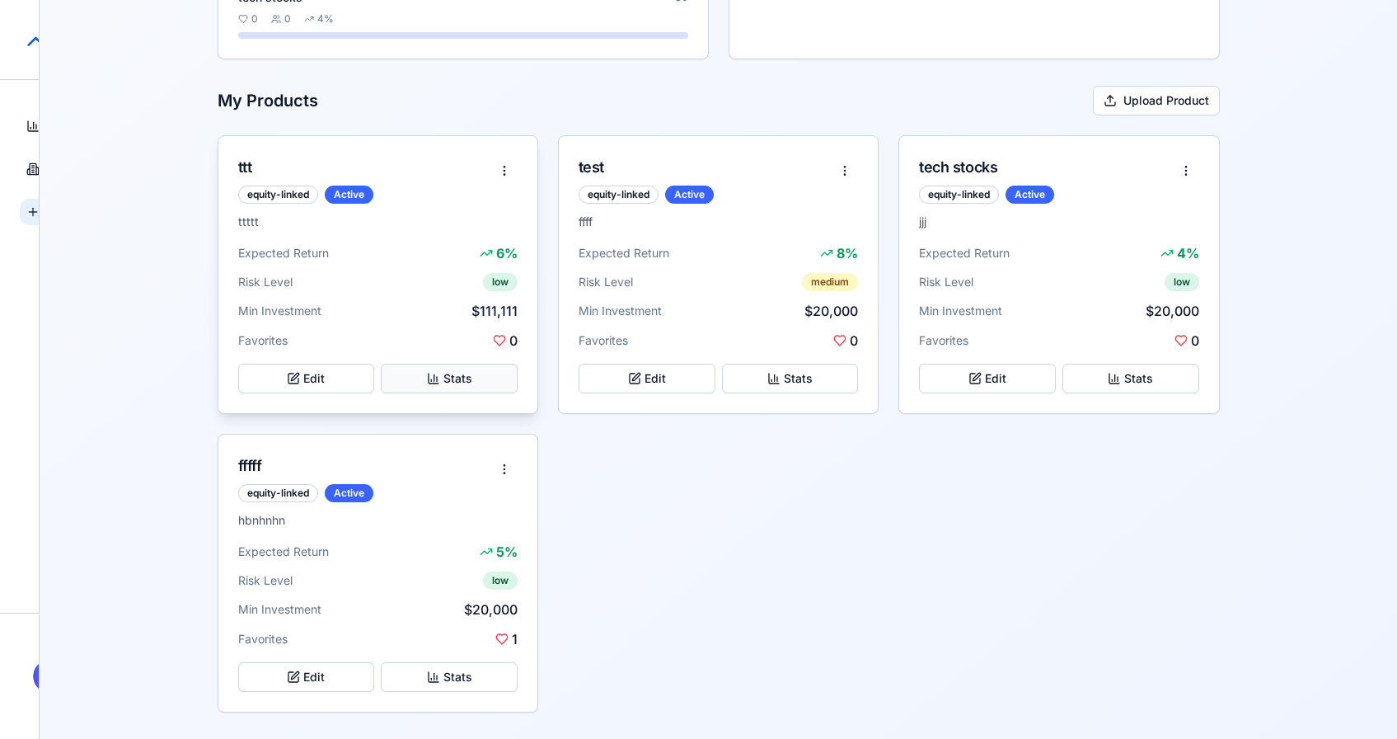
click at [465, 380] on button "Stats" at bounding box center [449, 379] width 137 height 30
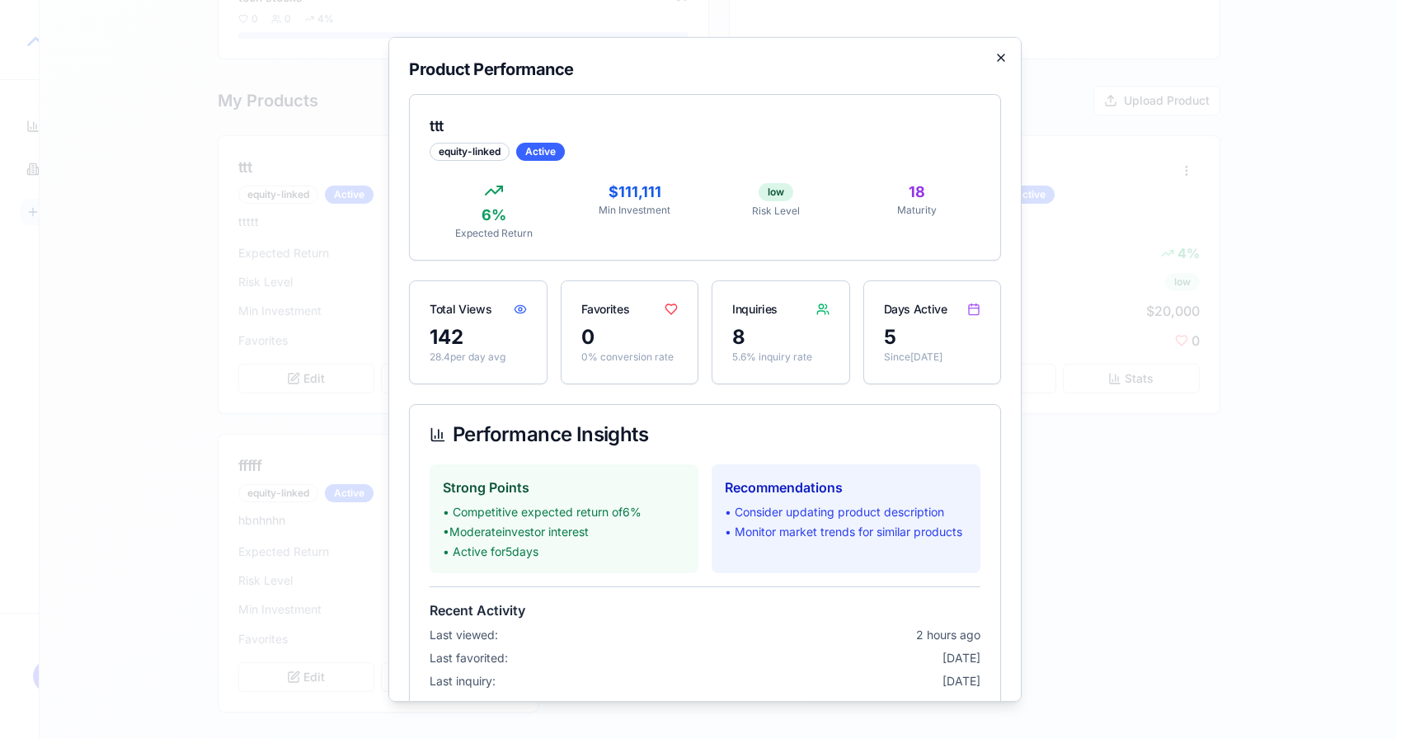
click at [994, 51] on icon "button" at bounding box center [1000, 57] width 13 height 13
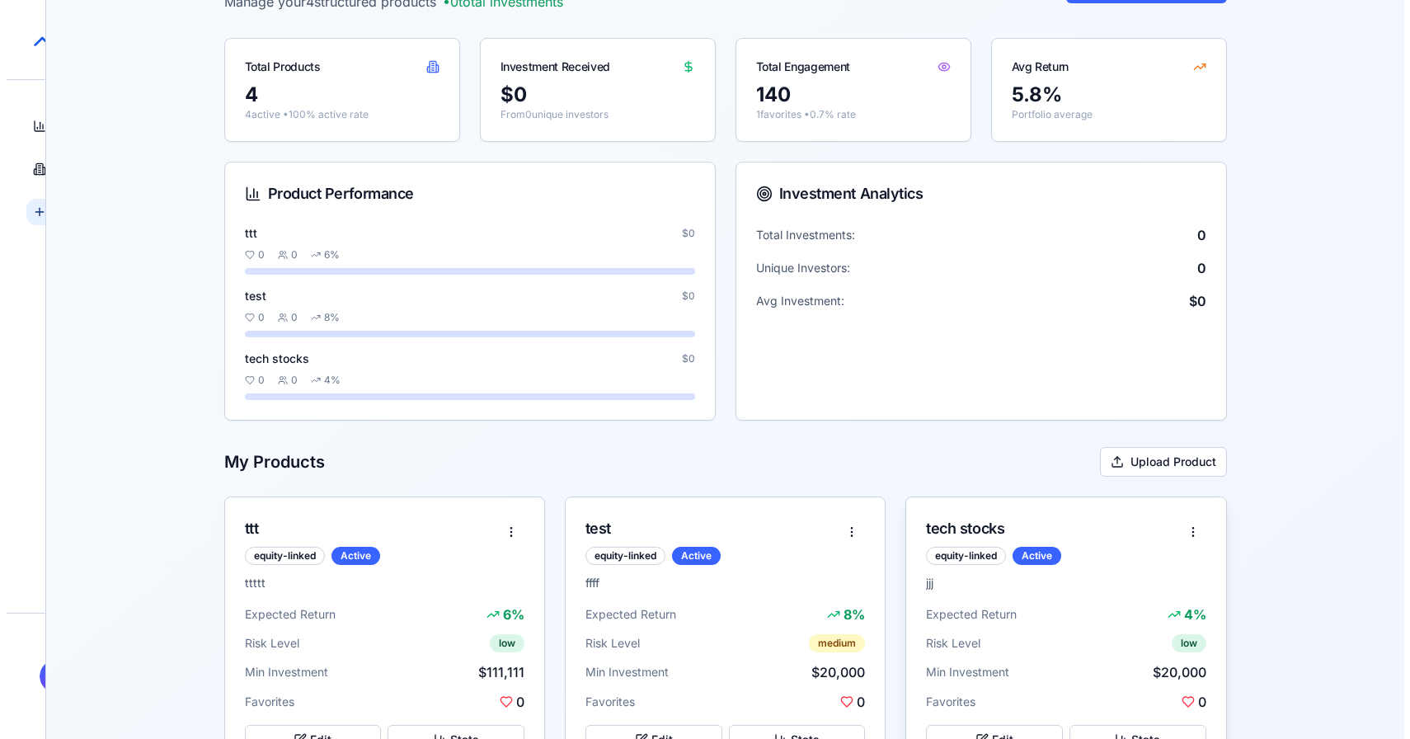
scroll to position [0, 0]
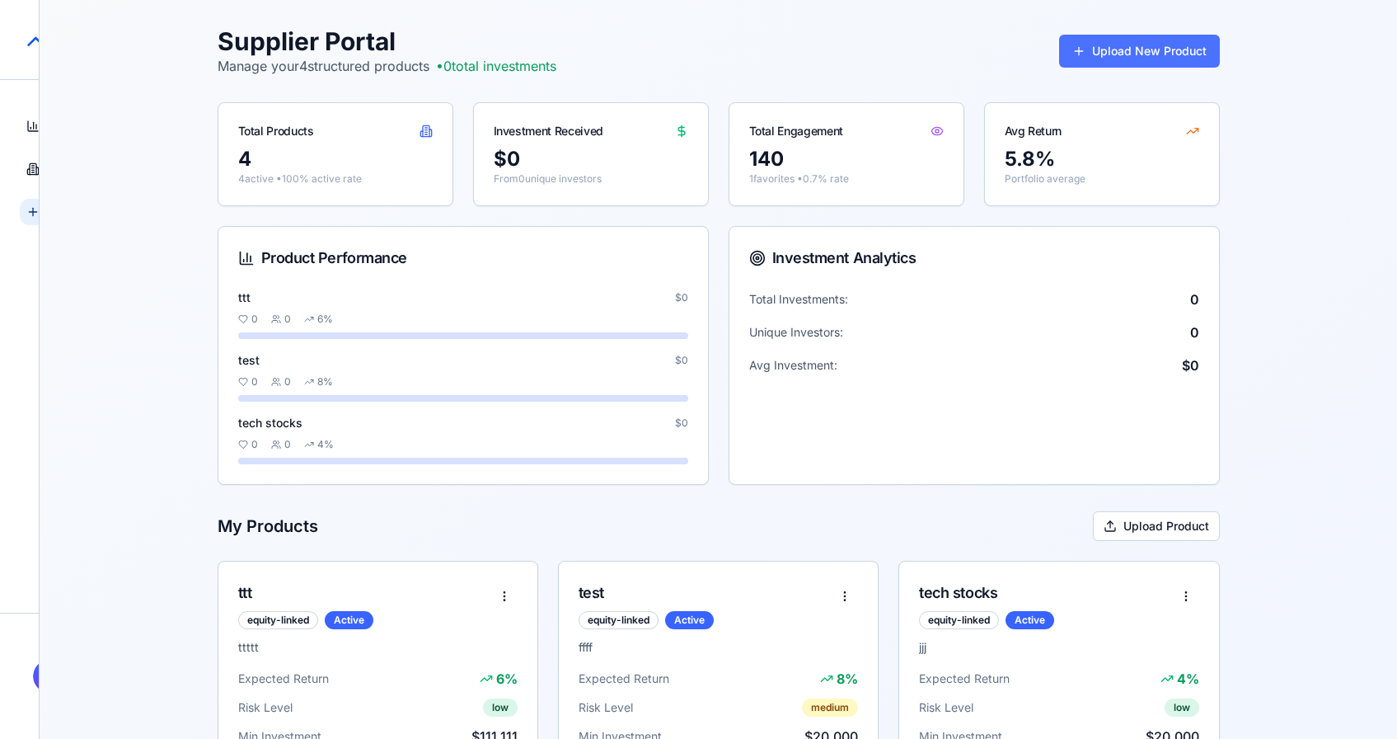
click at [1130, 49] on button "Upload New Product" at bounding box center [1139, 51] width 161 height 33
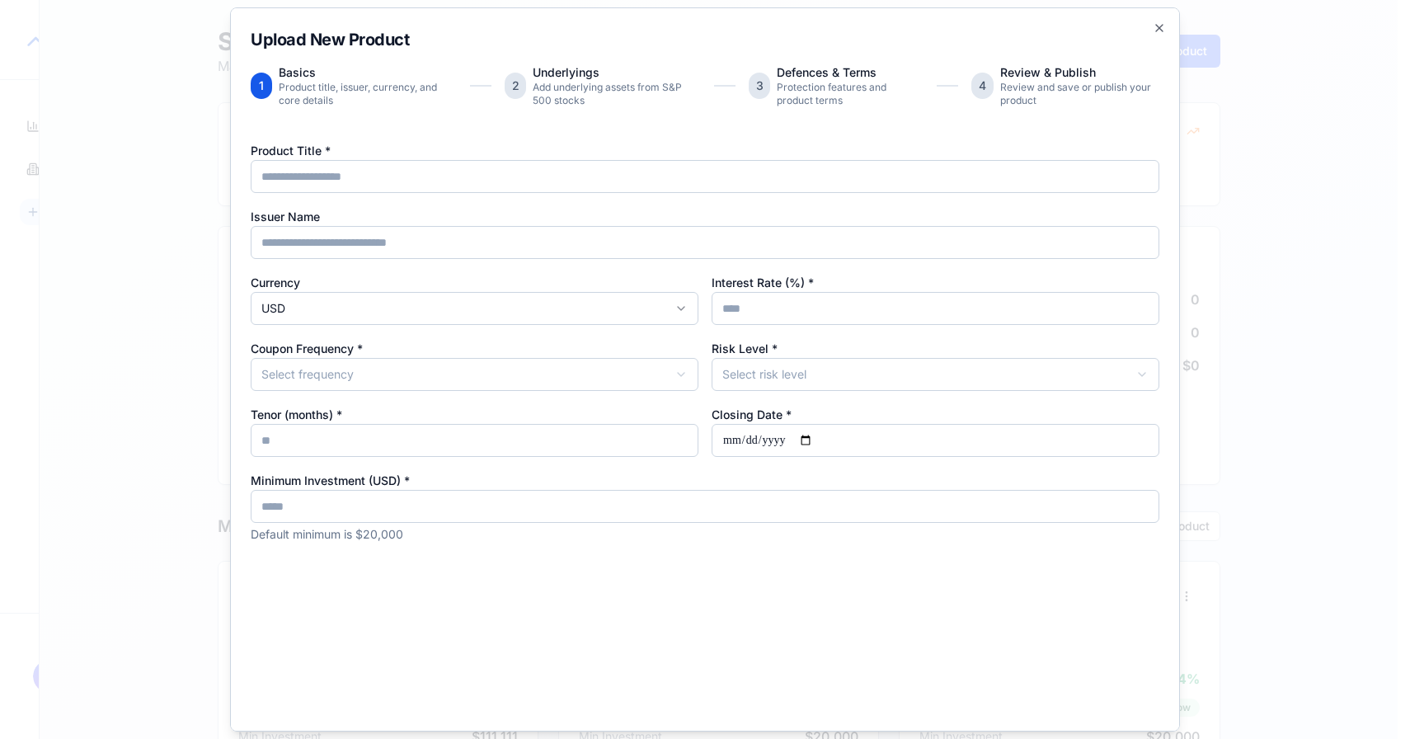
click at [451, 199] on div "Product Title * Issuer Name Currency USD Interest Rate (%) * Coupon Frequency *…" at bounding box center [705, 341] width 909 height 402
click at [451, 178] on input "Product Title *" at bounding box center [705, 176] width 909 height 33
type input "***"
click at [693, 240] on input "Issuer Name" at bounding box center [705, 242] width 909 height 33
type input "*******"
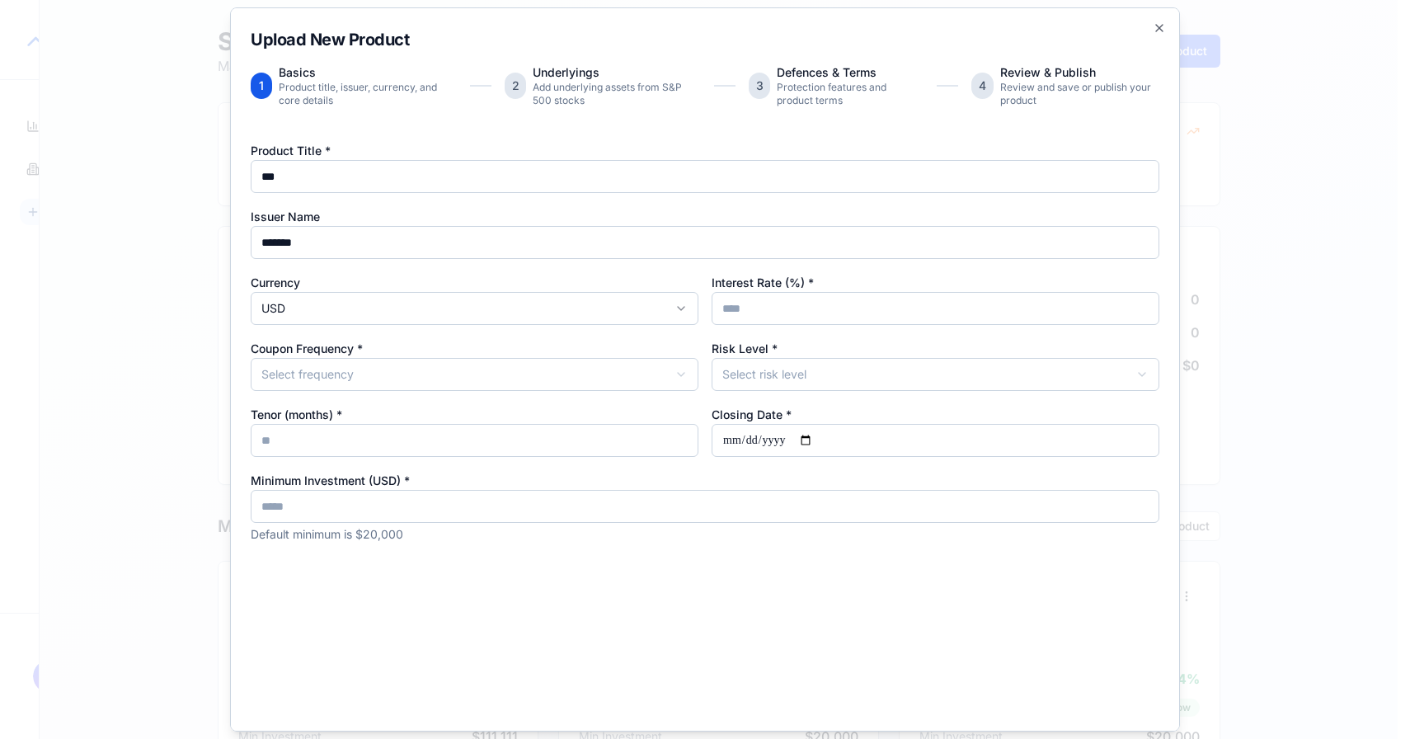
click at [740, 302] on input "Interest Rate (%) *" at bounding box center [936, 308] width 448 height 33
type input "**"
click at [450, 392] on div "Product Title * *** Issuer Name ******* Currency USD Interest Rate (%) * ** Cou…" at bounding box center [705, 341] width 909 height 402
click at [450, 374] on body "StructureMarket Pro Dashboard Overview and insights Products Browse marketplace…" at bounding box center [698, 582] width 1397 height 1164
click at [804, 366] on body "StructureMarket Pro Dashboard Overview and insights Products Browse marketplace…" at bounding box center [698, 582] width 1397 height 1164
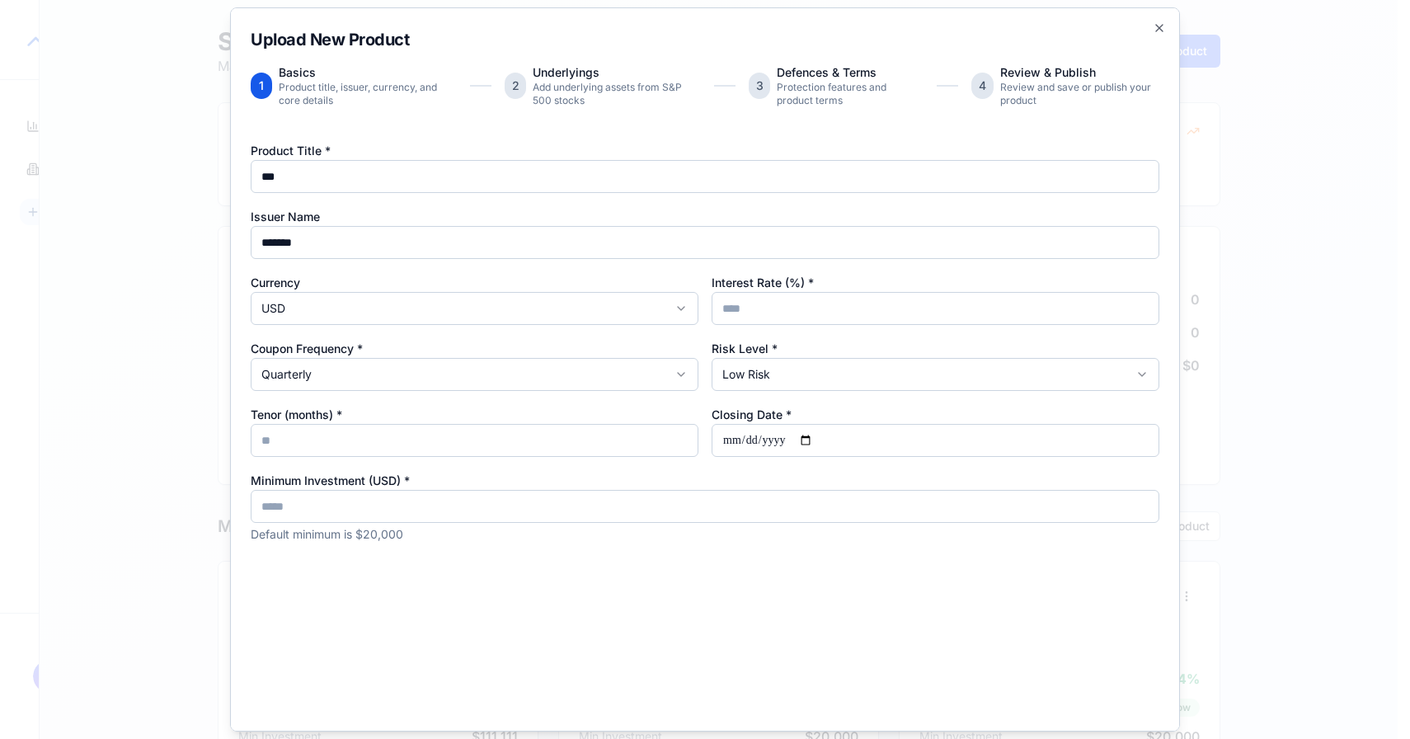
click at [308, 444] on input "Tenor (months) *" at bounding box center [475, 440] width 448 height 33
type input "**"
click at [812, 444] on input "Closing Date *" at bounding box center [936, 440] width 448 height 33
type input "**********"
click at [290, 499] on input "*****" at bounding box center [705, 506] width 909 height 33
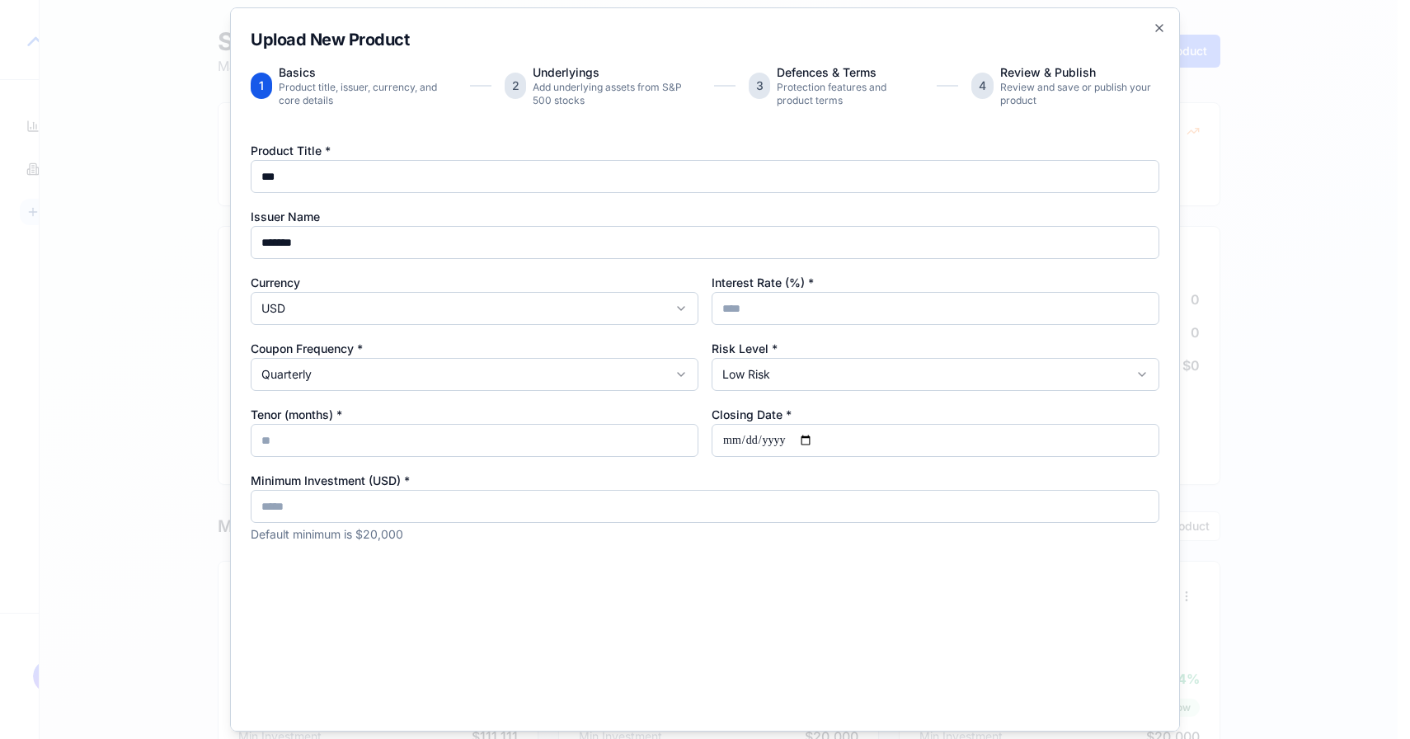
click at [290, 499] on input "*****" at bounding box center [705, 506] width 909 height 33
click at [778, 582] on div "**********" at bounding box center [705, 428] width 909 height 577
click at [289, 427] on input "**" at bounding box center [475, 440] width 448 height 33
click at [322, 500] on input "*****" at bounding box center [705, 506] width 909 height 33
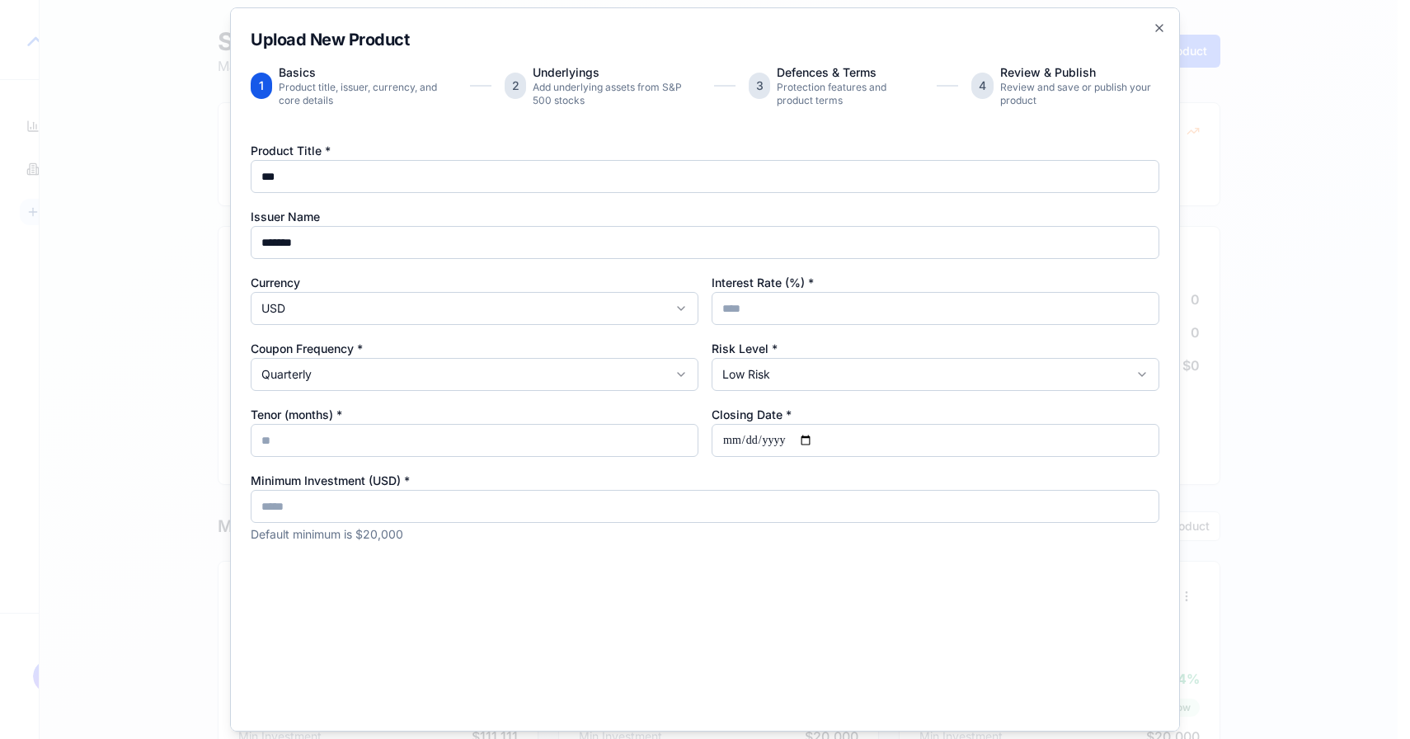
scroll to position [73, 0]
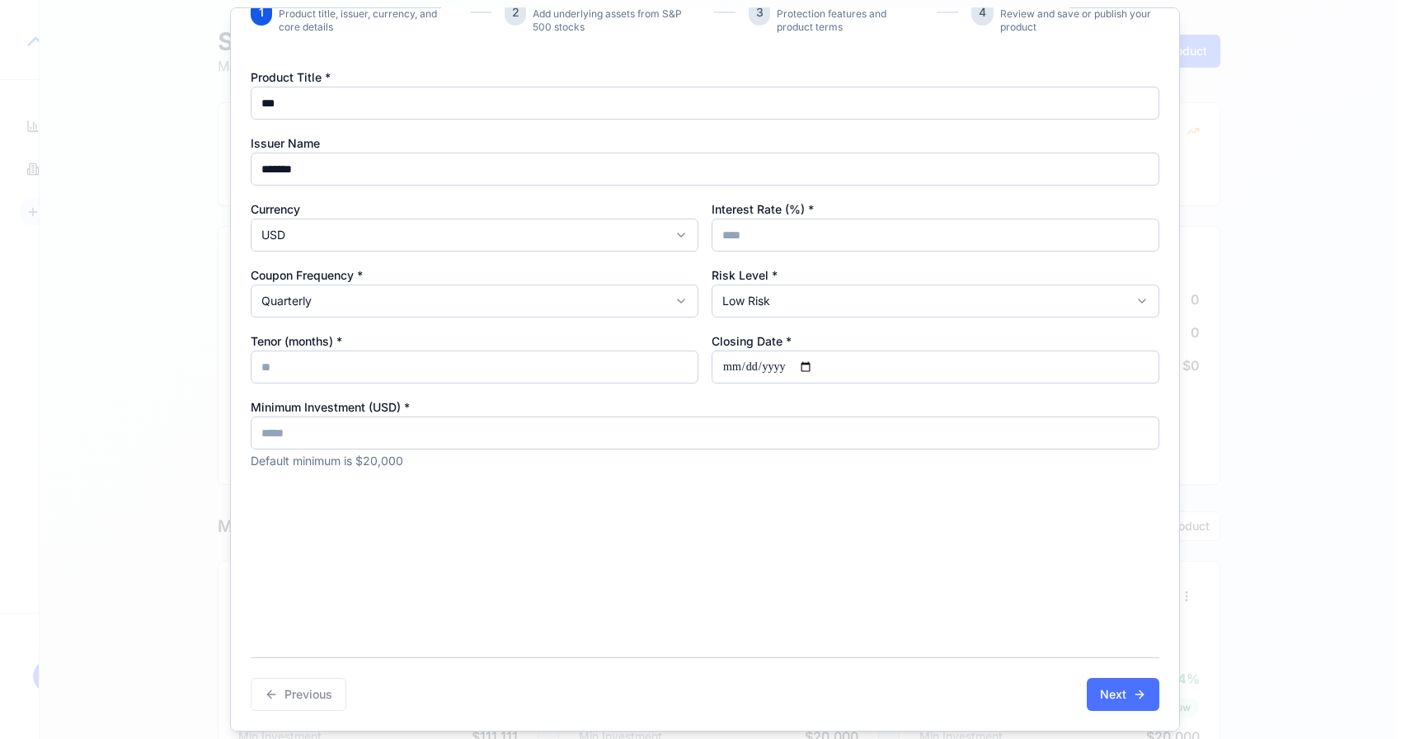
type input "*****"
click at [1124, 693] on button "Next" at bounding box center [1123, 694] width 73 height 33
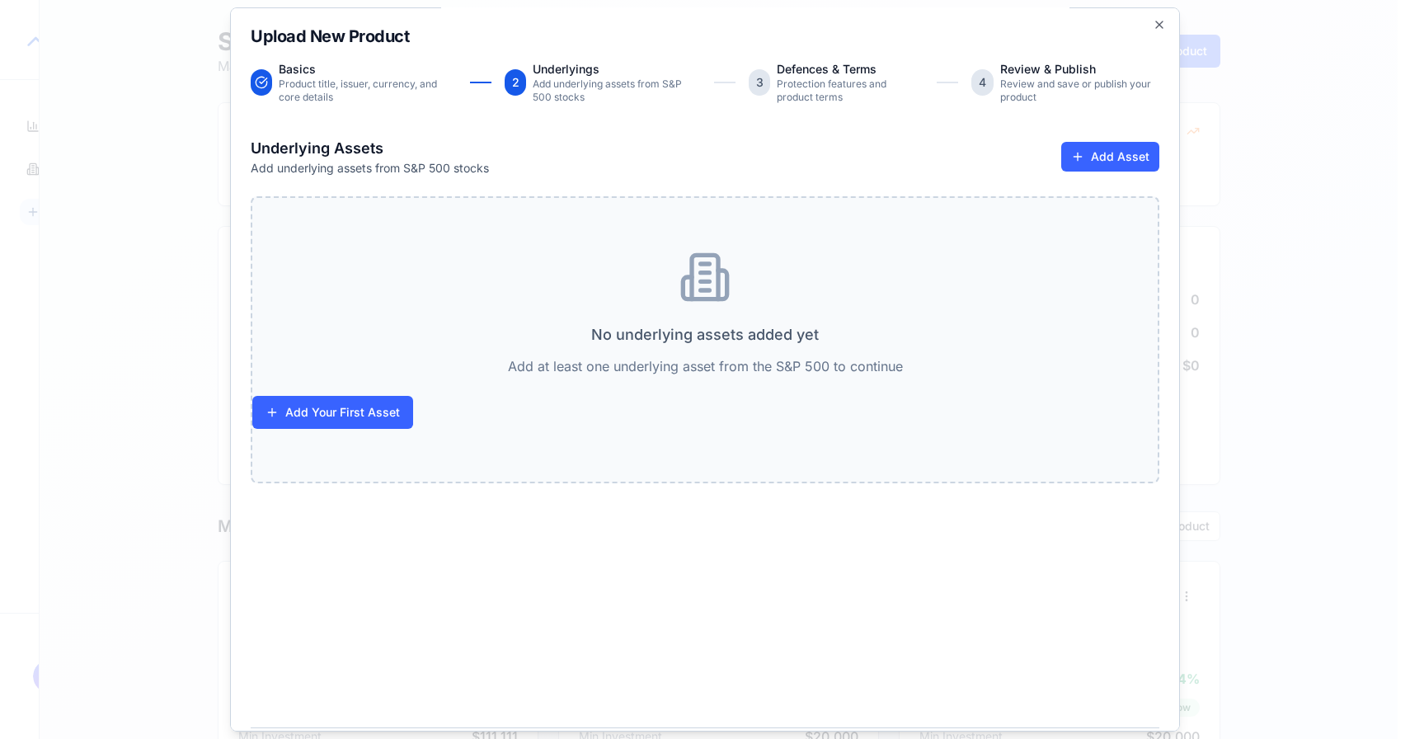
scroll to position [0, 0]
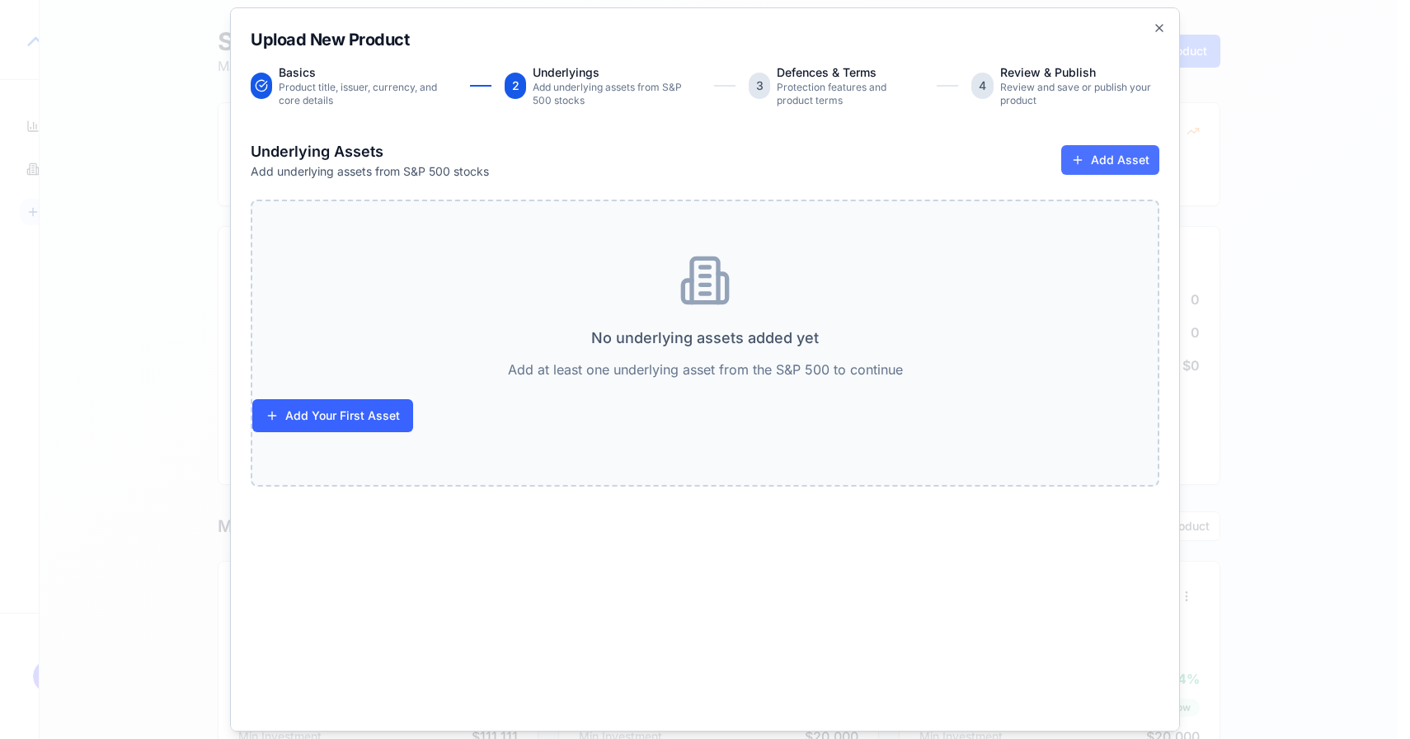
click at [1087, 158] on button "Add Asset" at bounding box center [1110, 160] width 98 height 30
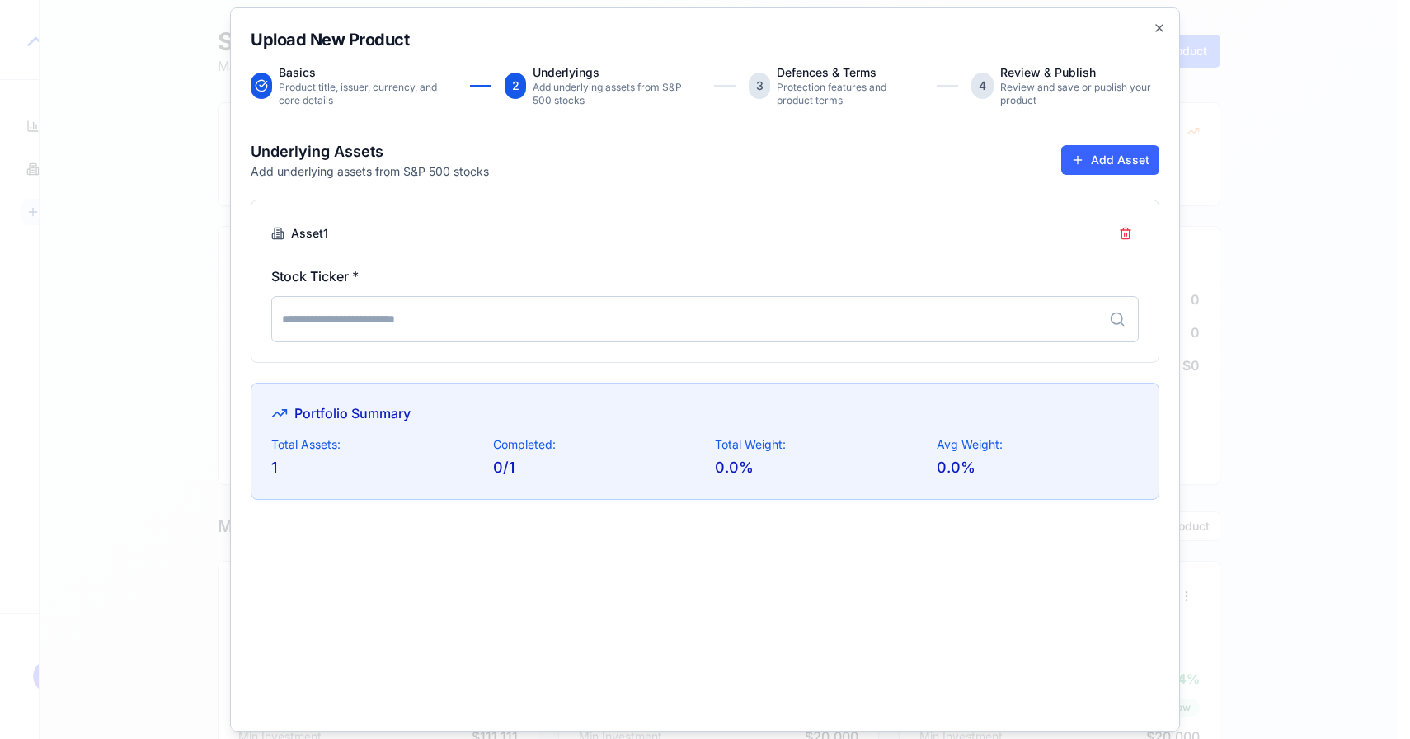
click at [522, 312] on input at bounding box center [704, 319] width 867 height 46
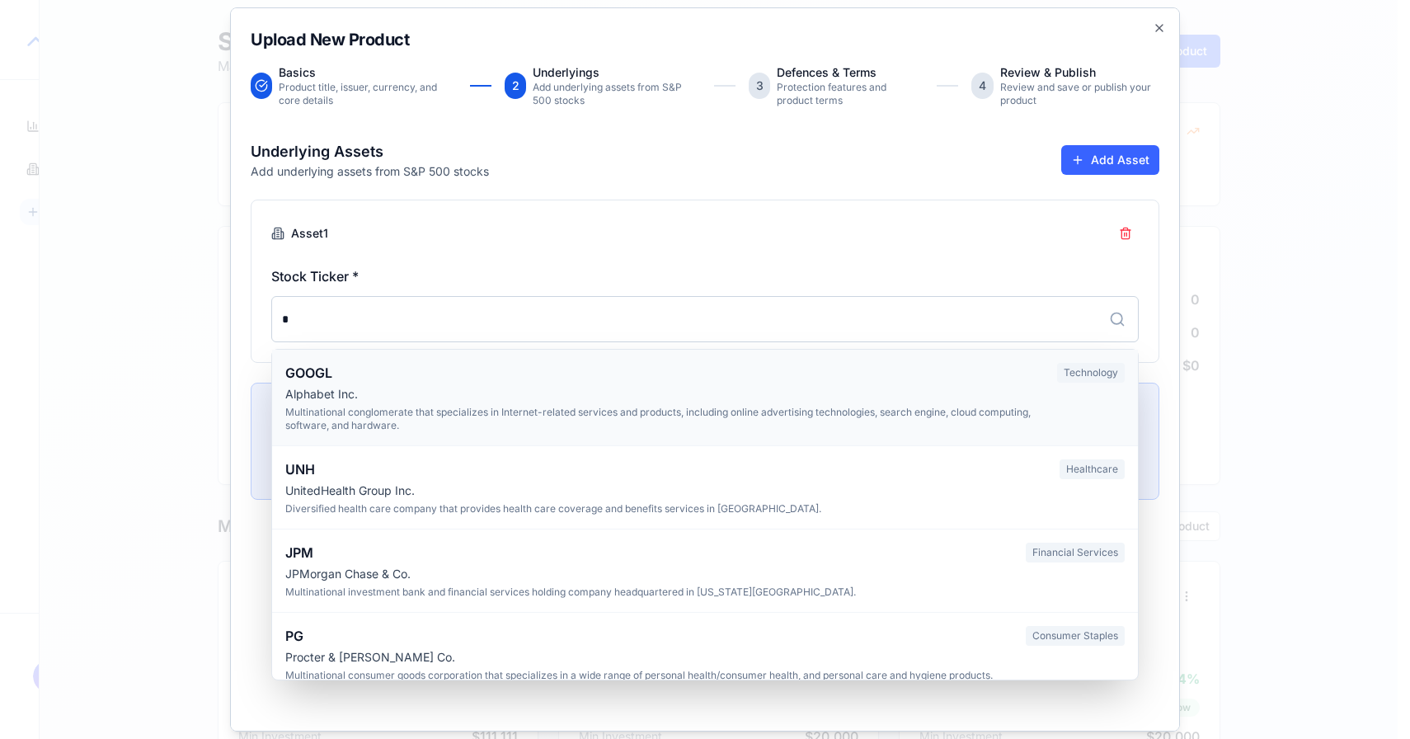
click at [320, 398] on div "Alphabet Inc." at bounding box center [664, 394] width 759 height 16
type input "*****"
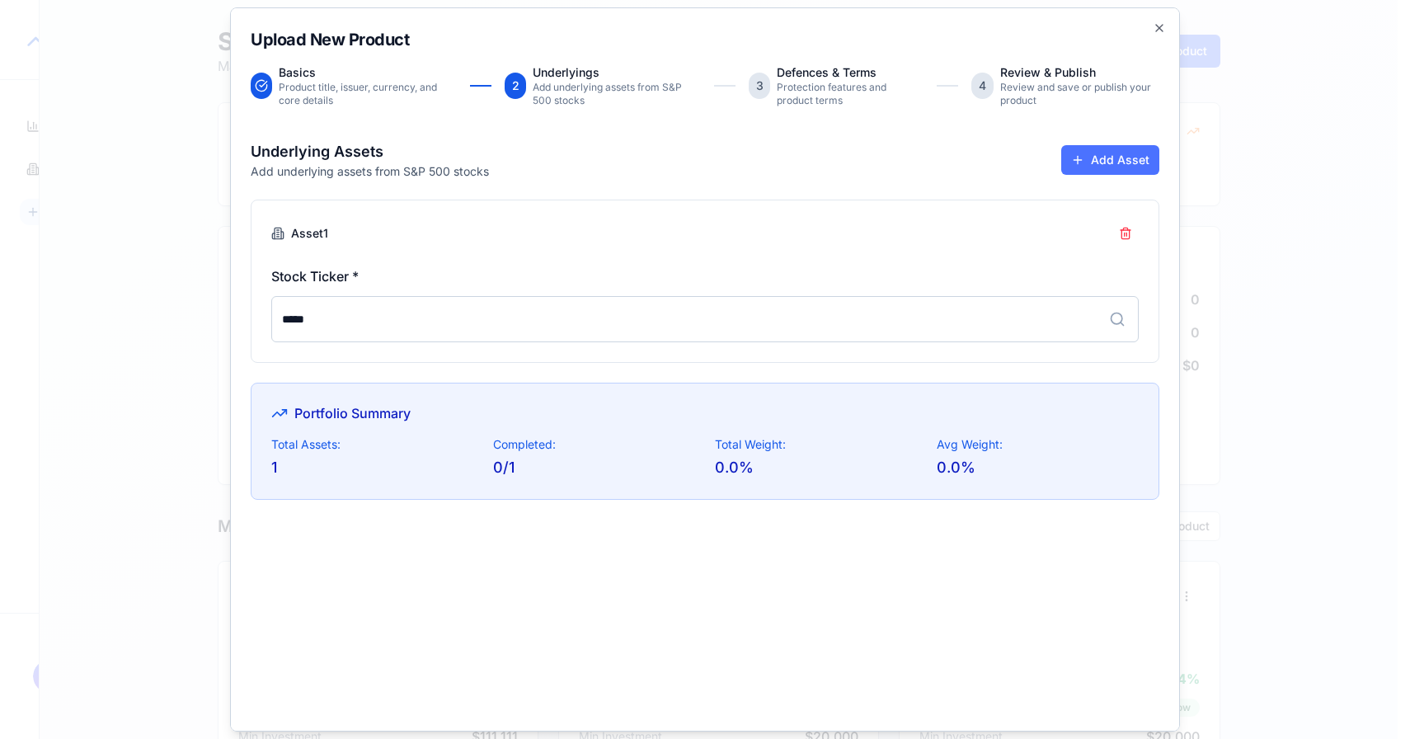
click at [1061, 160] on button "Add Asset" at bounding box center [1110, 160] width 98 height 30
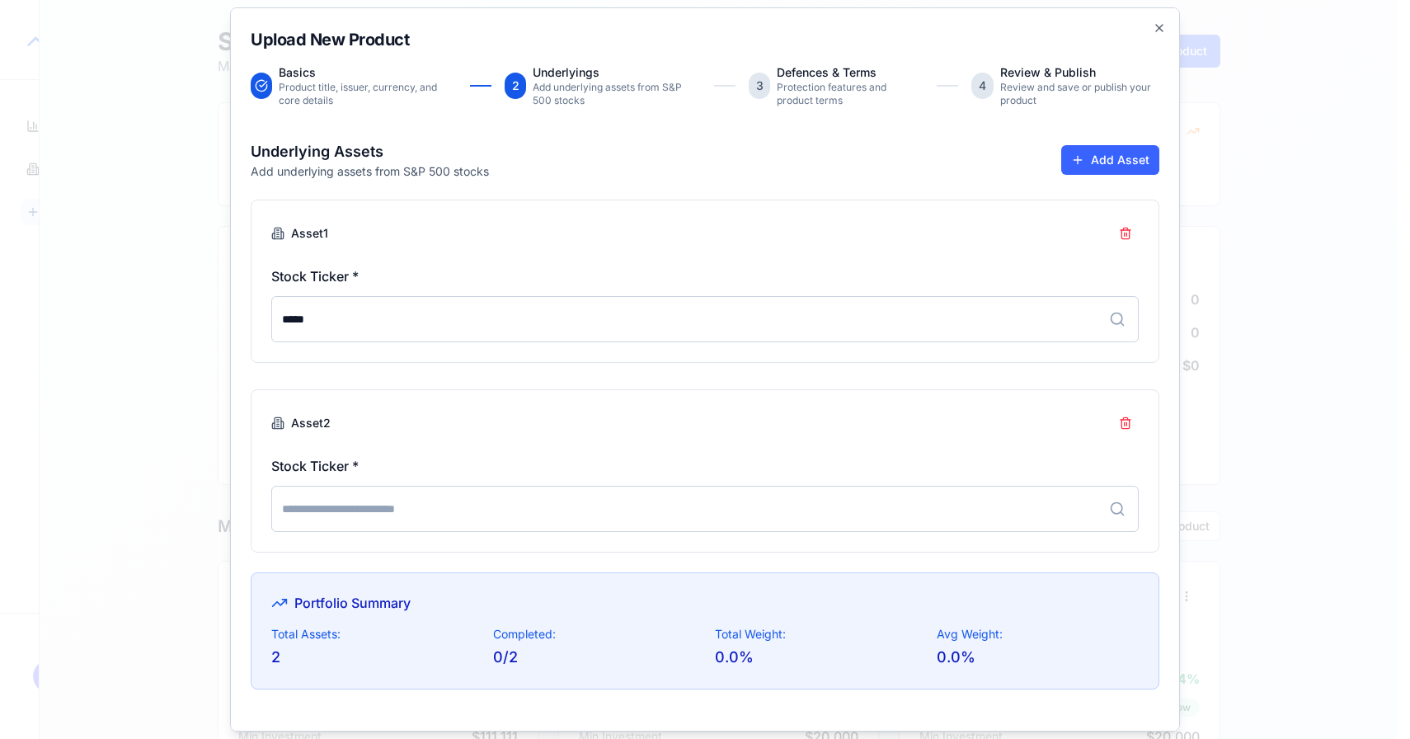
click at [512, 500] on input at bounding box center [704, 509] width 867 height 46
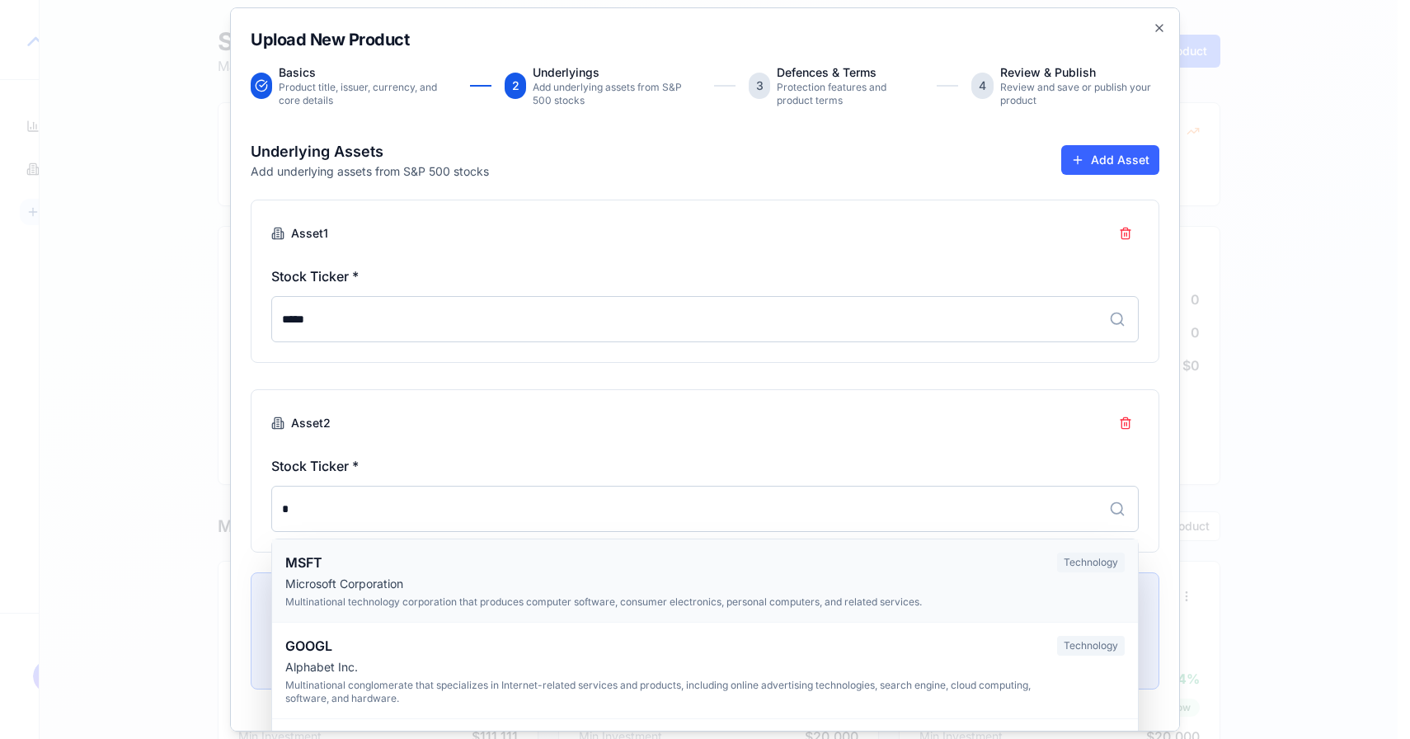
click at [383, 594] on div "MSFT Microsoft Corporation Multinational technology corporation that produces c…" at bounding box center [664, 580] width 759 height 56
type input "****"
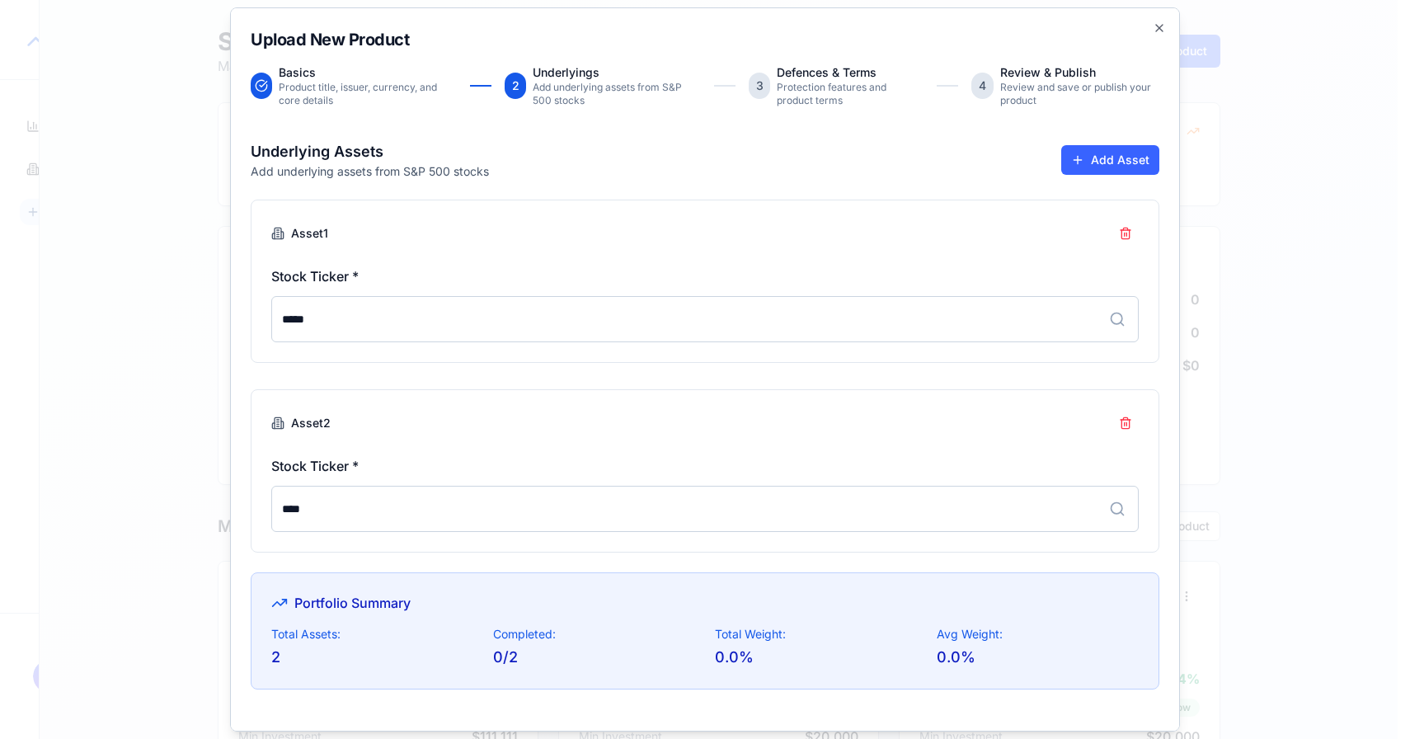
scroll to position [73, 0]
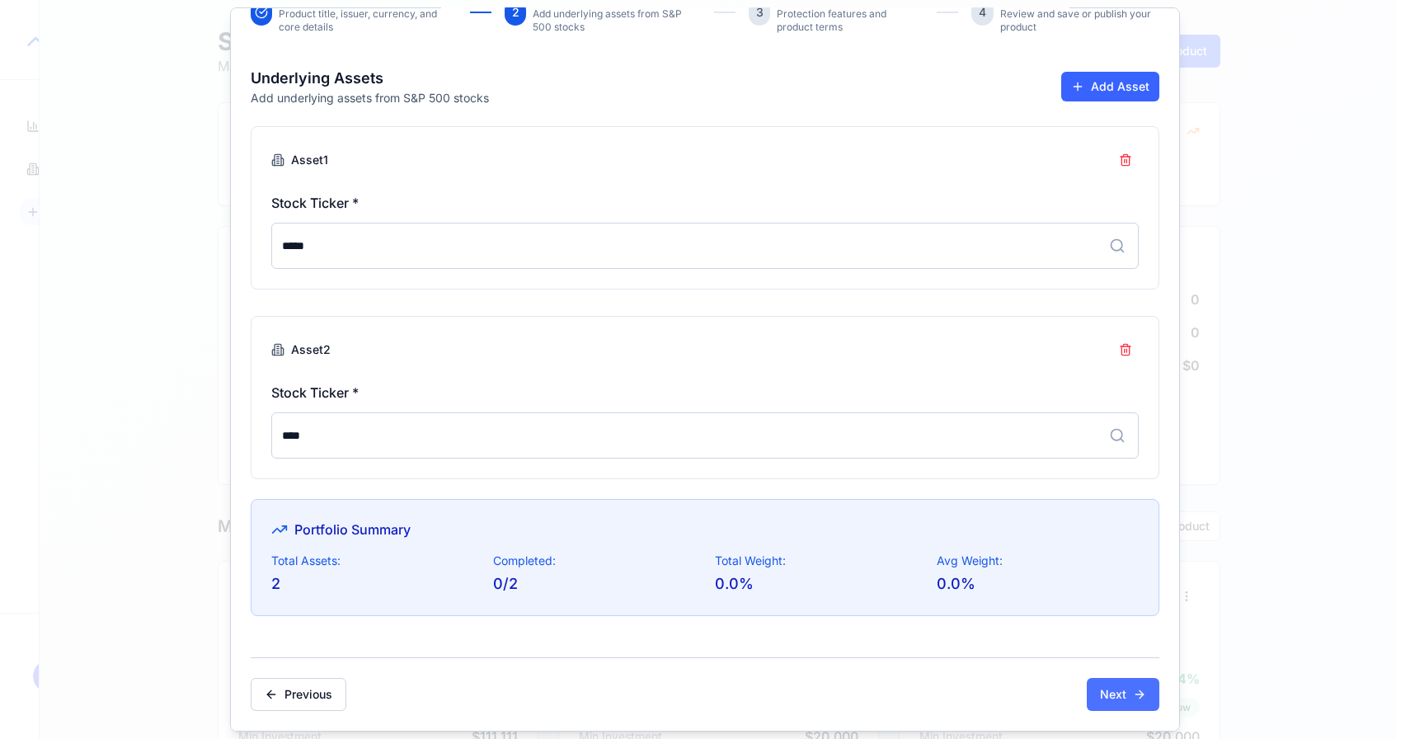
click at [1103, 686] on button "Next" at bounding box center [1123, 694] width 73 height 33
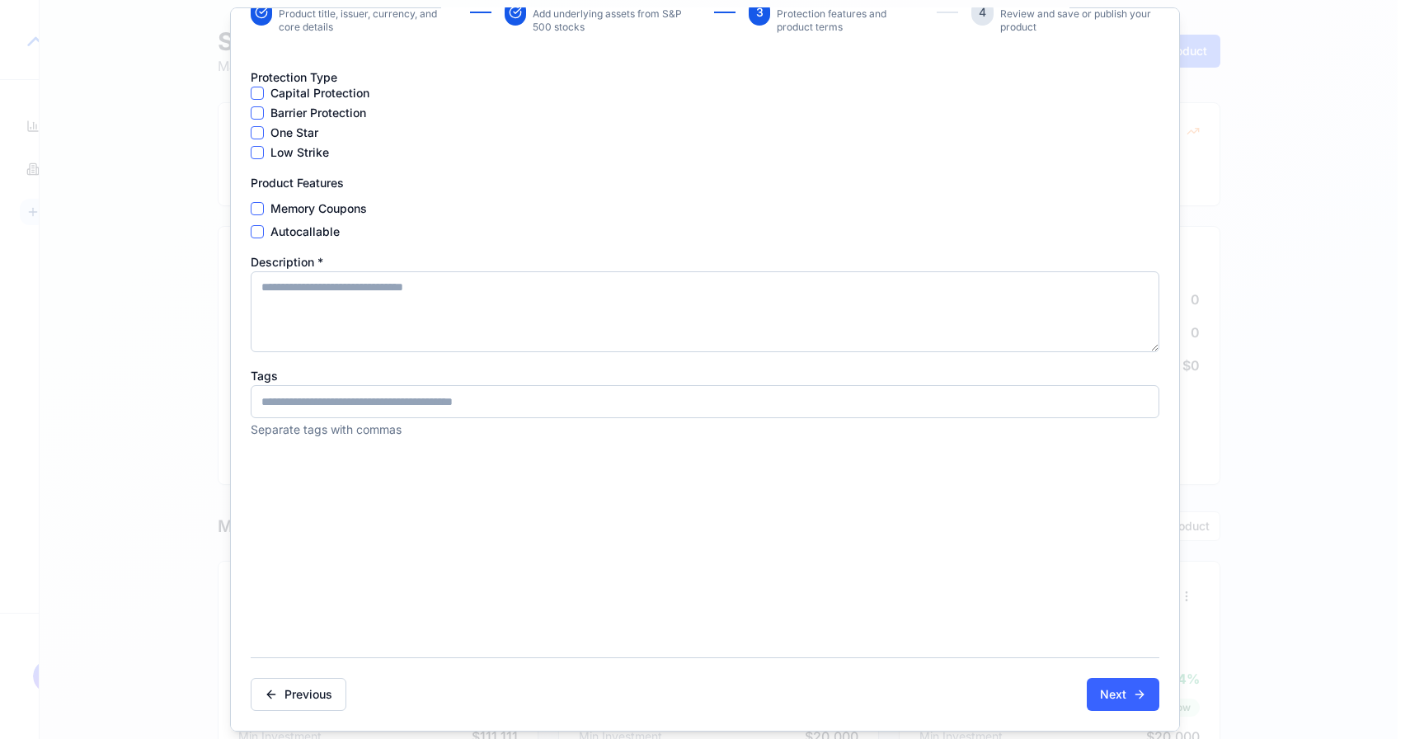
scroll to position [0, 0]
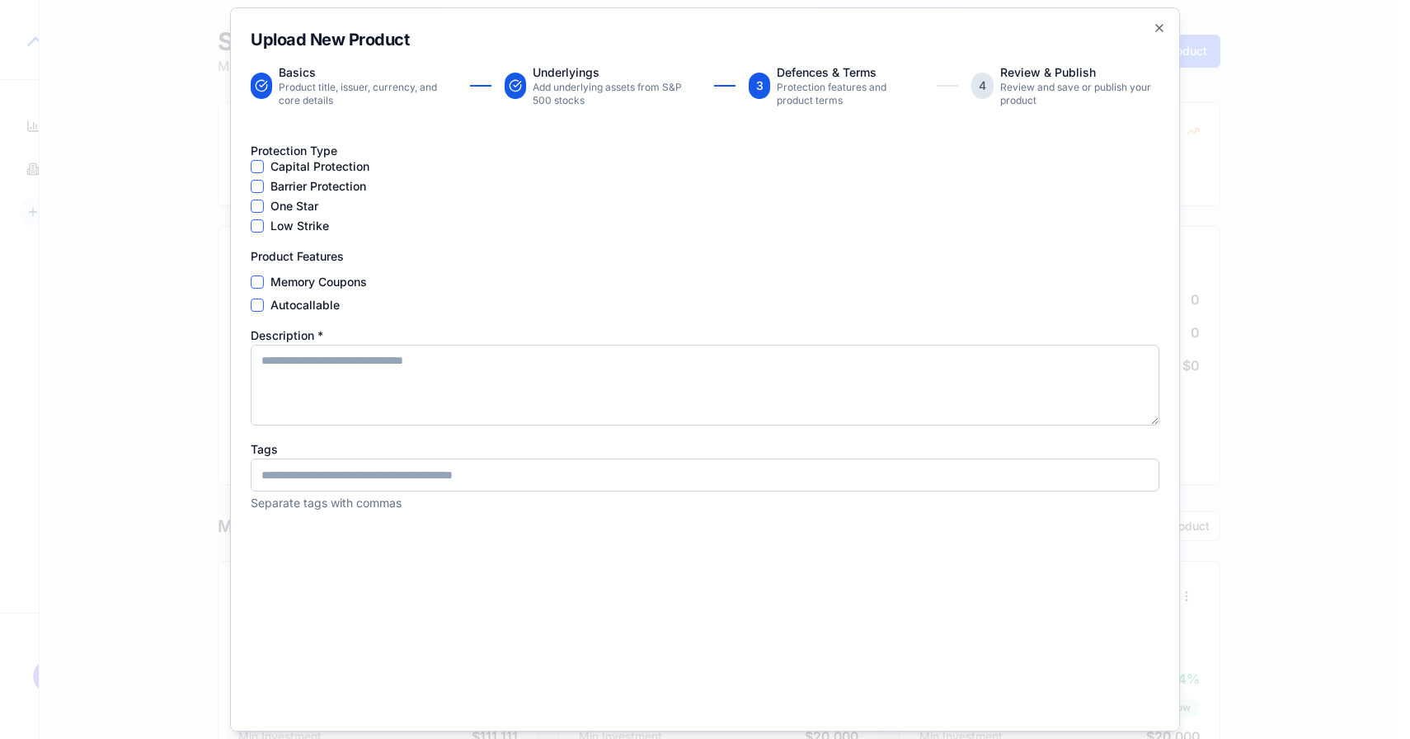
click at [253, 186] on button "Barrier Protection" at bounding box center [257, 186] width 13 height 13
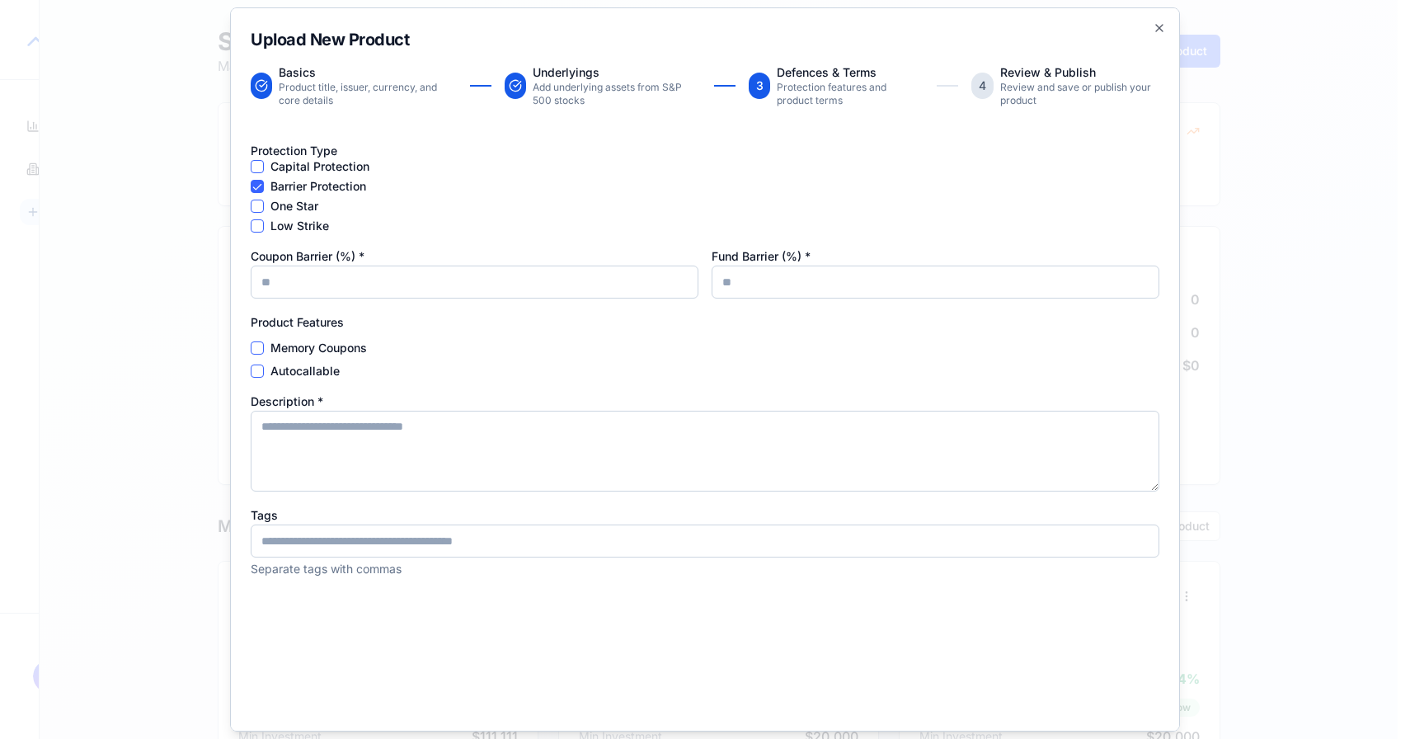
click at [292, 266] on input "Coupon Barrier (%) *" at bounding box center [475, 281] width 448 height 33
type input "**"
click at [768, 284] on input "Fund Barrier (%) *" at bounding box center [936, 281] width 448 height 33
type input "**"
click at [259, 349] on button "Memory Coupons" at bounding box center [257, 347] width 13 height 13
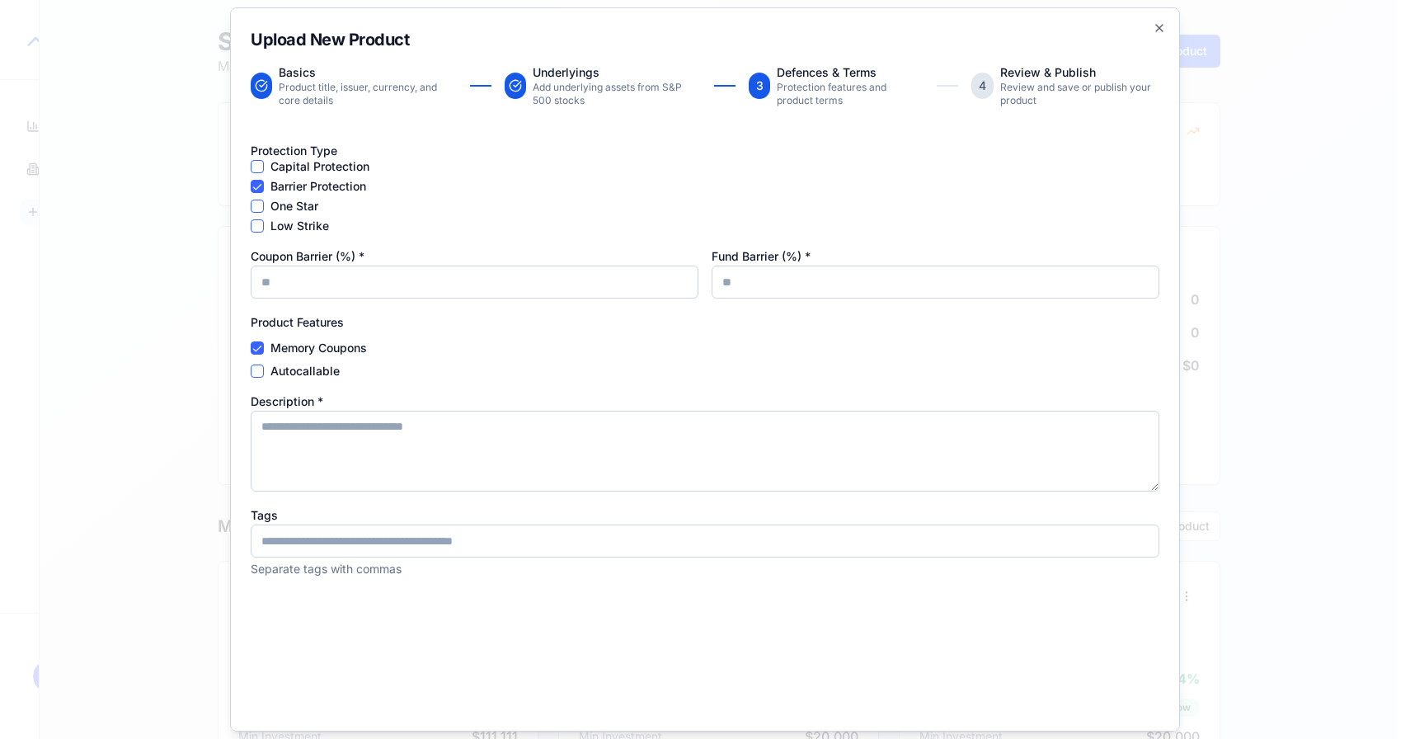
click at [259, 349] on button "Memory Coupons" at bounding box center [257, 347] width 13 height 13
click at [259, 364] on button "Autocallable" at bounding box center [257, 370] width 13 height 13
click at [259, 338] on div "Product Features Memory Coupons Autocallable" at bounding box center [705, 345] width 909 height 66
click at [259, 344] on button "Memory Coupons" at bounding box center [257, 347] width 13 height 13
click at [305, 441] on textarea "Description *" at bounding box center [705, 451] width 909 height 81
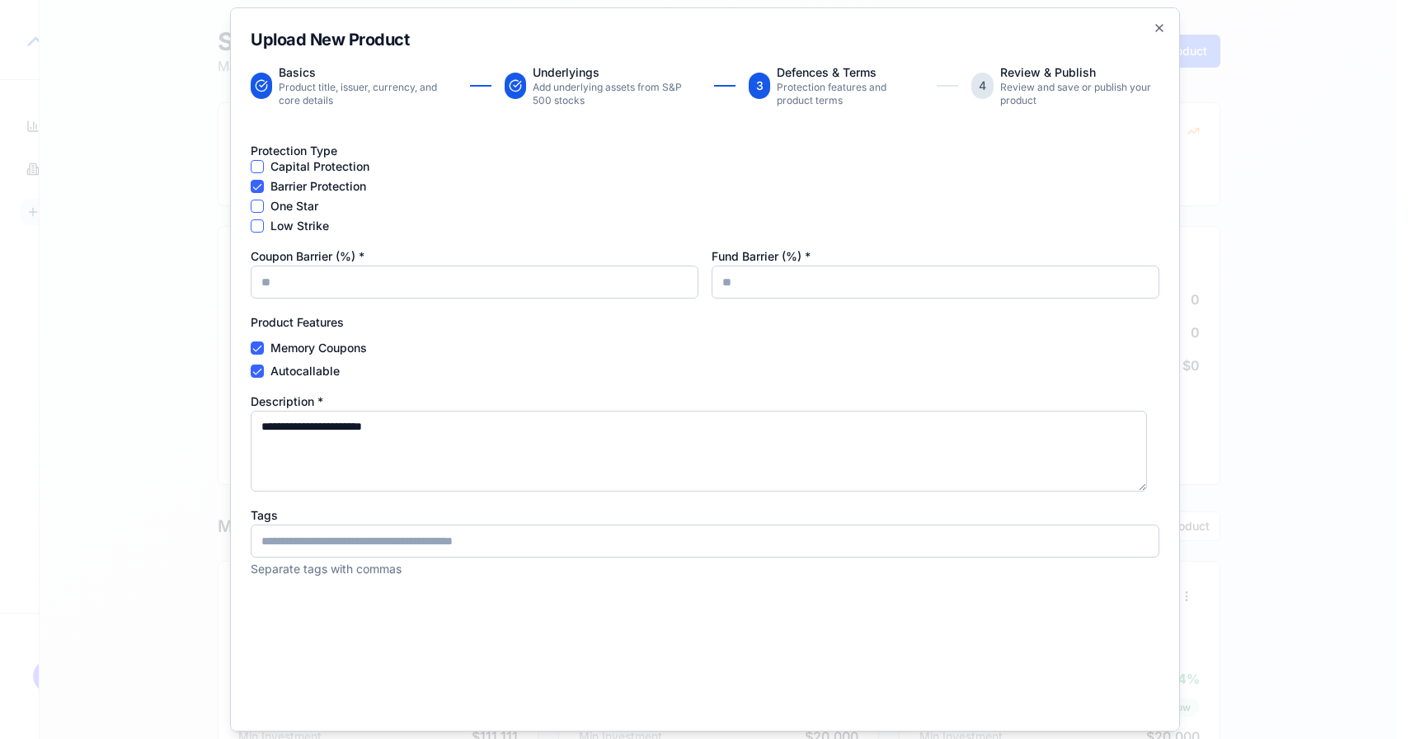
type textarea "**********"
click at [460, 587] on div "**********" at bounding box center [705, 428] width 909 height 577
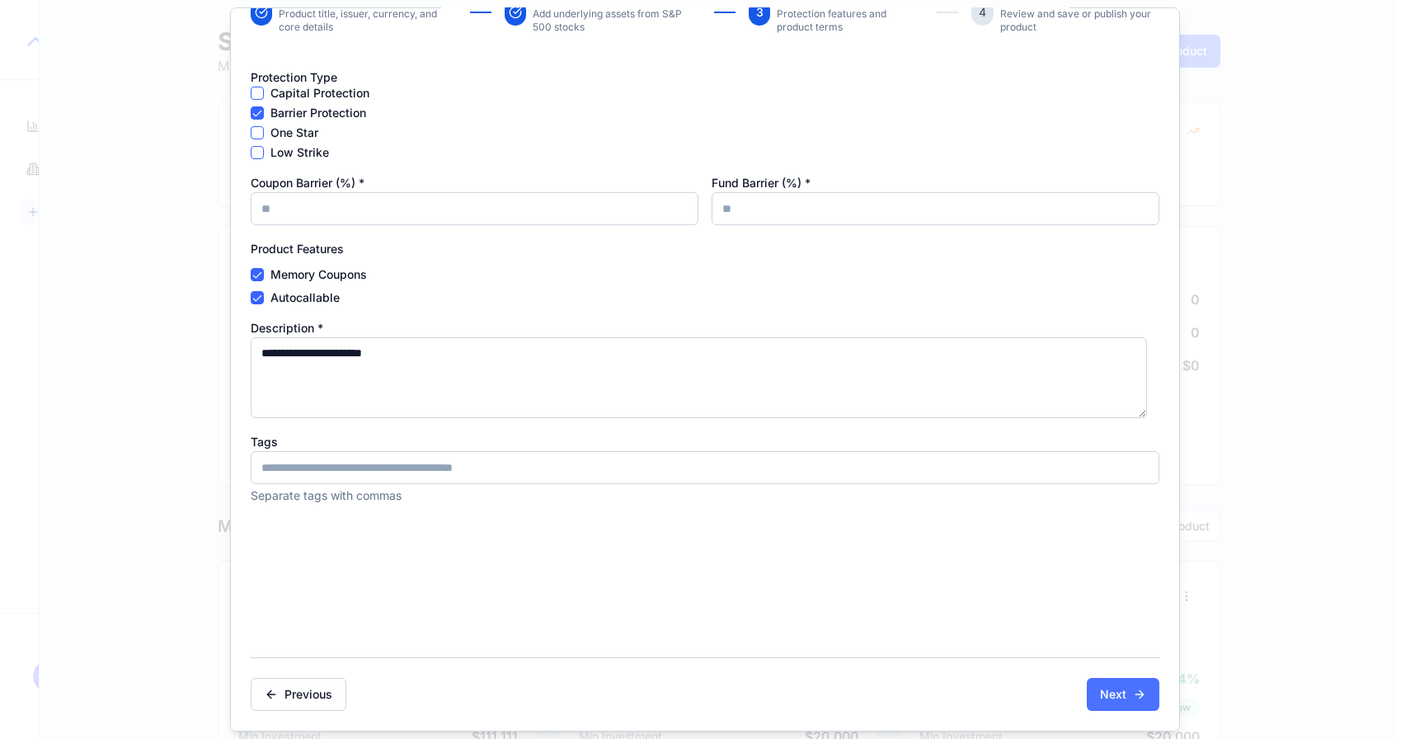
click at [1088, 689] on button "Next" at bounding box center [1123, 694] width 73 height 33
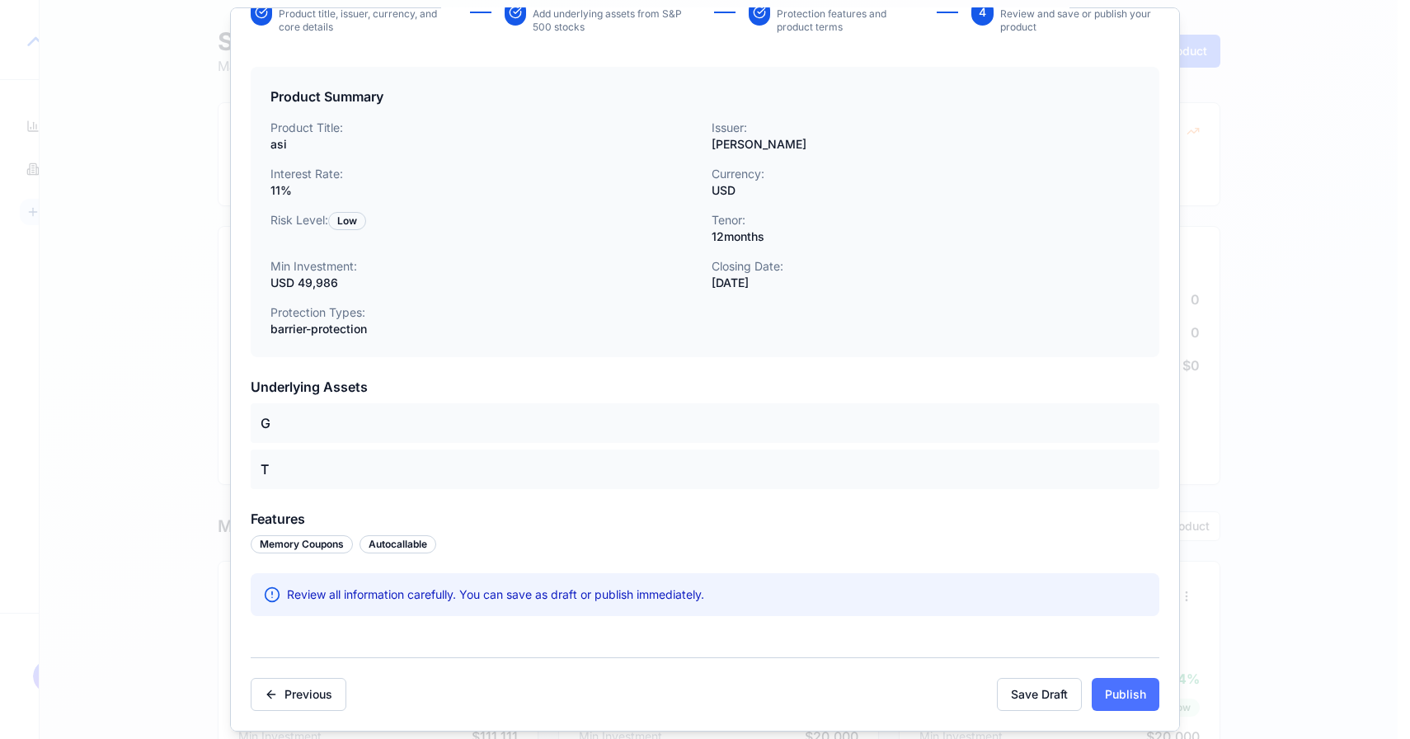
click at [1111, 687] on button "Publish" at bounding box center [1126, 694] width 68 height 33
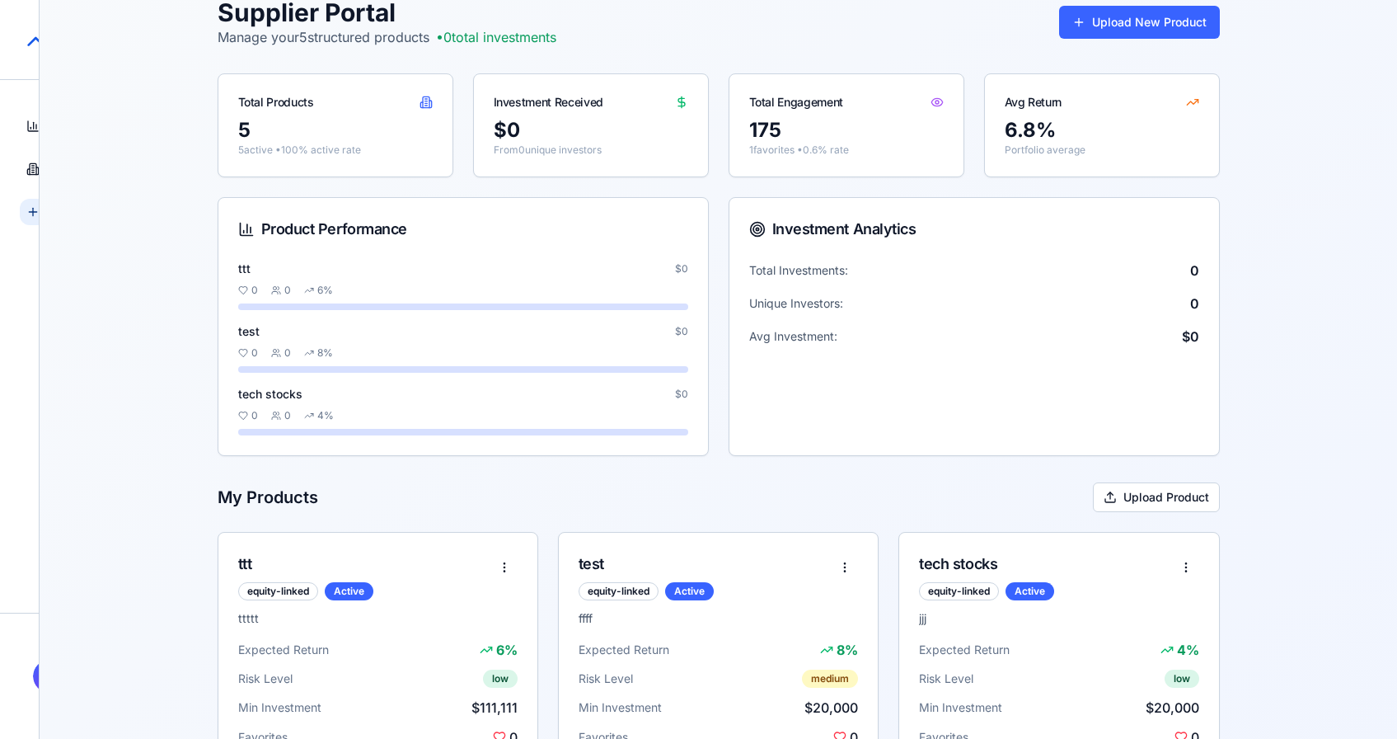
scroll to position [425, 0]
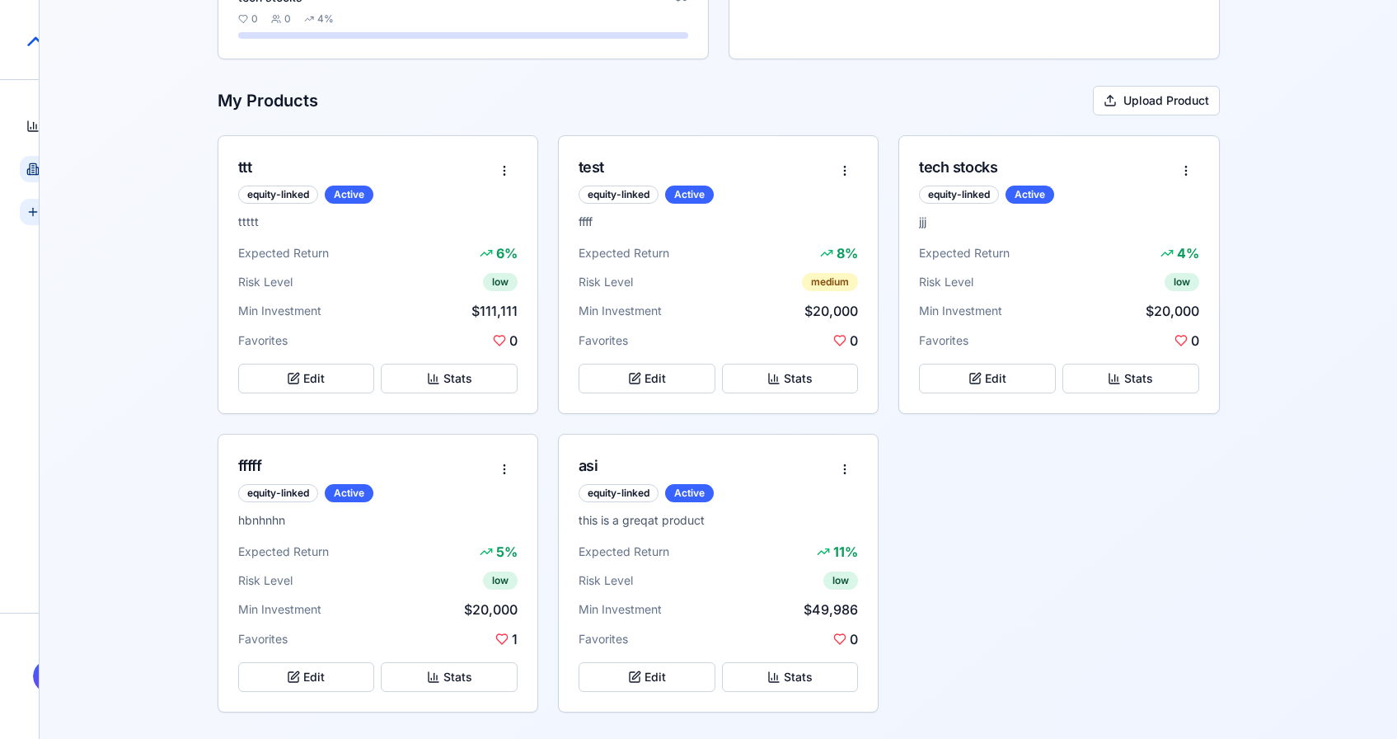
click at [24, 169] on link "Products Browse marketplace" at bounding box center [33, 169] width 26 height 26
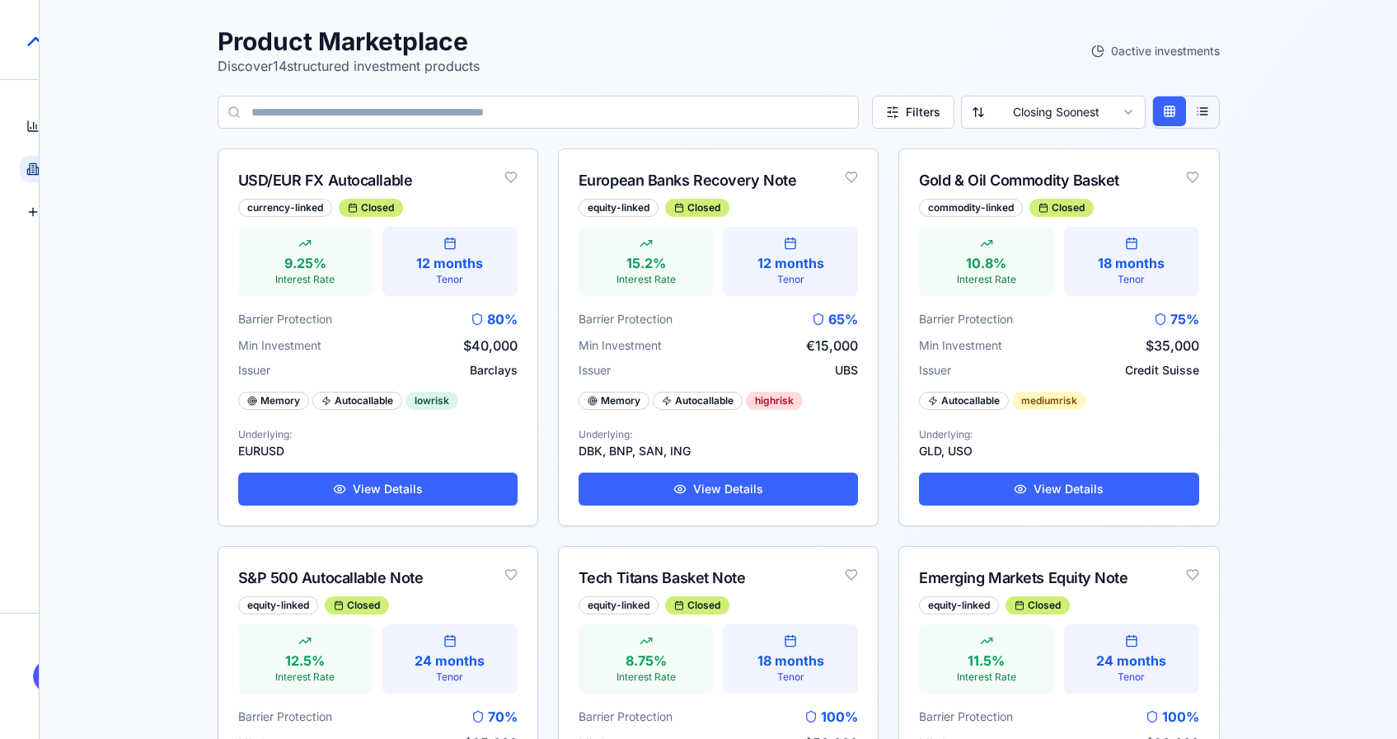
click at [419, 110] on input at bounding box center [538, 112] width 641 height 33
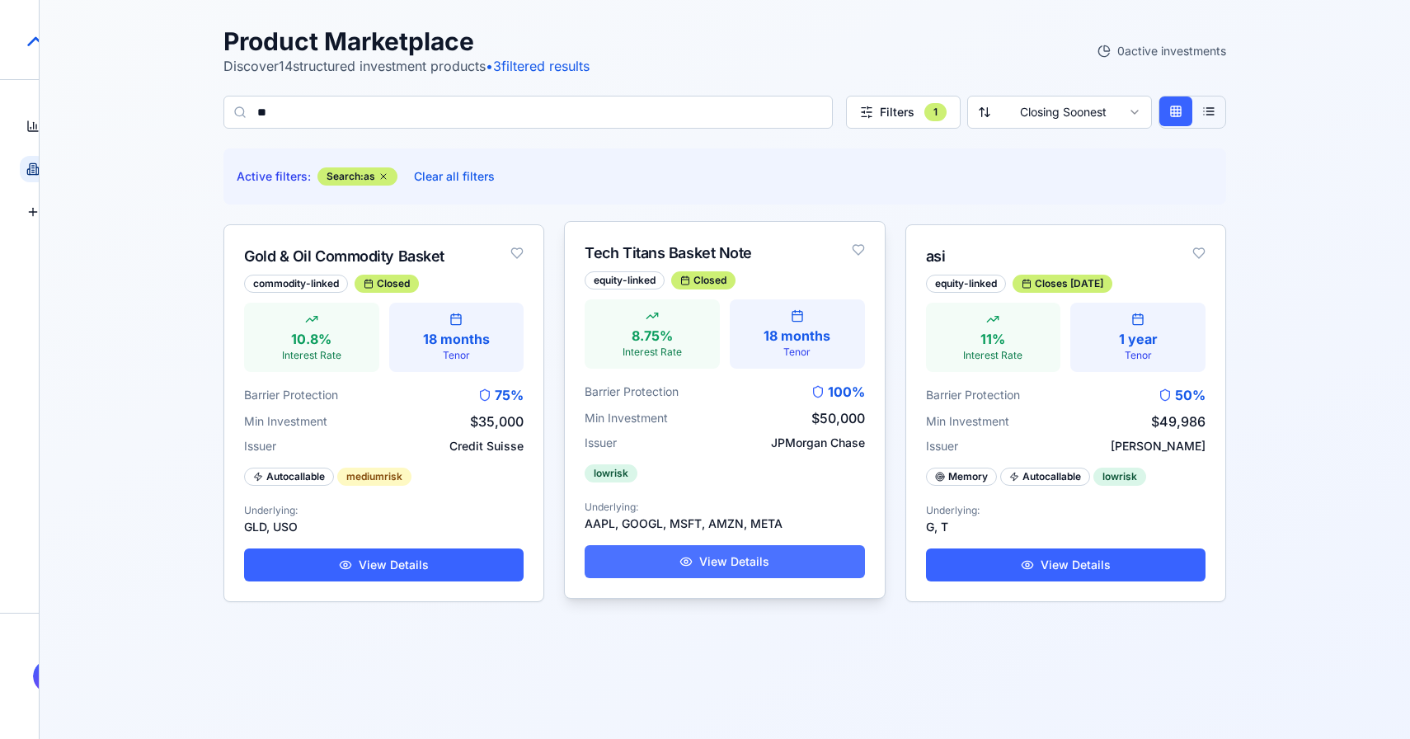
type input "*"
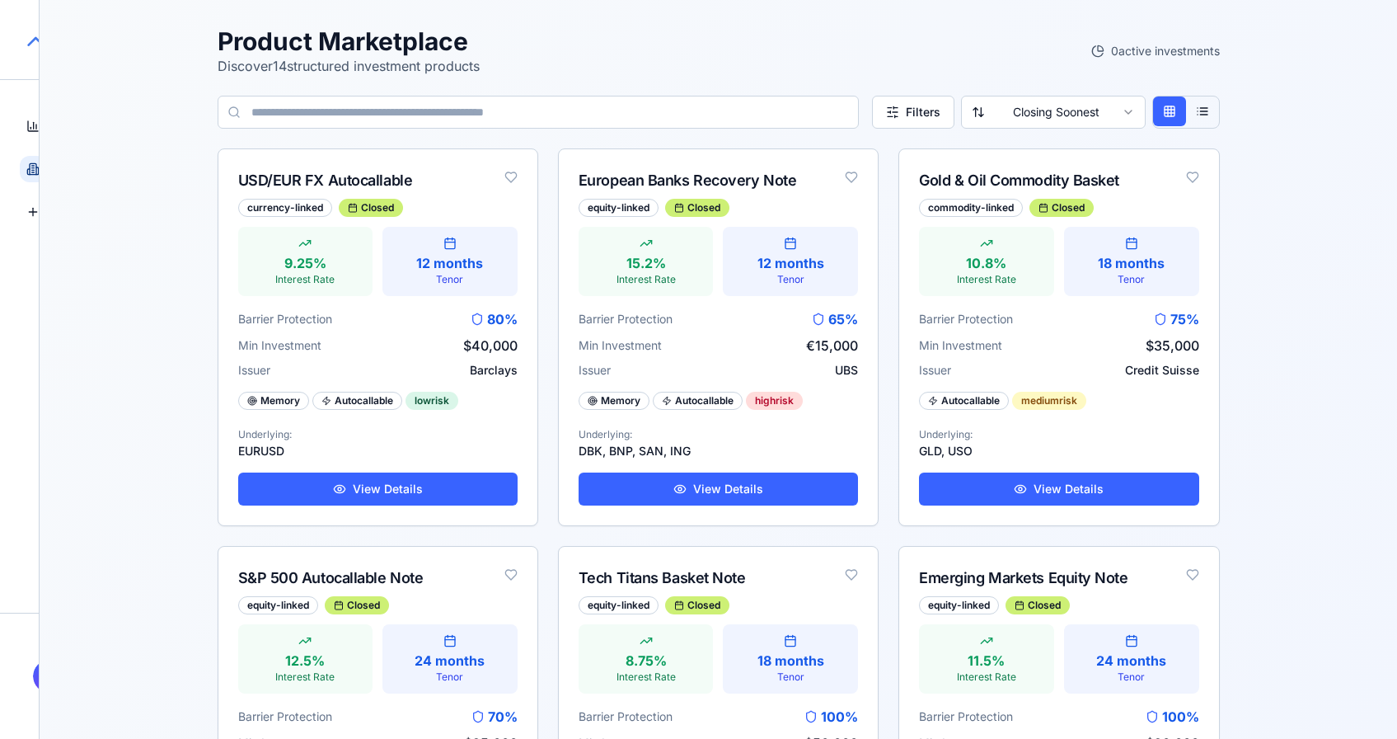
click at [32, 43] on icon at bounding box center [39, 39] width 26 height 26
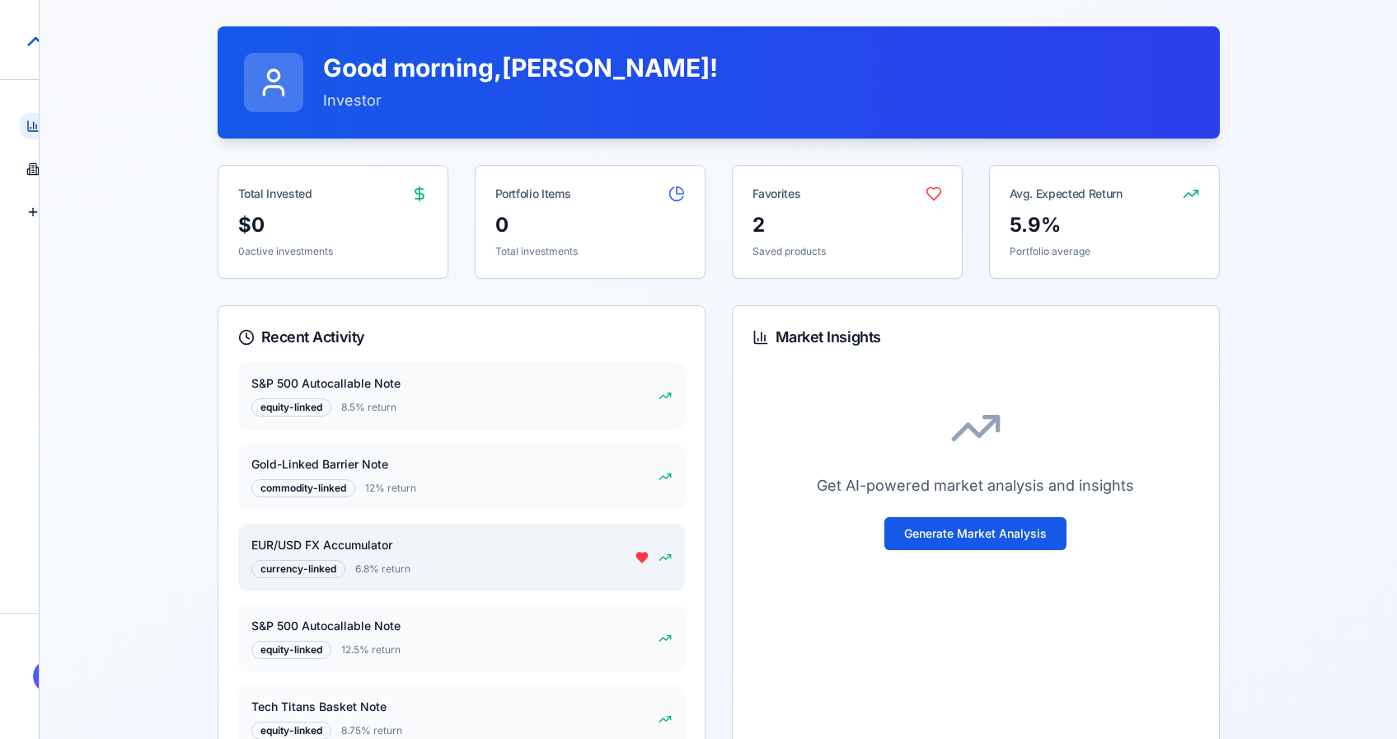
click at [641, 560] on icon at bounding box center [641, 557] width 11 height 10
click at [35, 168] on icon at bounding box center [33, 168] width 7 height 11
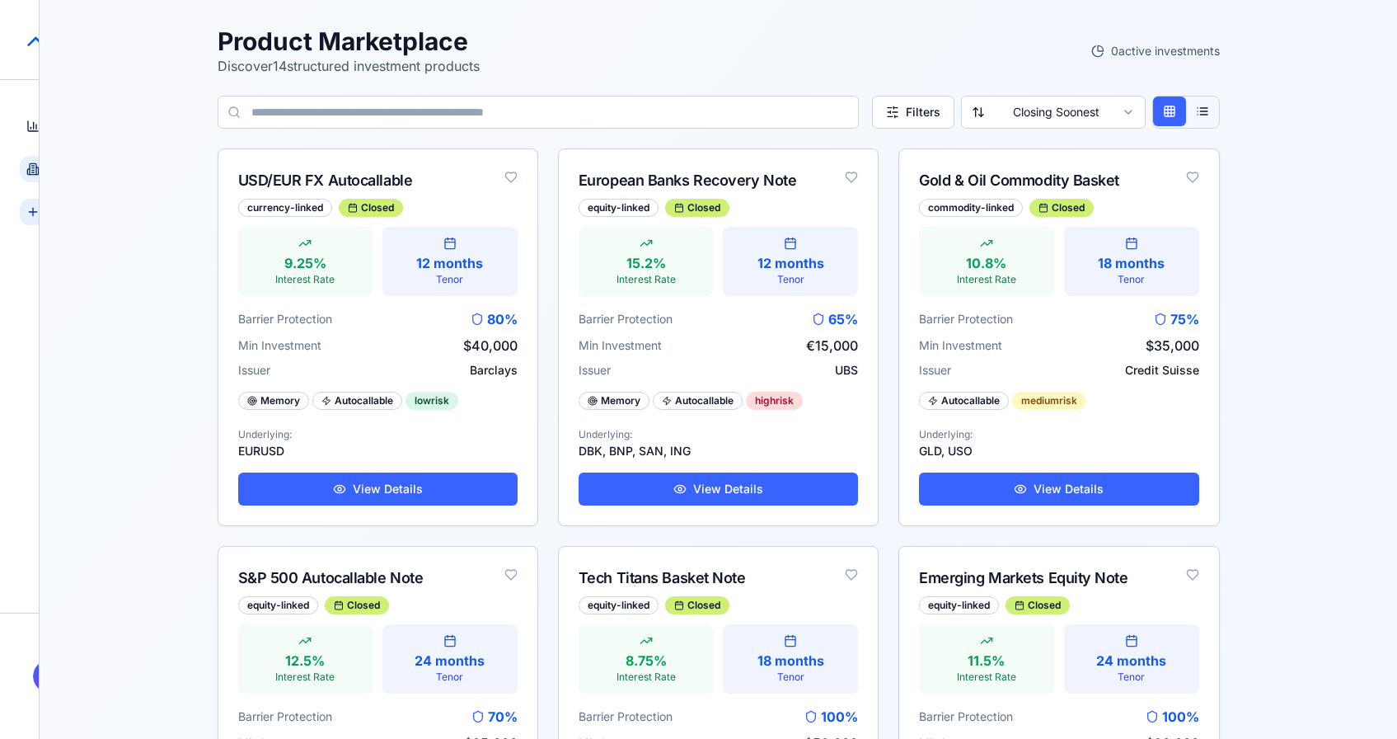
click at [35, 209] on icon at bounding box center [32, 211] width 13 height 13
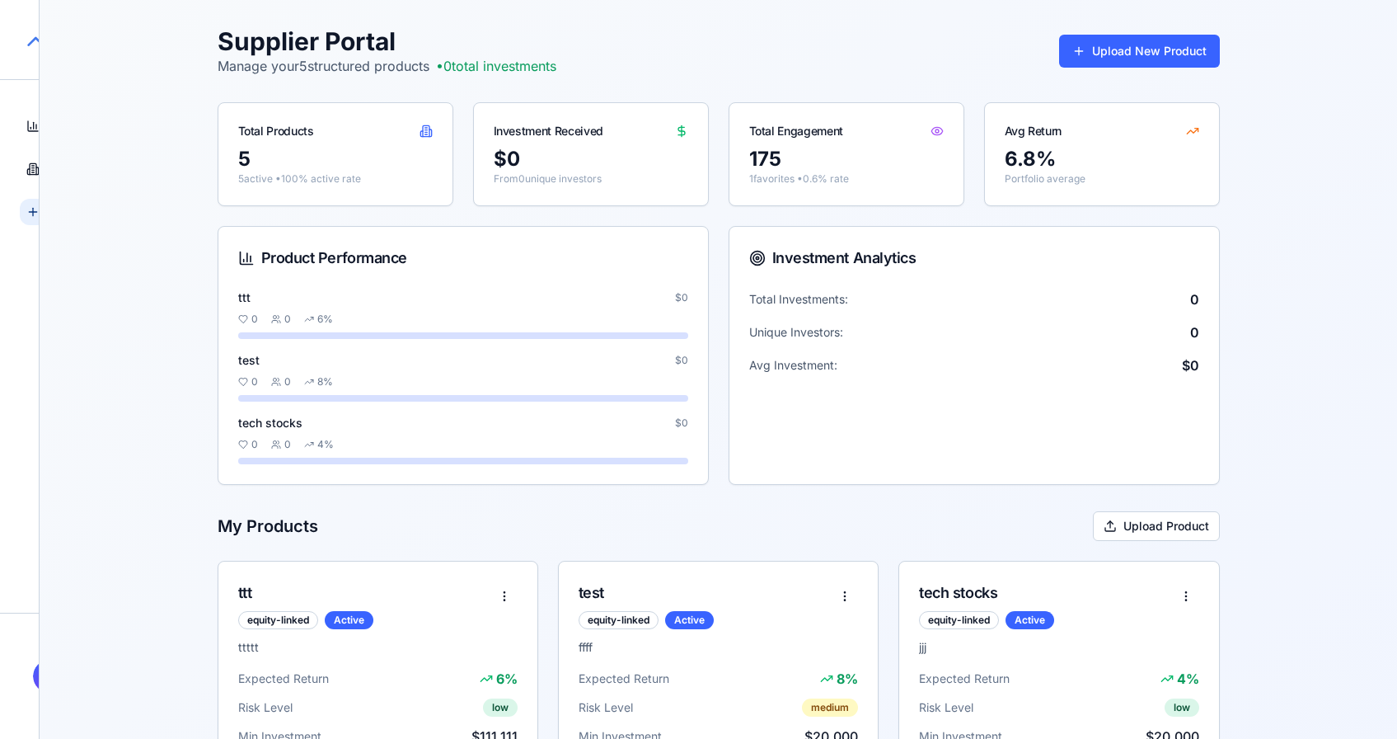
click at [35, 37] on polyline at bounding box center [40, 39] width 22 height 11
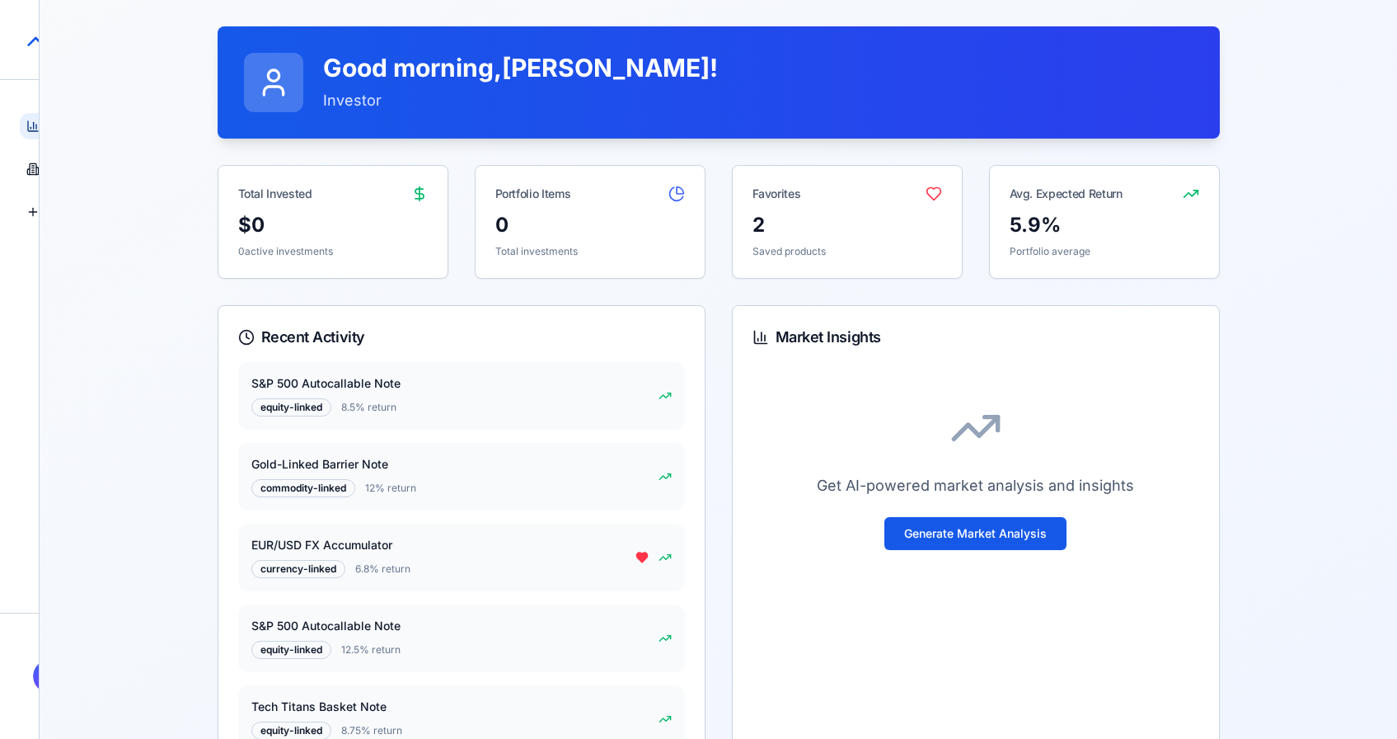
scroll to position [198, 0]
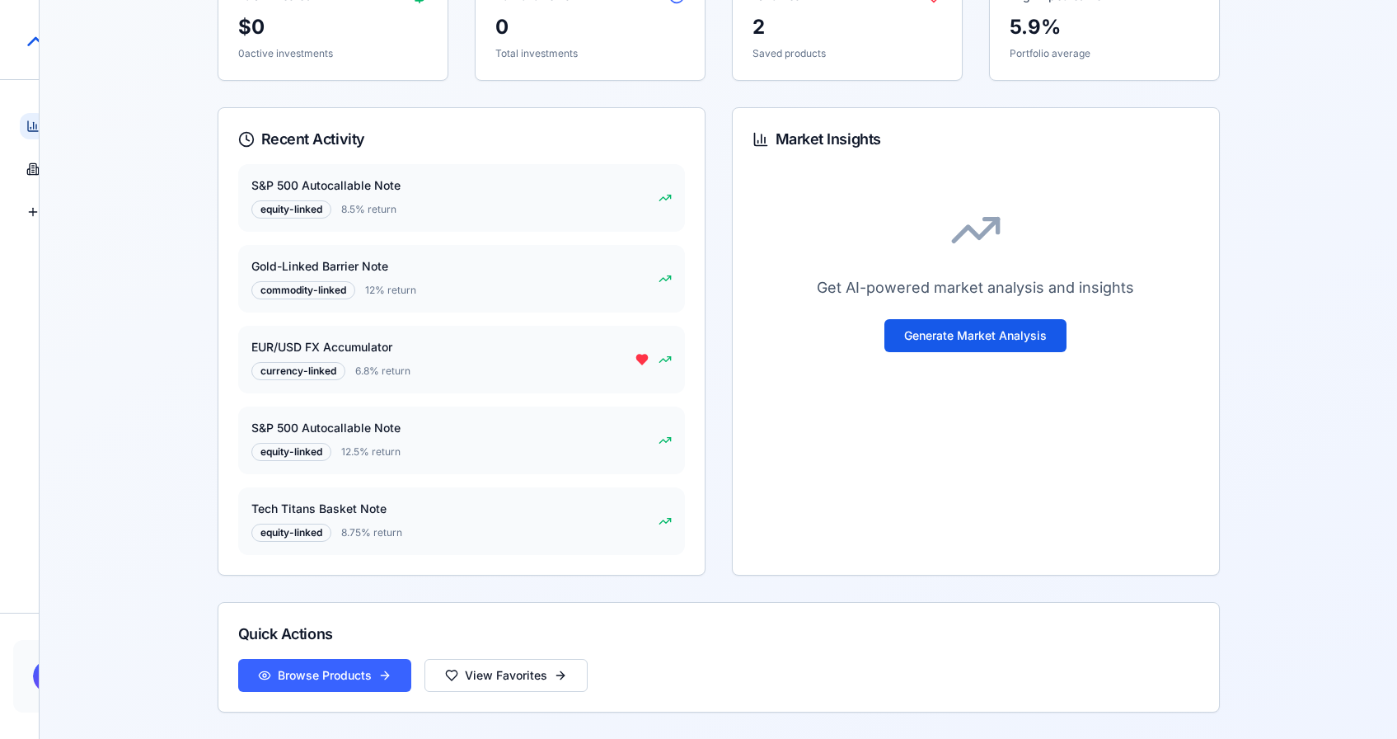
click at [32, 669] on html "StructureMarket Pro Dashboard Overview and insights Products Browse marketplace…" at bounding box center [698, 270] width 1397 height 937
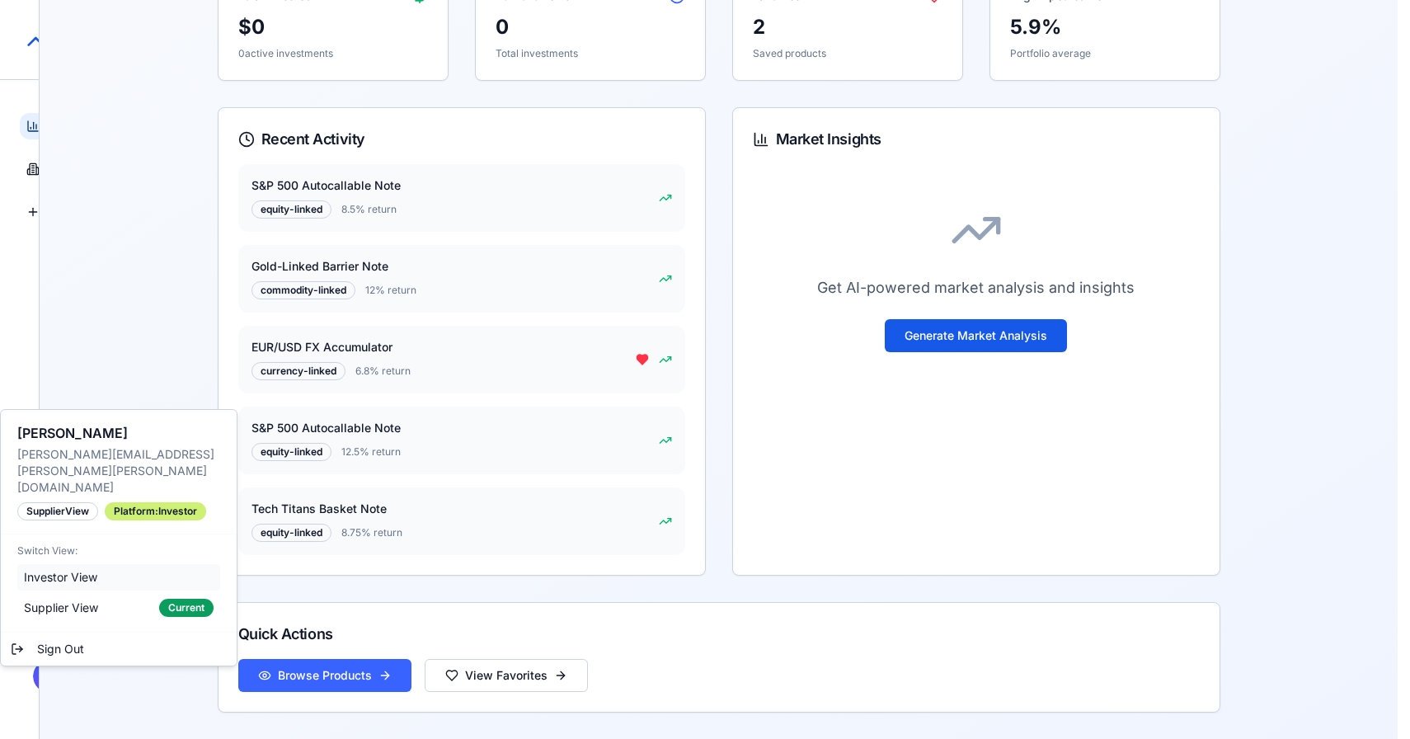
click at [83, 569] on span "Investor View" at bounding box center [60, 577] width 73 height 16
